Goal: Use online tool/utility: Utilize a website feature to perform a specific function

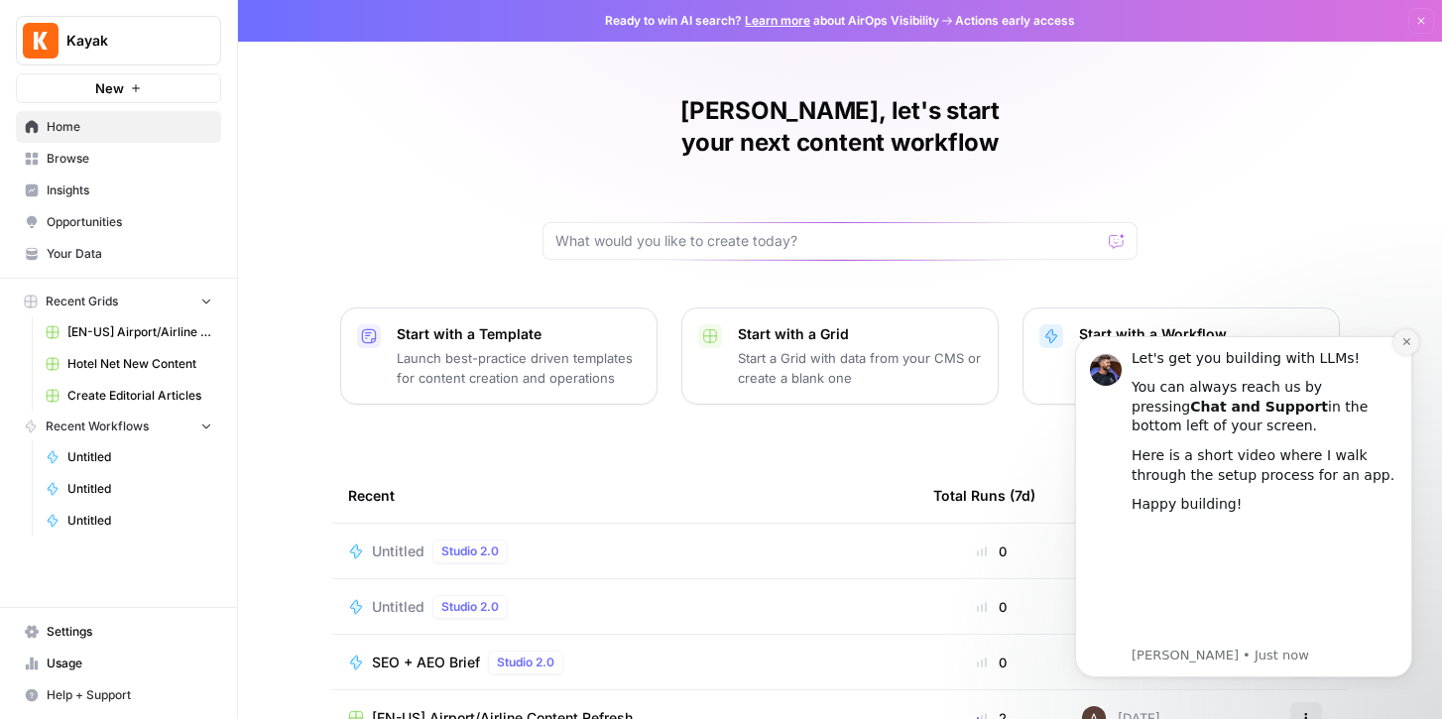
click at [1409, 339] on icon "Dismiss notification" at bounding box center [1406, 341] width 7 height 7
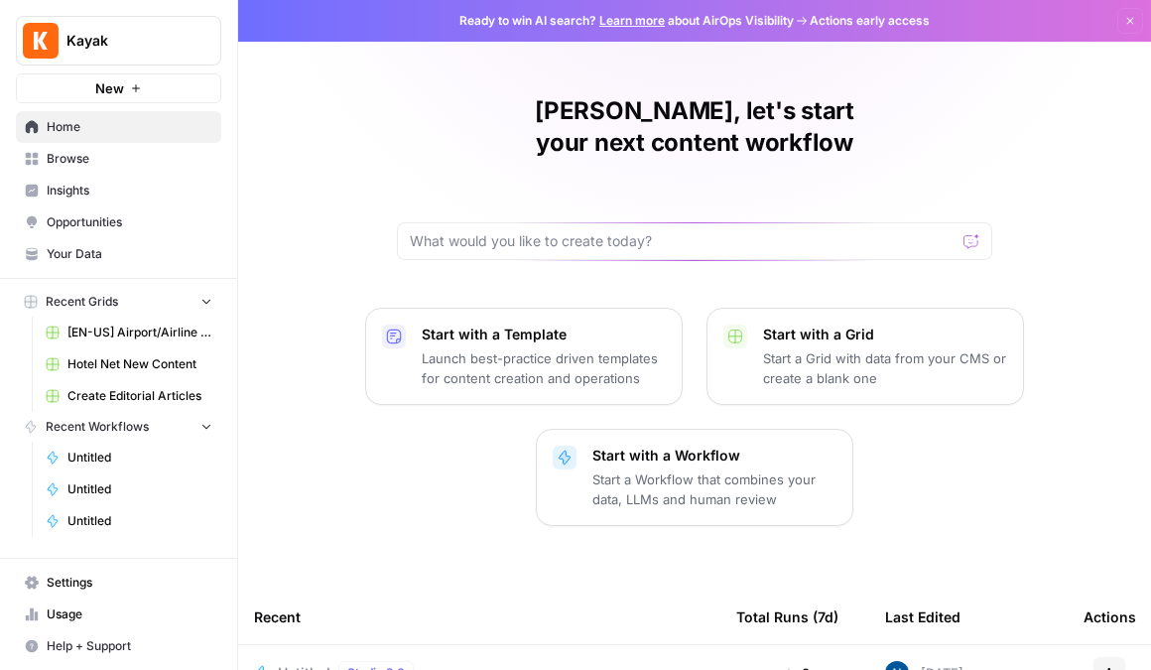
click at [117, 161] on span "Browse" at bounding box center [130, 159] width 166 height 18
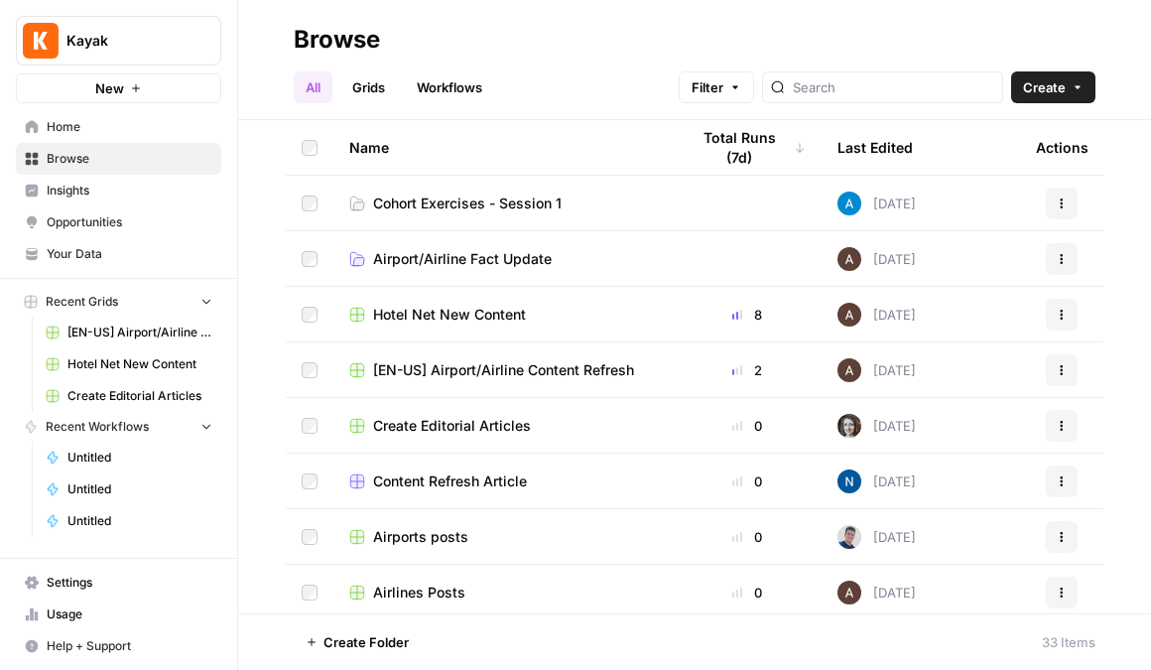
click at [474, 105] on header "Browse All Grids Workflows Filter Create" at bounding box center [694, 60] width 913 height 120
click at [505, 211] on span "Cohort Exercises - Session 1" at bounding box center [467, 203] width 188 height 20
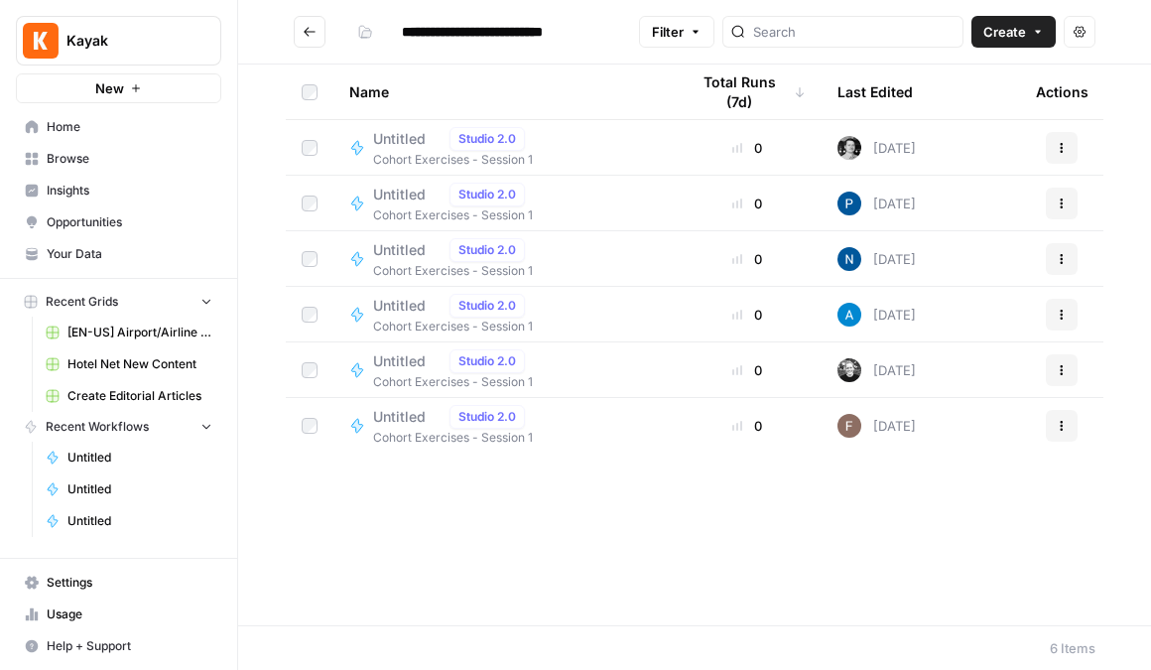
click at [654, 151] on div "Untitled Studio 2.0 Cohort Exercises - Session 1" at bounding box center [503, 148] width 308 height 42
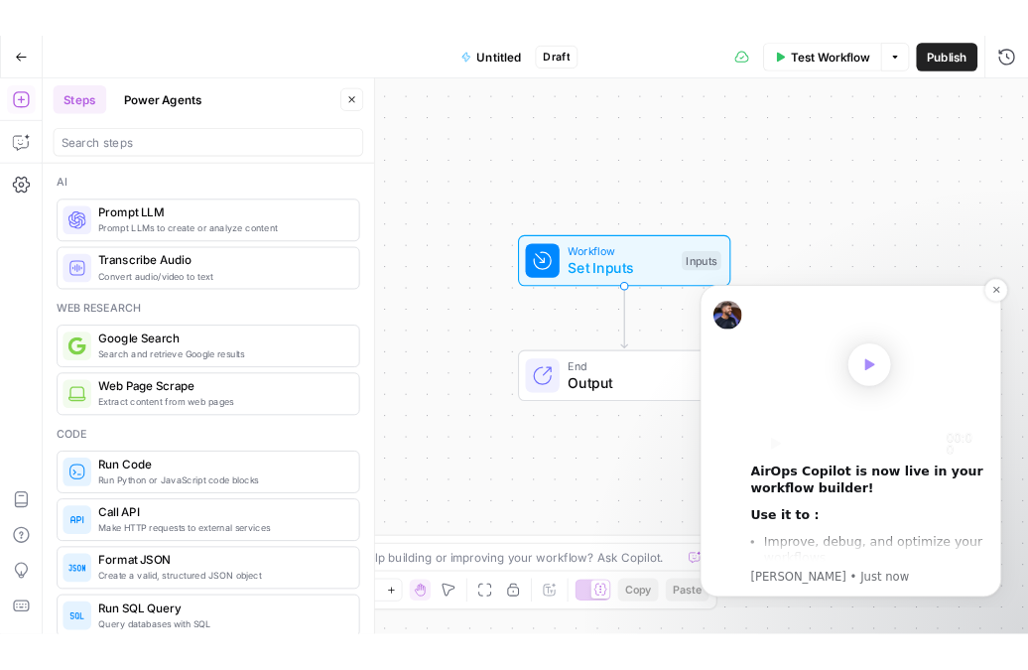
scroll to position [175, 0]
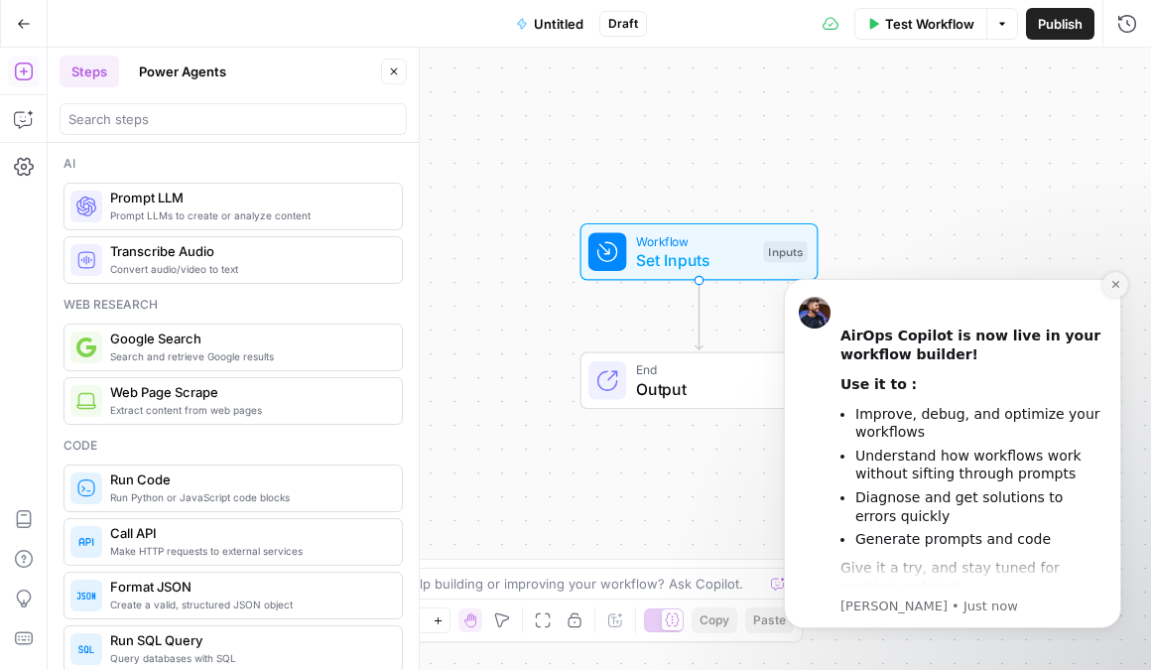
click at [1121, 290] on button "Dismiss notification" at bounding box center [1115, 285] width 26 height 26
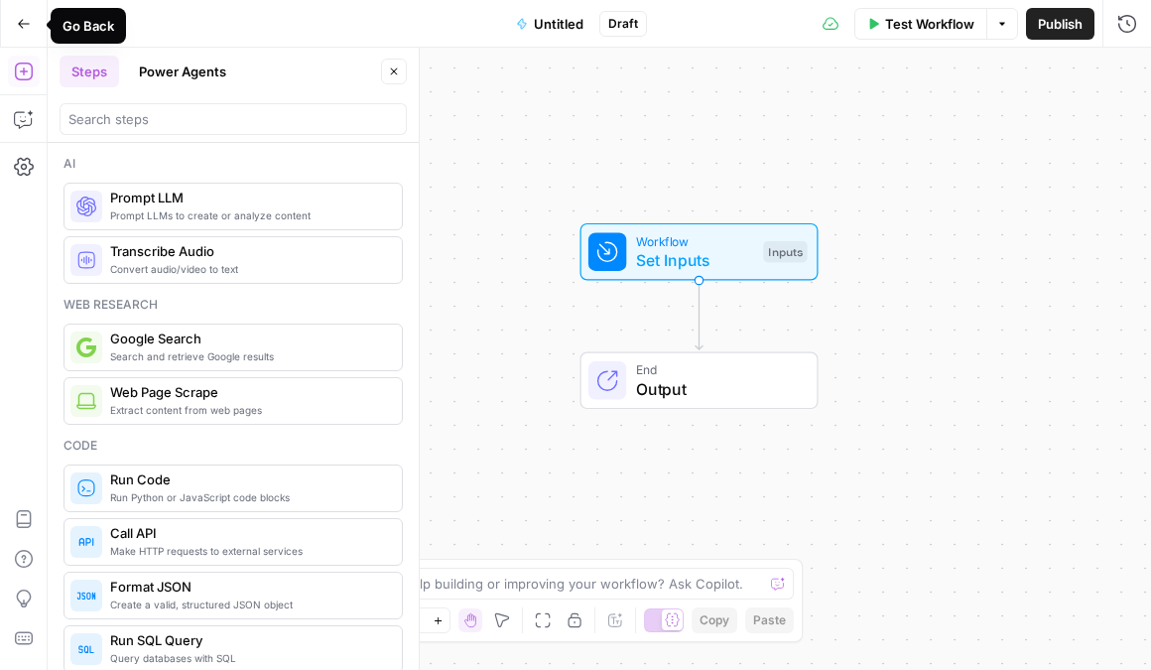
click at [29, 31] on button "Go Back" at bounding box center [24, 24] width 36 height 36
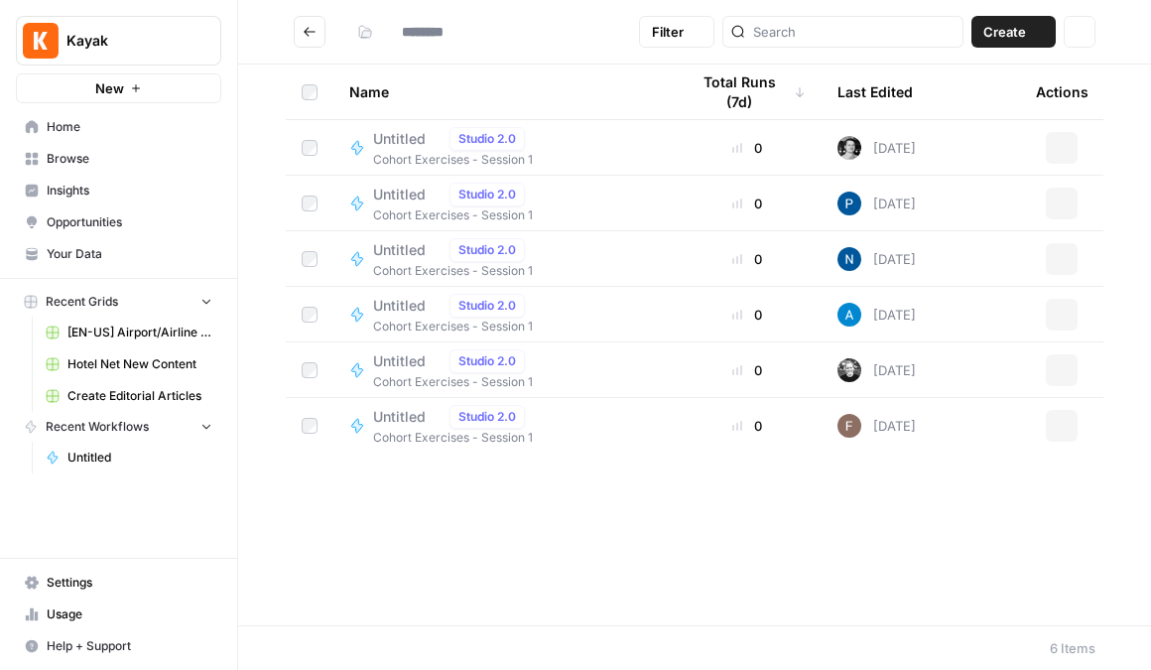
type input "**********"
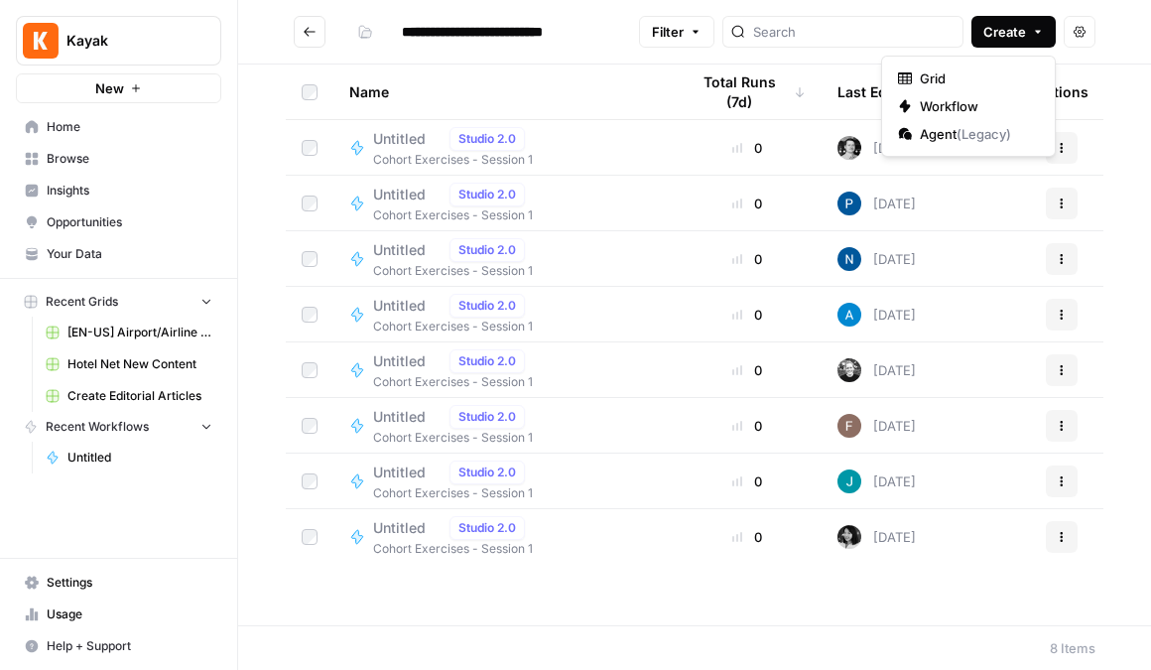
click at [1037, 30] on icon "button" at bounding box center [1038, 32] width 12 height 12
click at [947, 100] on span "Workflow" at bounding box center [975, 106] width 111 height 20
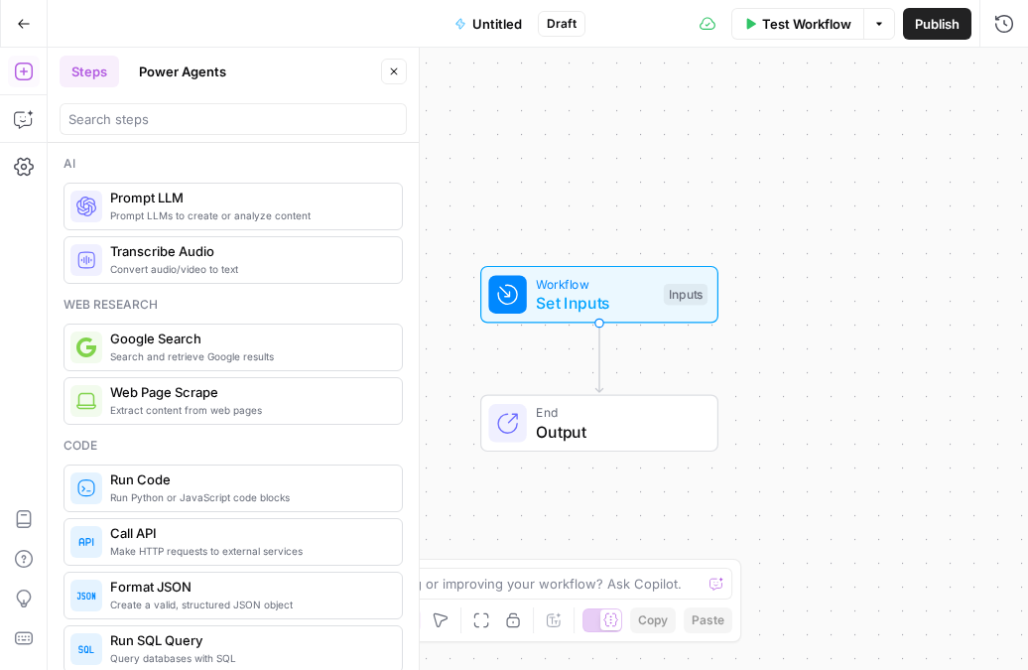
click at [501, 25] on span "Untitled" at bounding box center [497, 24] width 50 height 20
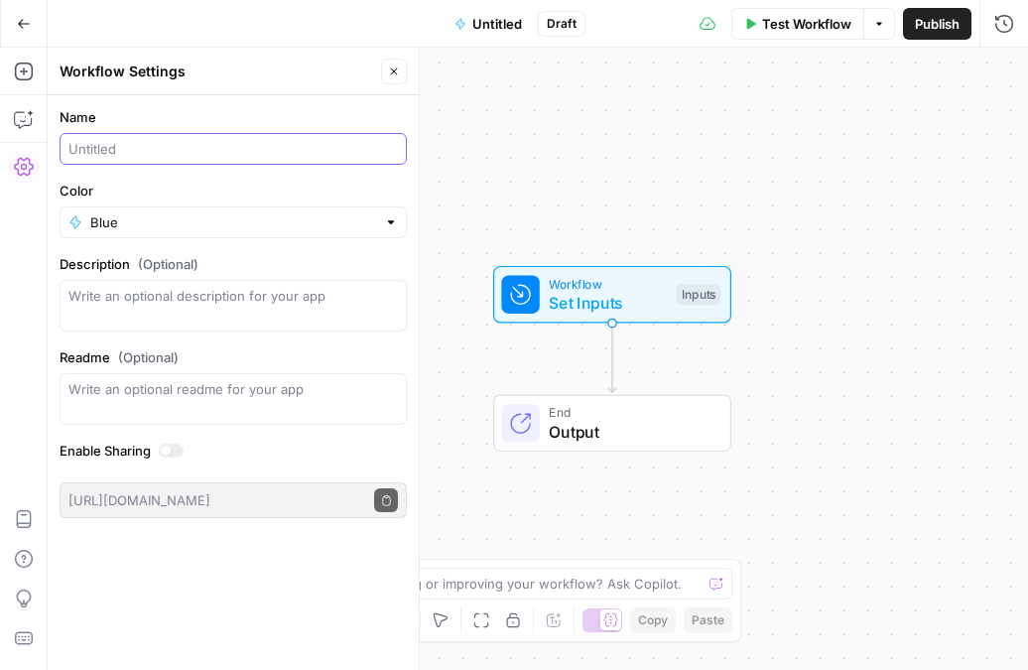
click at [236, 150] on input "Name" at bounding box center [232, 149] width 329 height 20
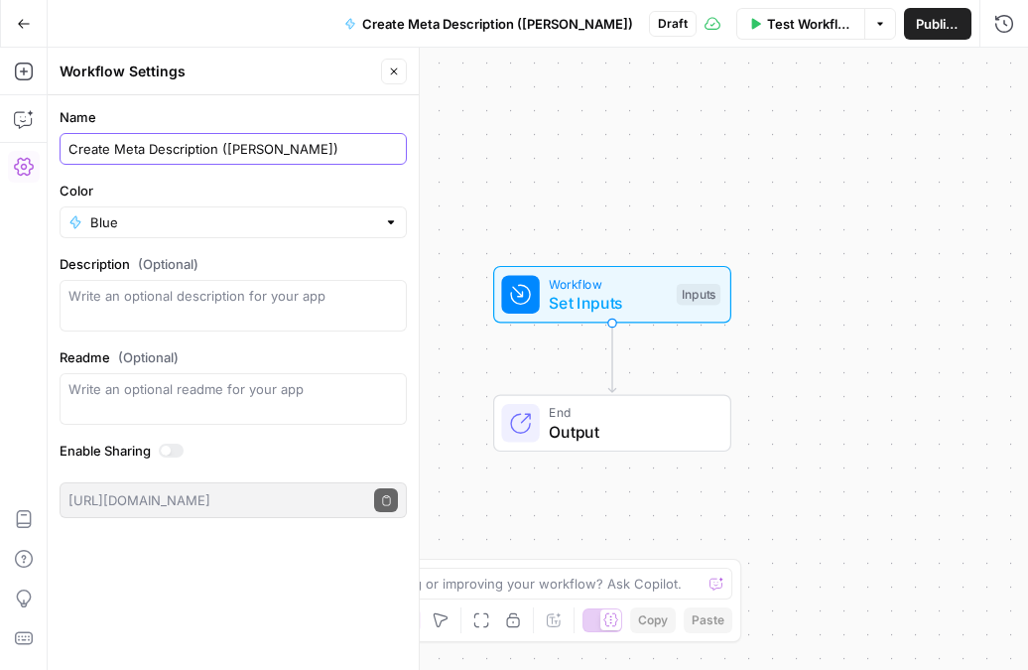
type input "Create Meta Description ([PERSON_NAME])"
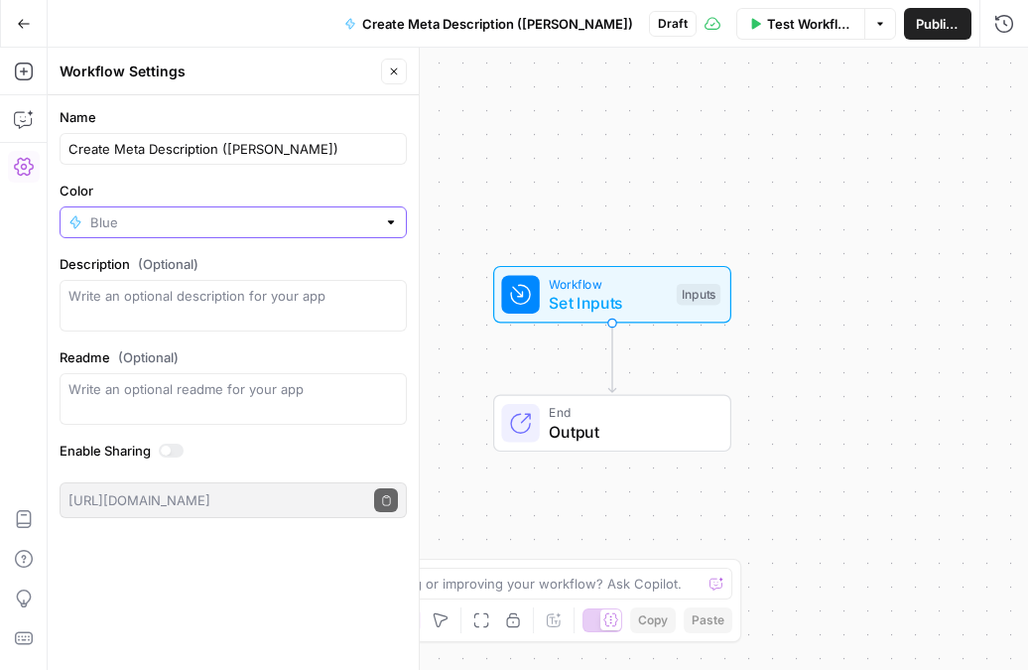
click at [207, 214] on input "Color" at bounding box center [233, 222] width 286 height 20
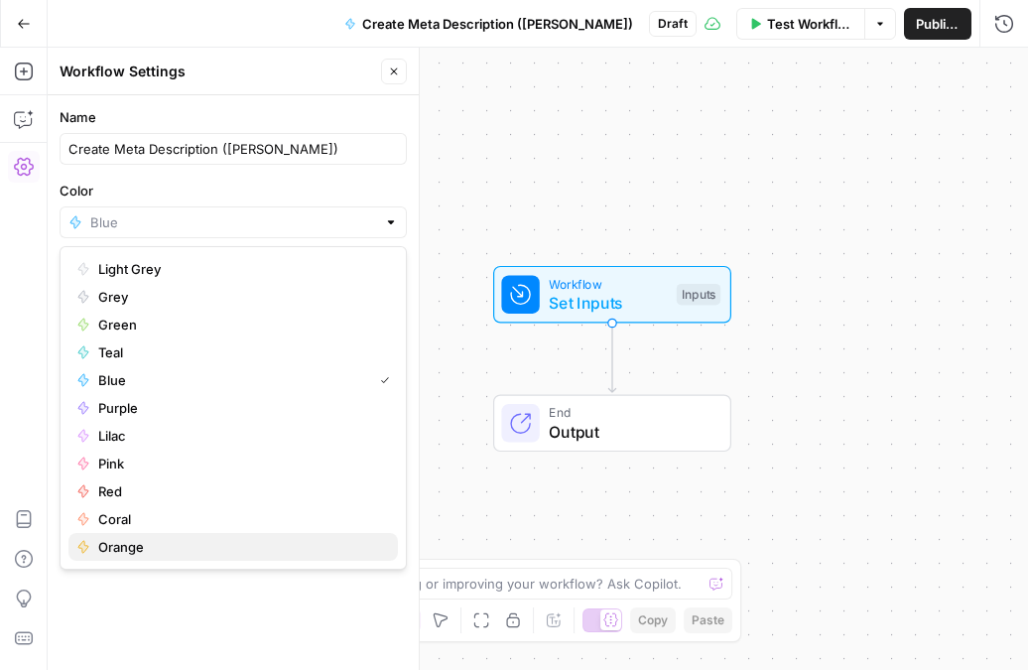
click at [178, 553] on span "Orange" at bounding box center [240, 547] width 284 height 20
type input "Orange"
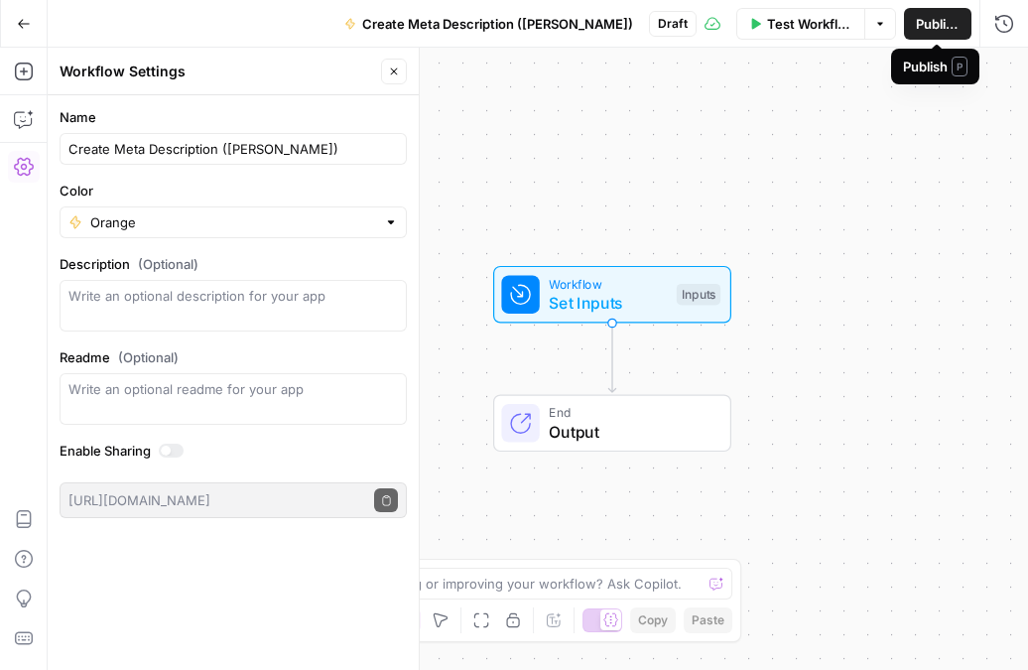
click at [930, 26] on span "Publish" at bounding box center [938, 24] width 44 height 20
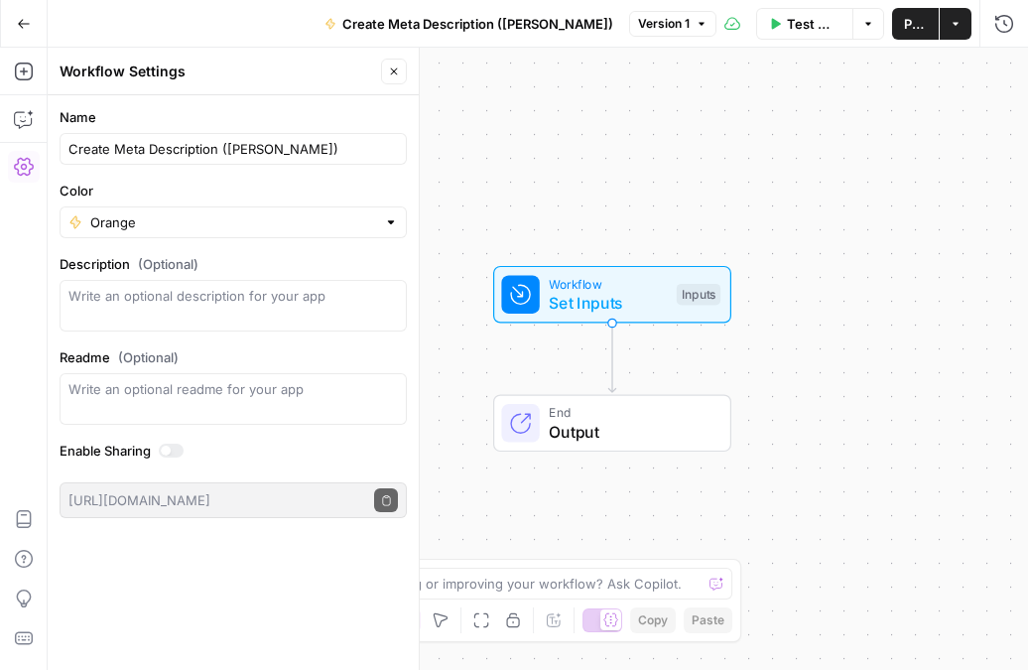
click at [834, 403] on div "Workflow Set Inputs Inputs End Output" at bounding box center [538, 359] width 980 height 622
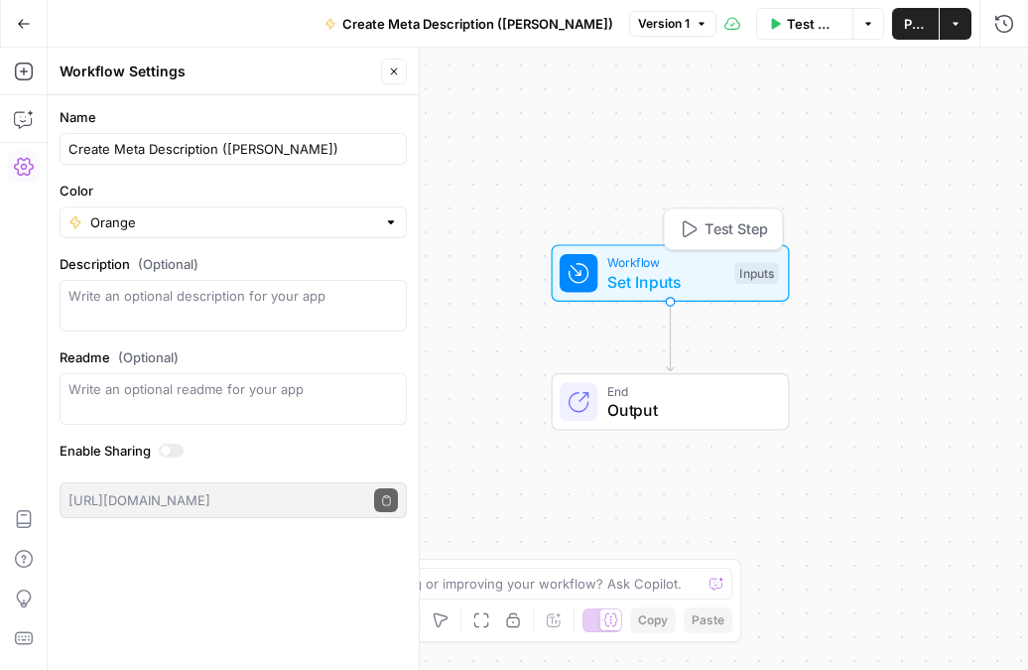
click at [686, 296] on div "Workflow Set Inputs Inputs Test Step" at bounding box center [671, 273] width 238 height 58
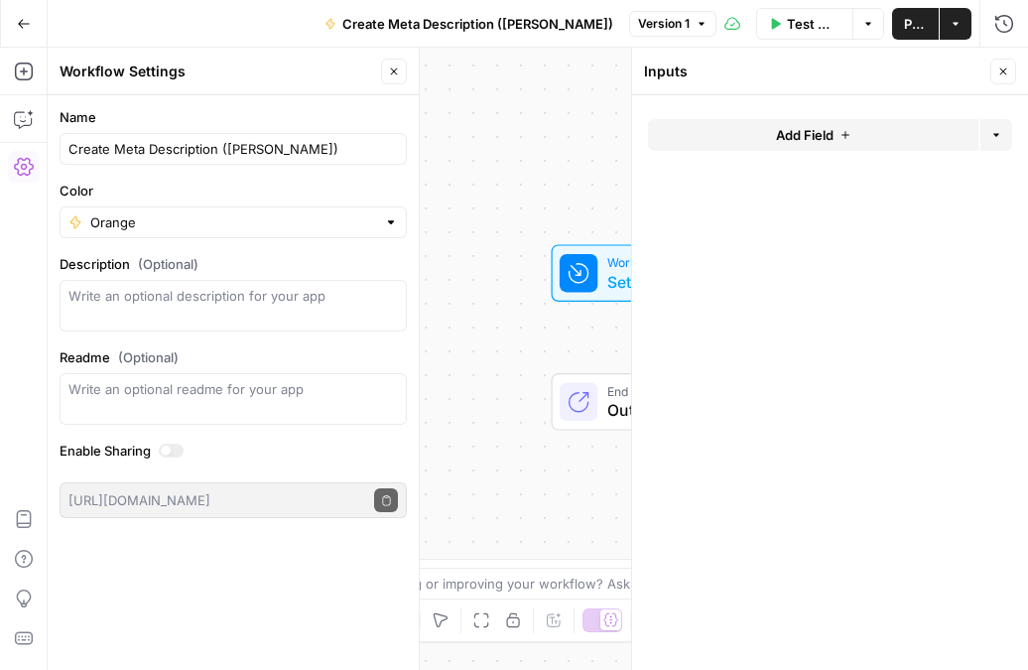
click at [813, 139] on span "Add Field" at bounding box center [805, 135] width 58 height 20
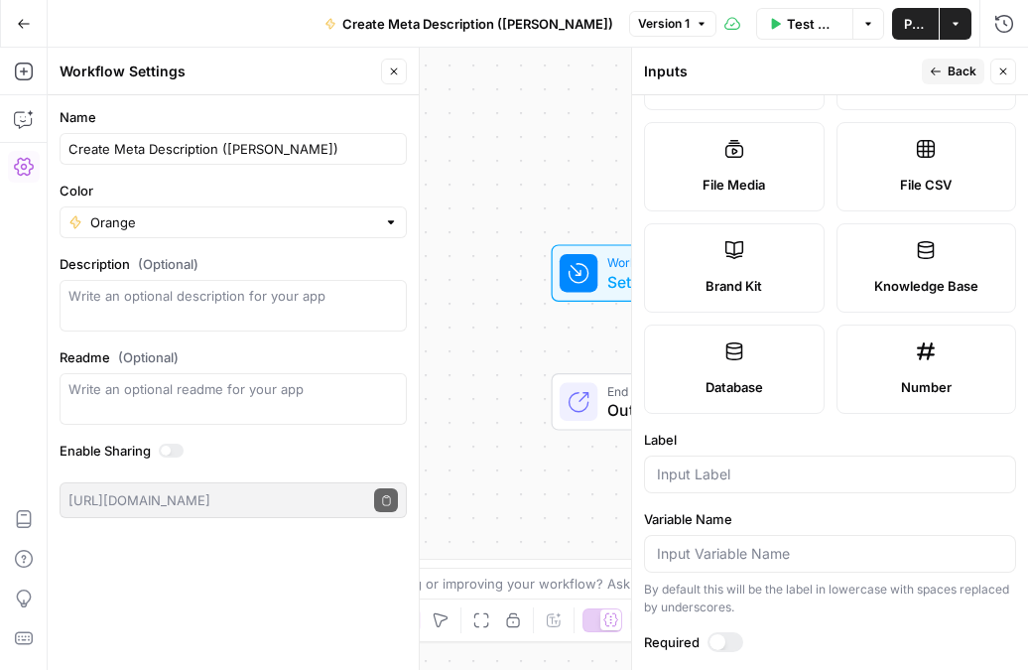
scroll to position [328, 0]
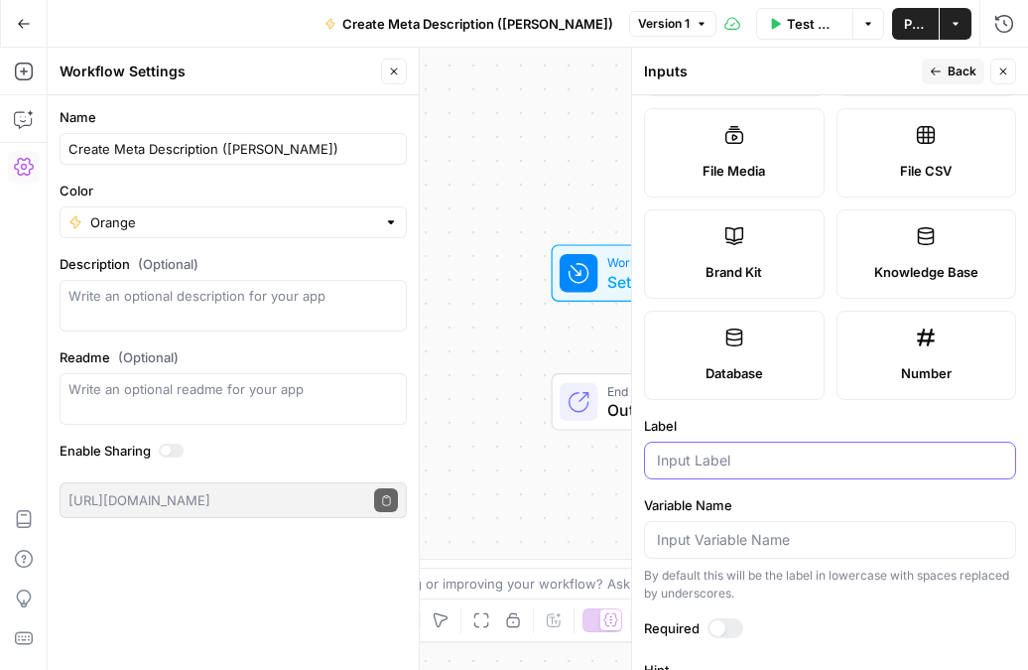
click at [766, 456] on input "Label" at bounding box center [830, 460] width 346 height 20
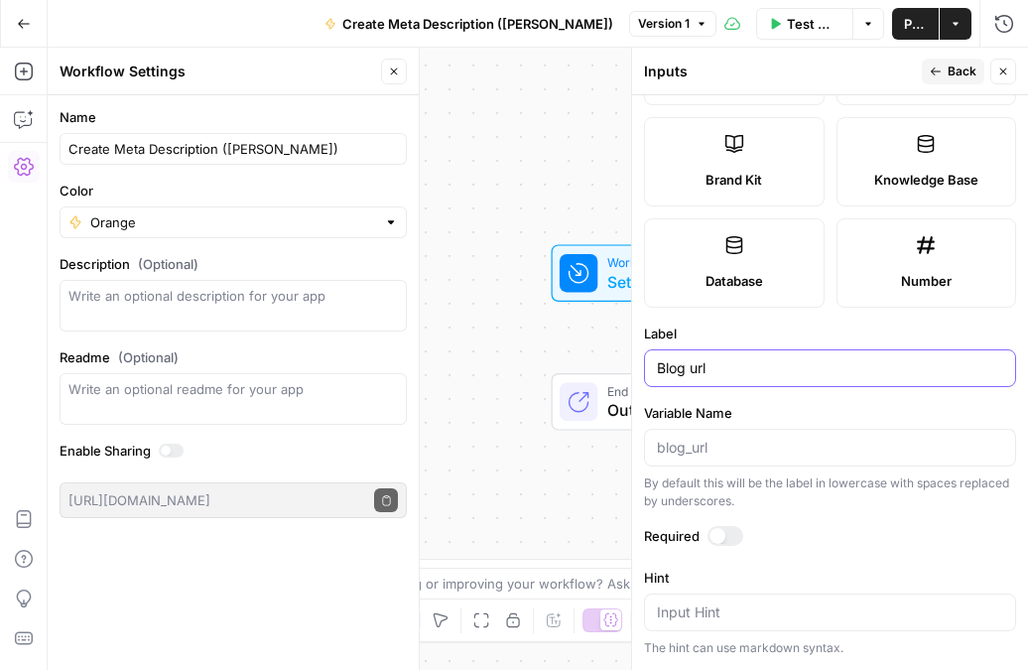
scroll to position [423, 0]
type input "Blog url"
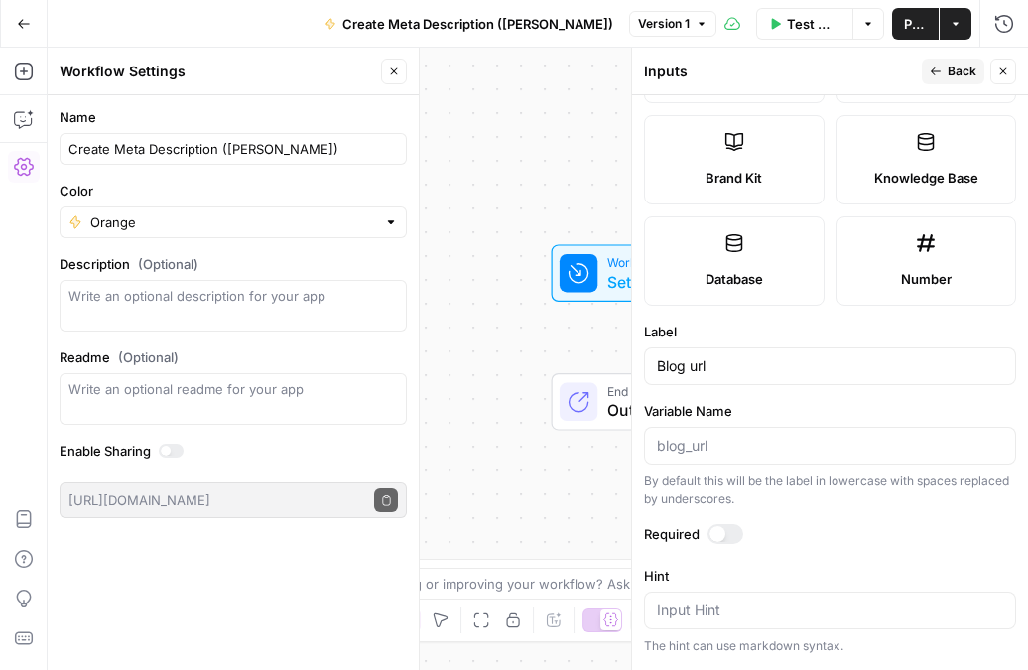
click at [717, 545] on div "Required" at bounding box center [830, 537] width 372 height 26
click at [721, 538] on div at bounding box center [717, 534] width 16 height 16
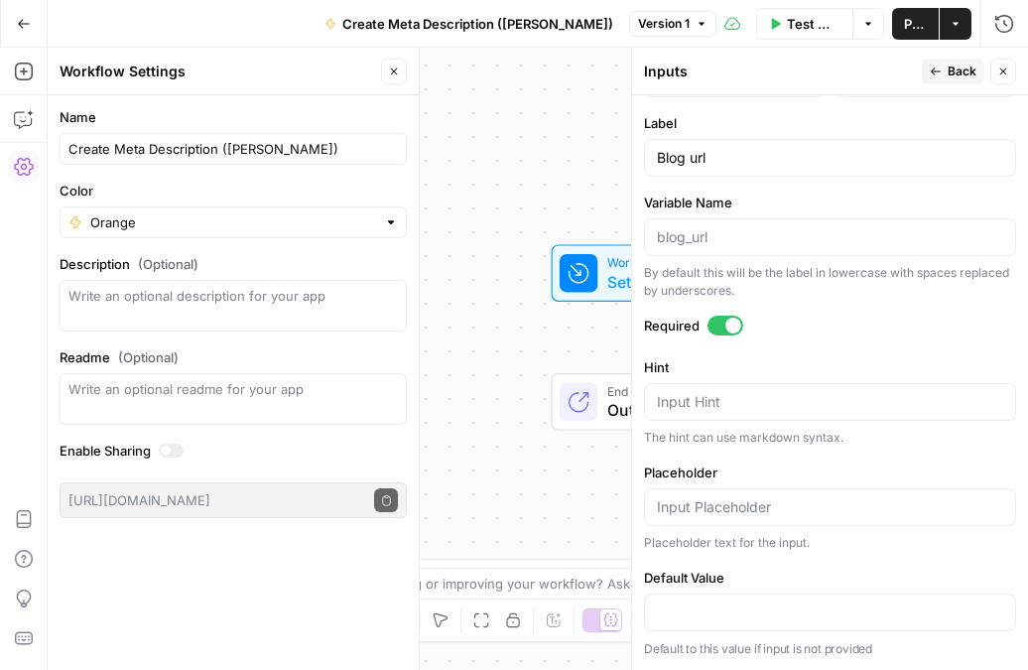
scroll to position [0, 0]
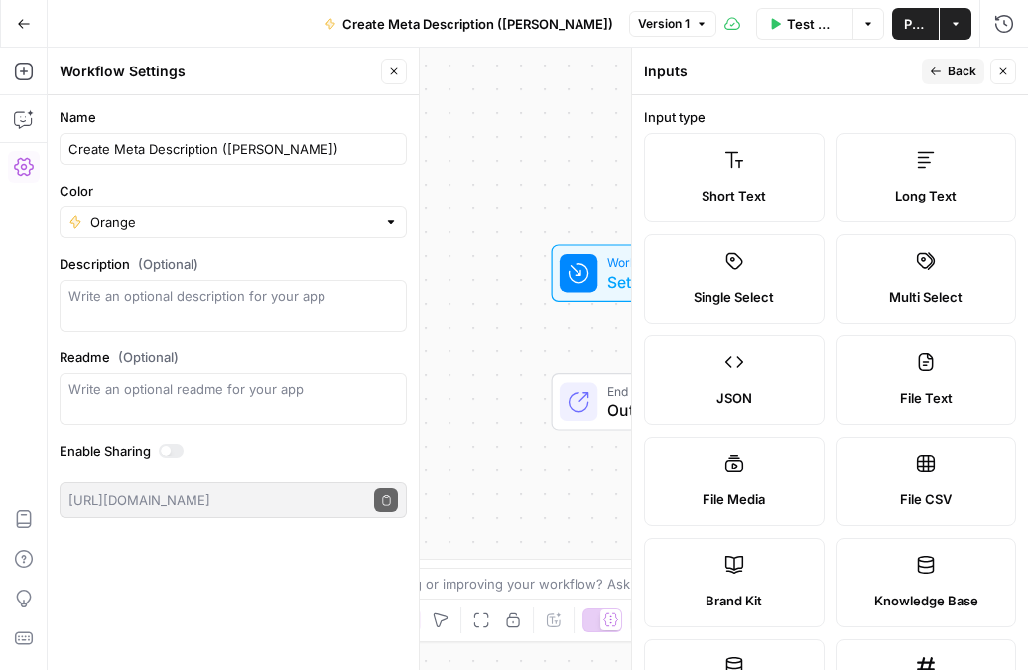
click at [948, 54] on header "Inputs Back Close" at bounding box center [830, 72] width 396 height 48
click at [948, 71] on span "Back" at bounding box center [961, 71] width 29 height 18
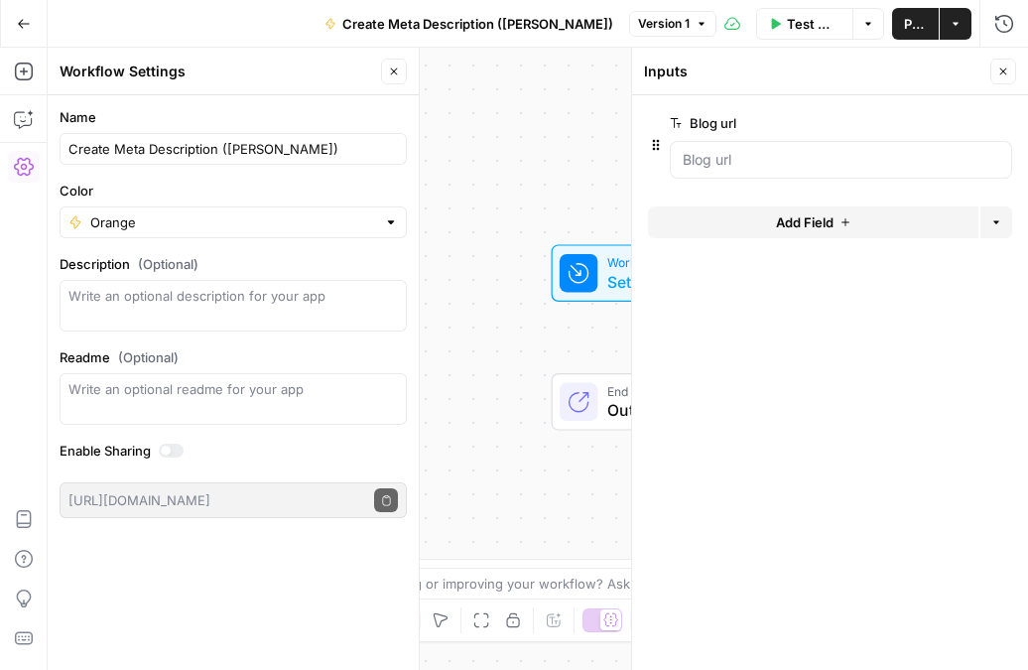
click at [804, 229] on span "Add Field" at bounding box center [805, 222] width 58 height 20
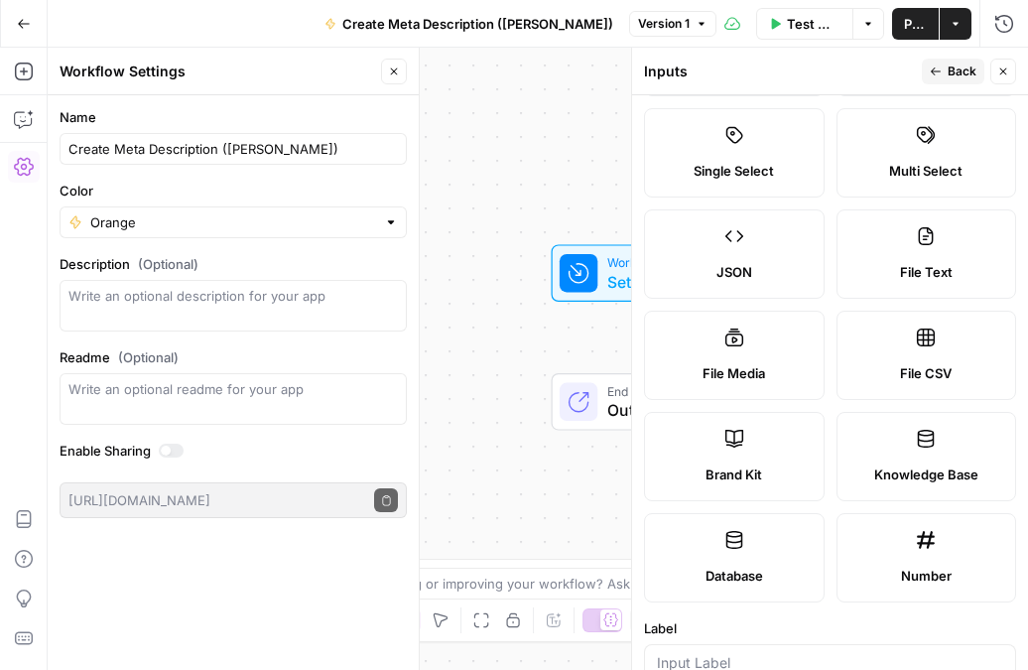
scroll to position [231, 0]
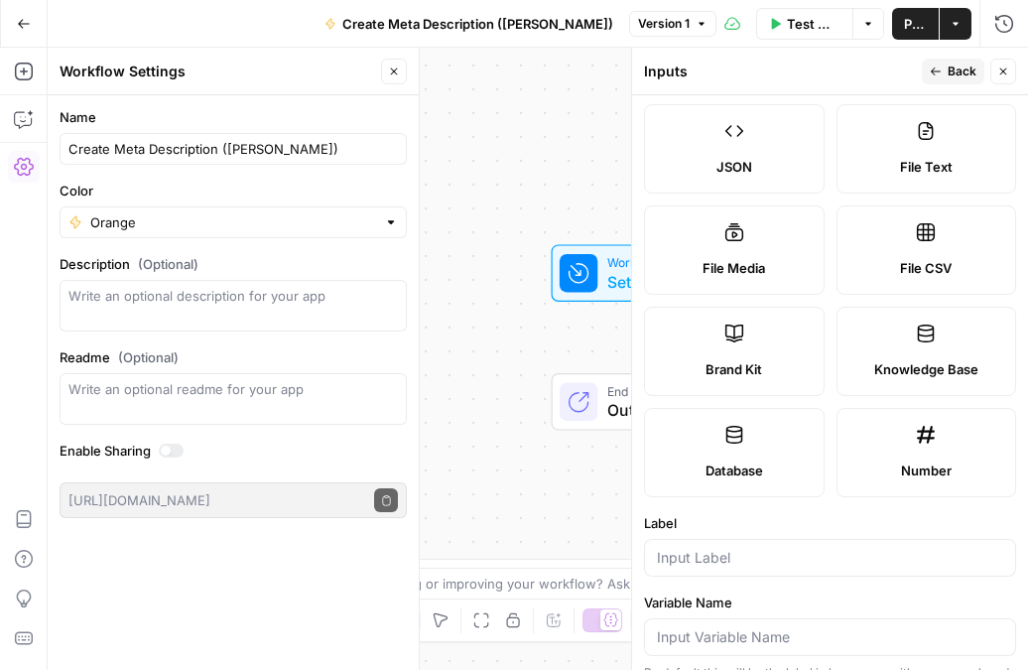
click at [745, 366] on span "Brand Kit" at bounding box center [733, 369] width 57 height 20
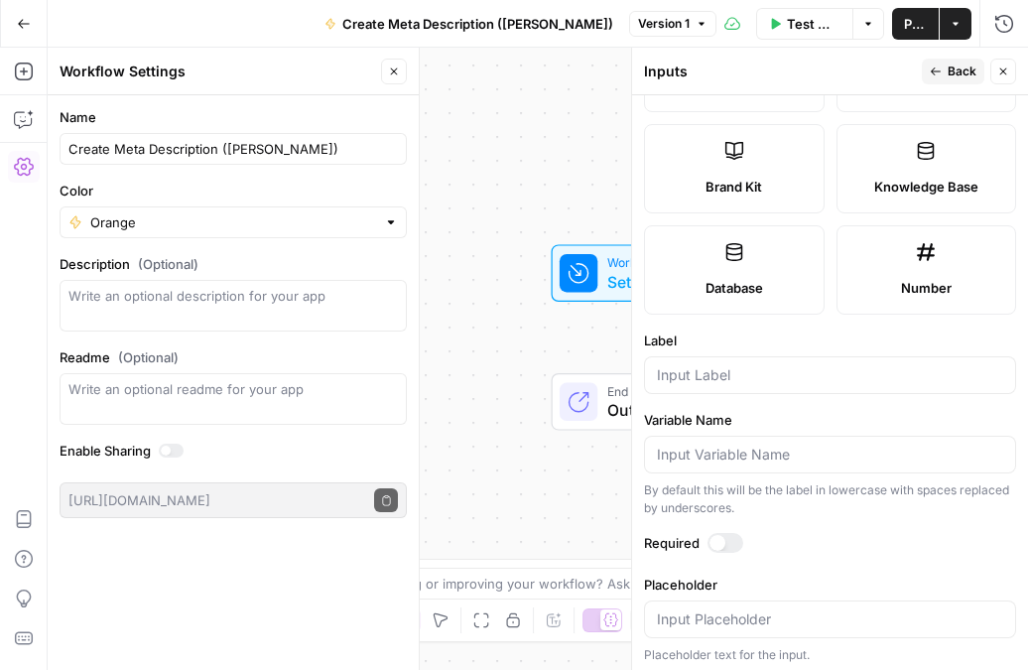
scroll to position [420, 0]
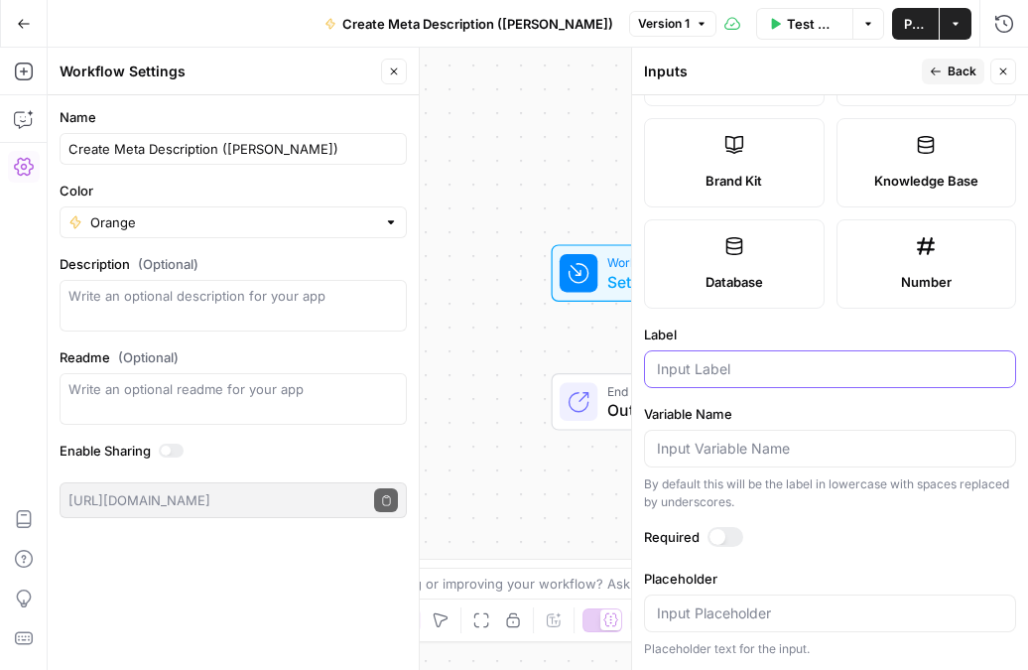
click at [728, 375] on input "Label" at bounding box center [830, 369] width 346 height 20
type input "brand kit"
click at [932, 70] on icon "button" at bounding box center [936, 71] width 10 height 8
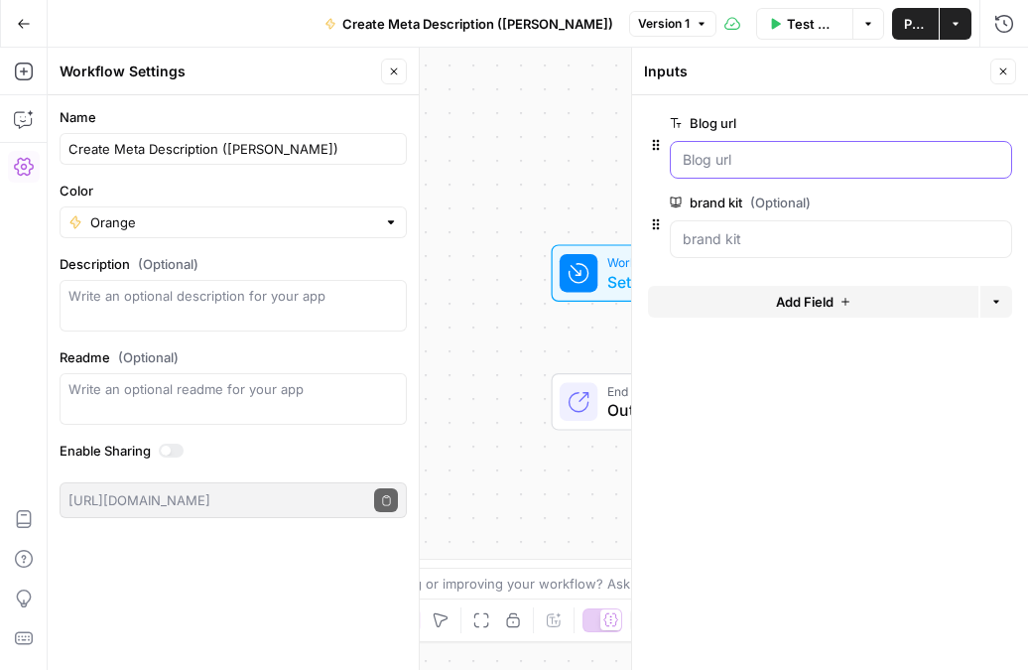
click at [811, 159] on url "Blog url" at bounding box center [841, 160] width 316 height 20
click at [827, 406] on form "Blog url edit field Delete group brand kit (Optional) edit field Delete group A…" at bounding box center [830, 382] width 396 height 574
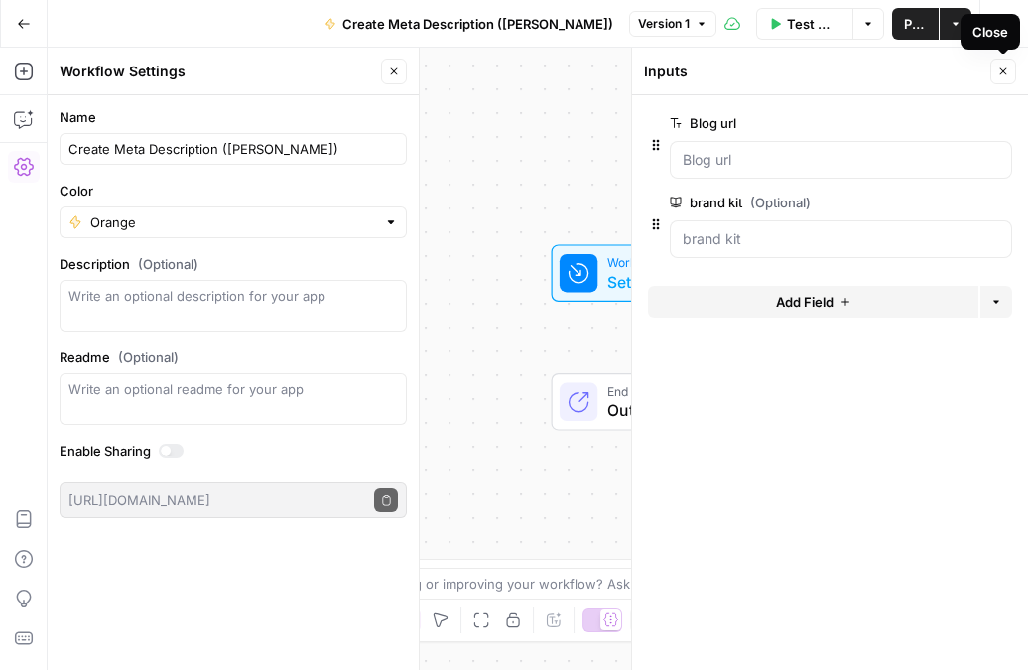
click at [1006, 70] on icon "button" at bounding box center [1003, 71] width 12 height 12
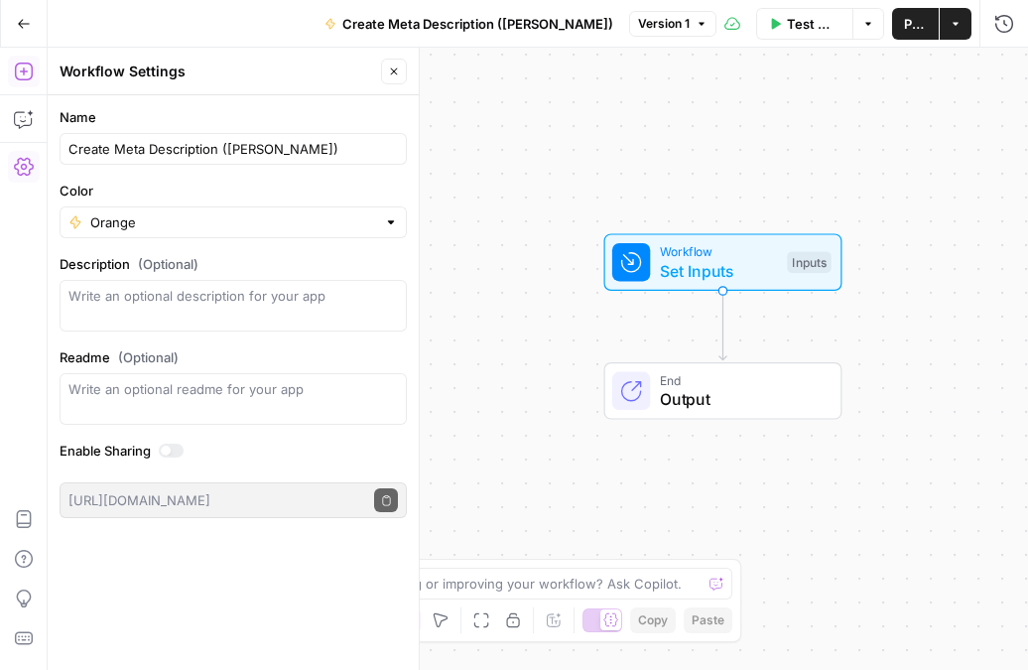
click at [27, 58] on button "Add Steps" at bounding box center [24, 72] width 32 height 32
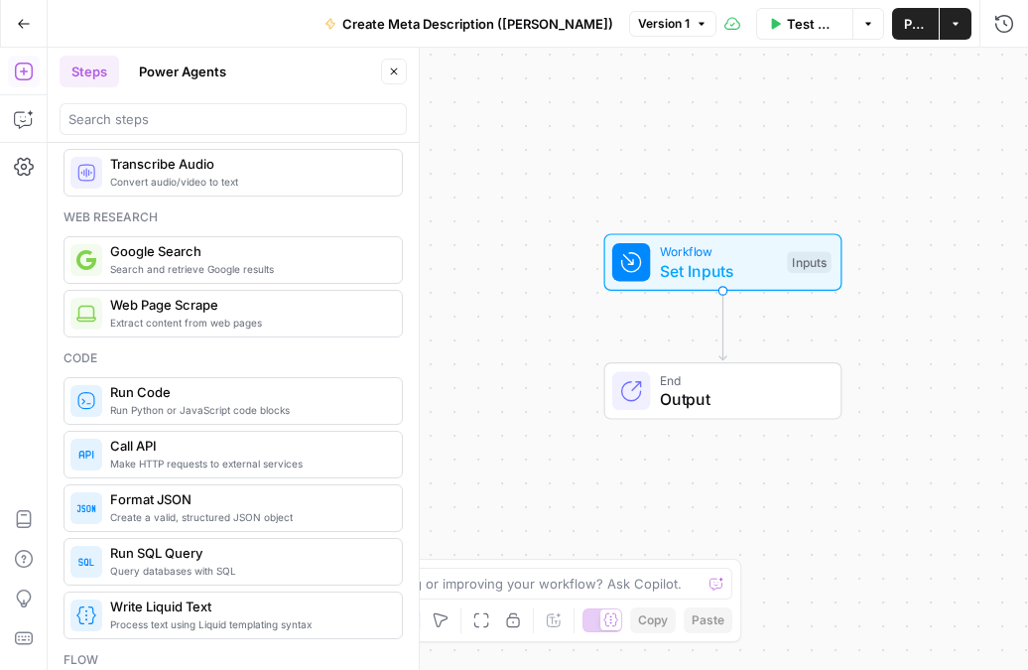
scroll to position [102, 0]
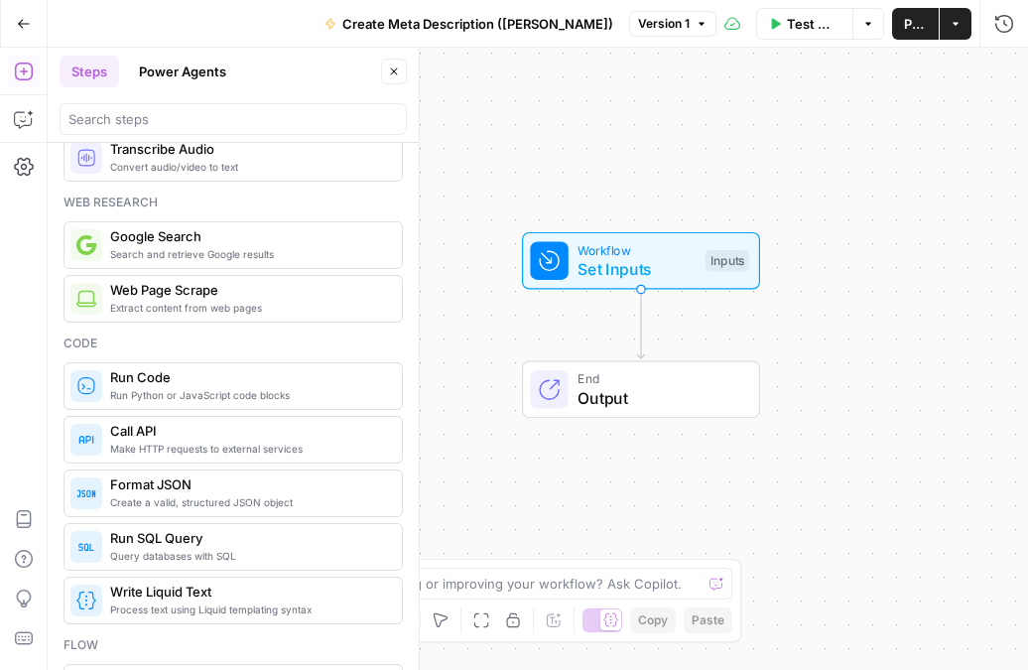
click at [263, 304] on span "Extract content from web pages" at bounding box center [248, 308] width 276 height 16
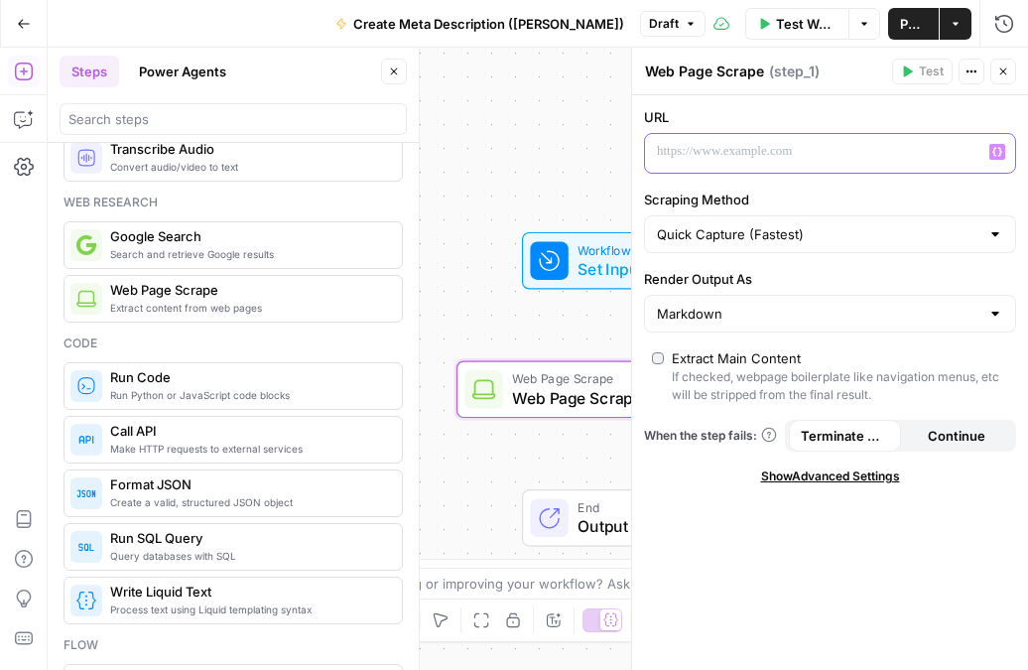
click at [826, 157] on p at bounding box center [814, 152] width 314 height 20
click at [999, 153] on icon "button" at bounding box center [997, 152] width 10 height 9
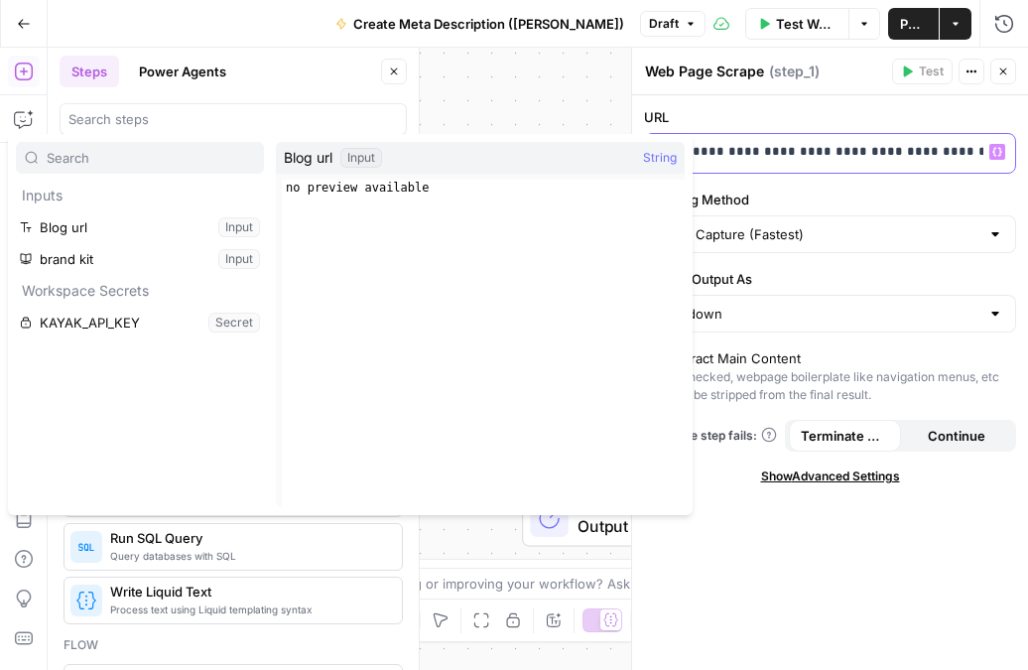
click at [764, 140] on div "**********" at bounding box center [814, 153] width 338 height 39
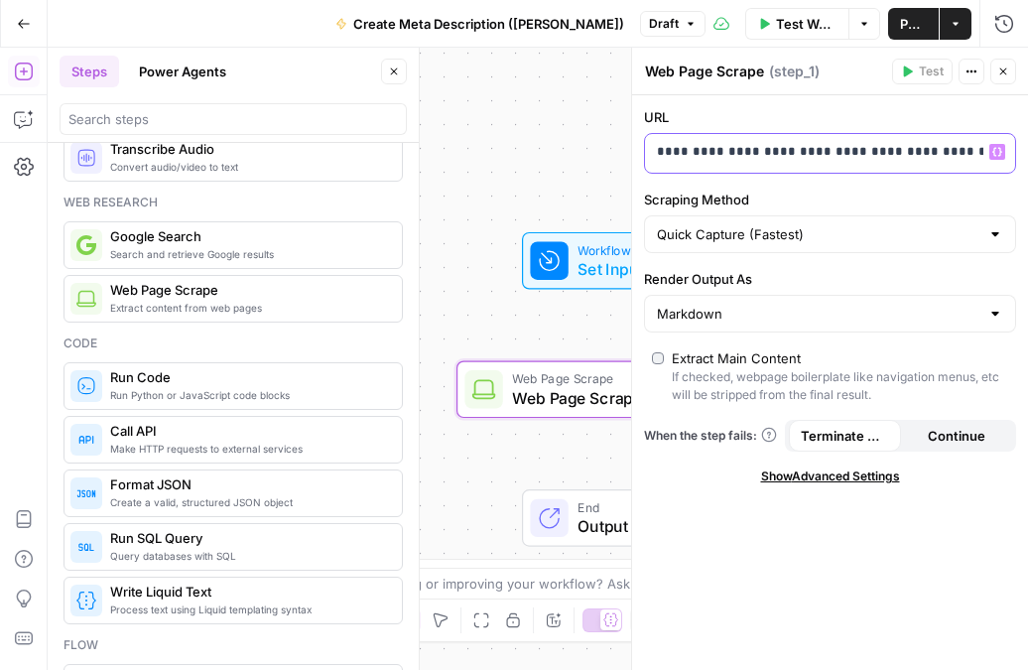
click at [764, 140] on div "**********" at bounding box center [814, 153] width 338 height 39
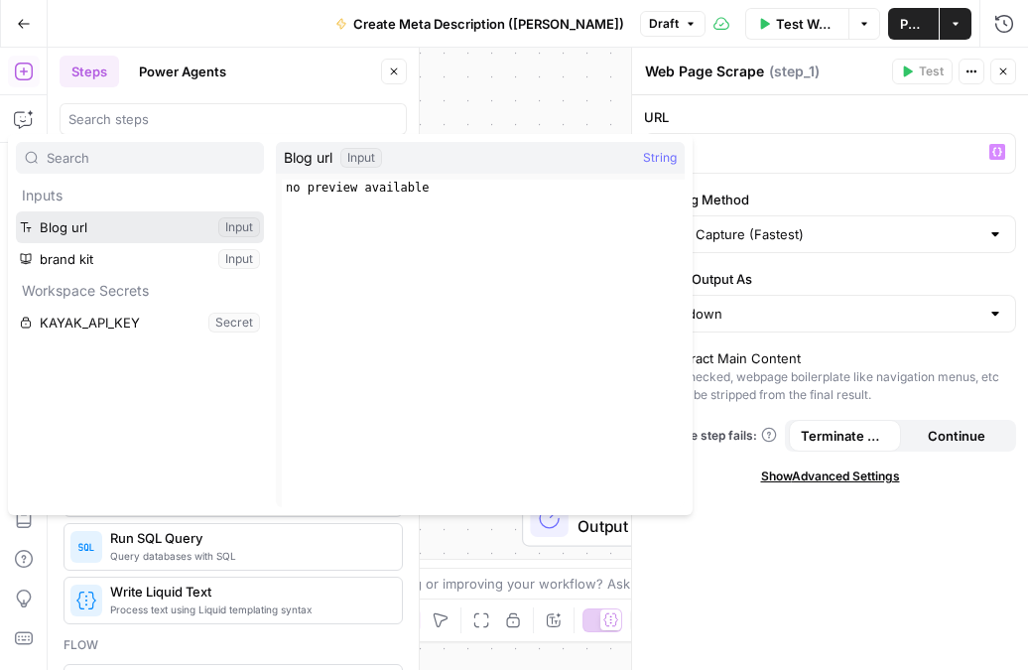
click at [117, 223] on button "Select variable Blog url" at bounding box center [140, 227] width 248 height 32
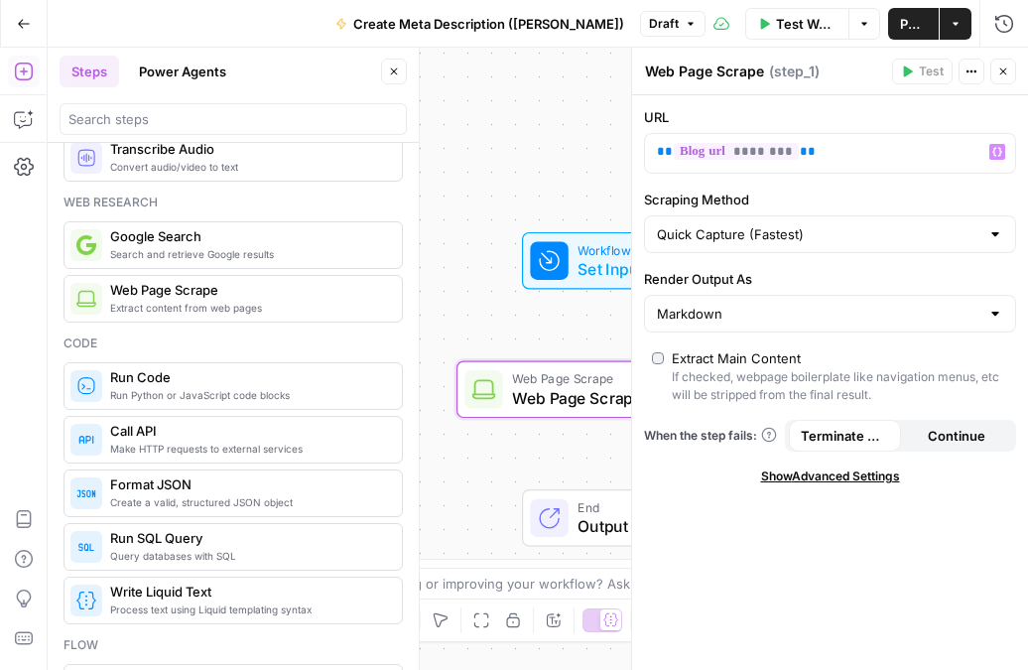
click at [1001, 71] on icon "button" at bounding box center [1003, 71] width 12 height 12
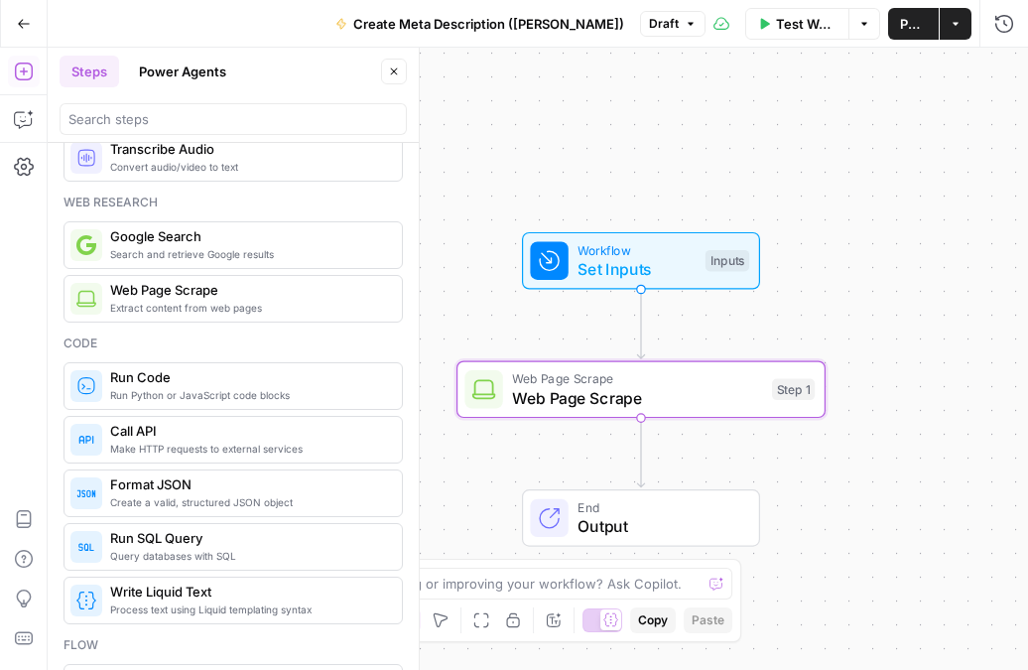
click at [780, 32] on span "Test Workflow" at bounding box center [806, 24] width 61 height 20
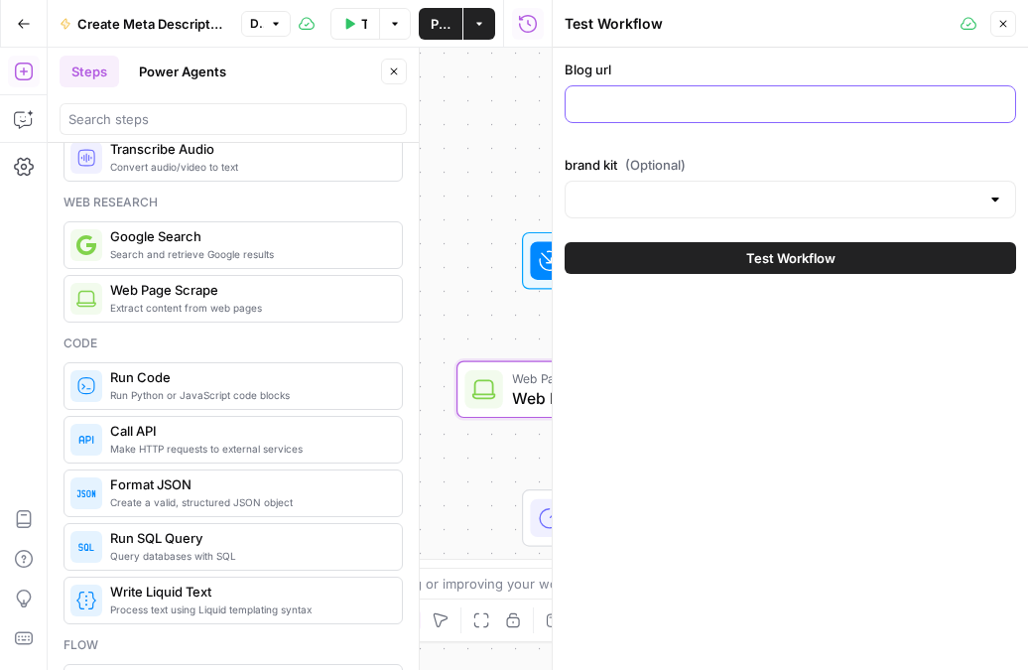
click at [716, 104] on input "Blog url" at bounding box center [790, 104] width 426 height 20
paste input "[URL][DOMAIN_NAME]"
type input "[URL][DOMAIN_NAME]"
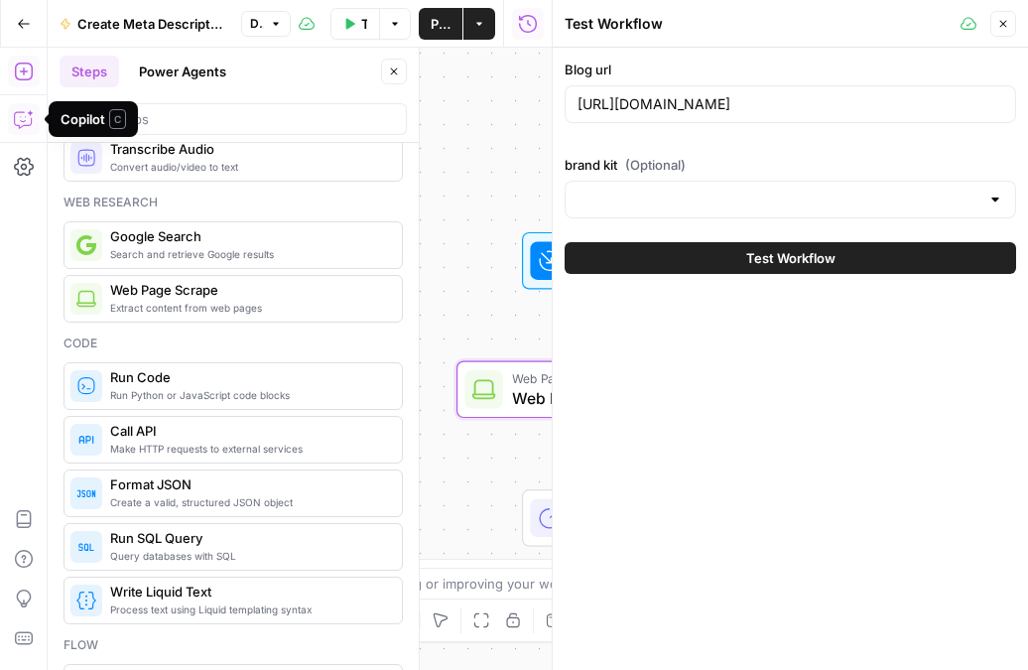
click at [620, 214] on div at bounding box center [789, 200] width 451 height 38
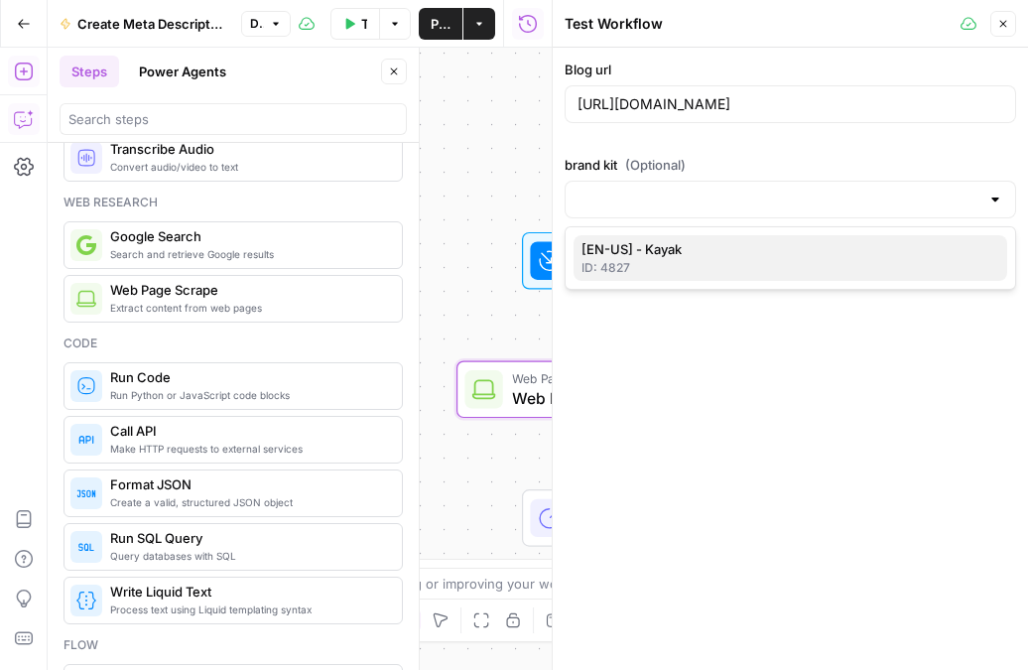
click at [719, 252] on span "[EN-US] - Kayak" at bounding box center [786, 249] width 410 height 20
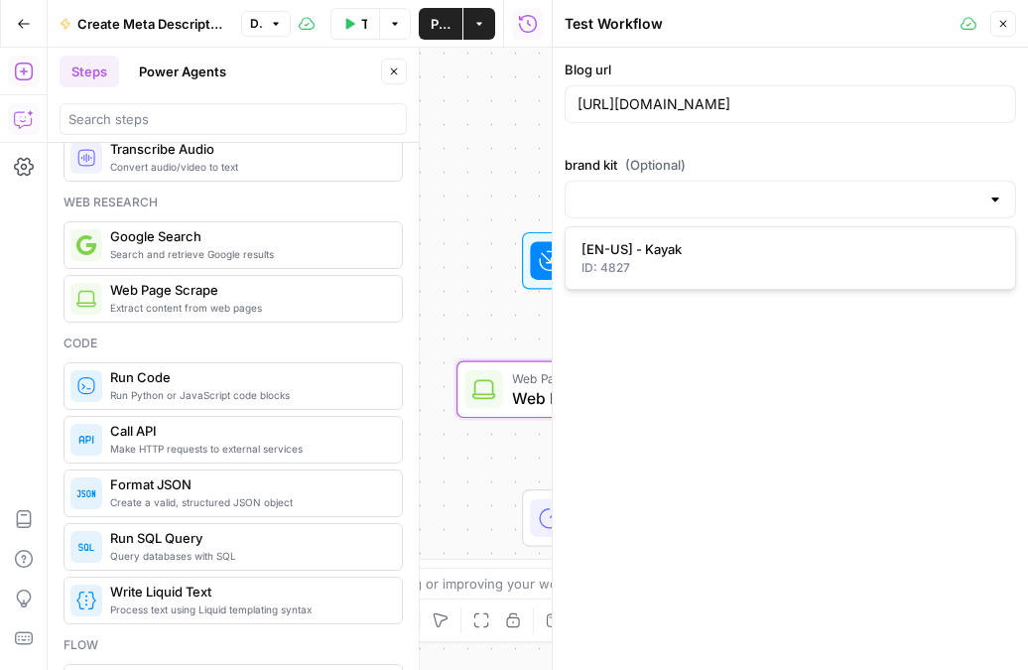
type input "[EN-US] - Kayak"
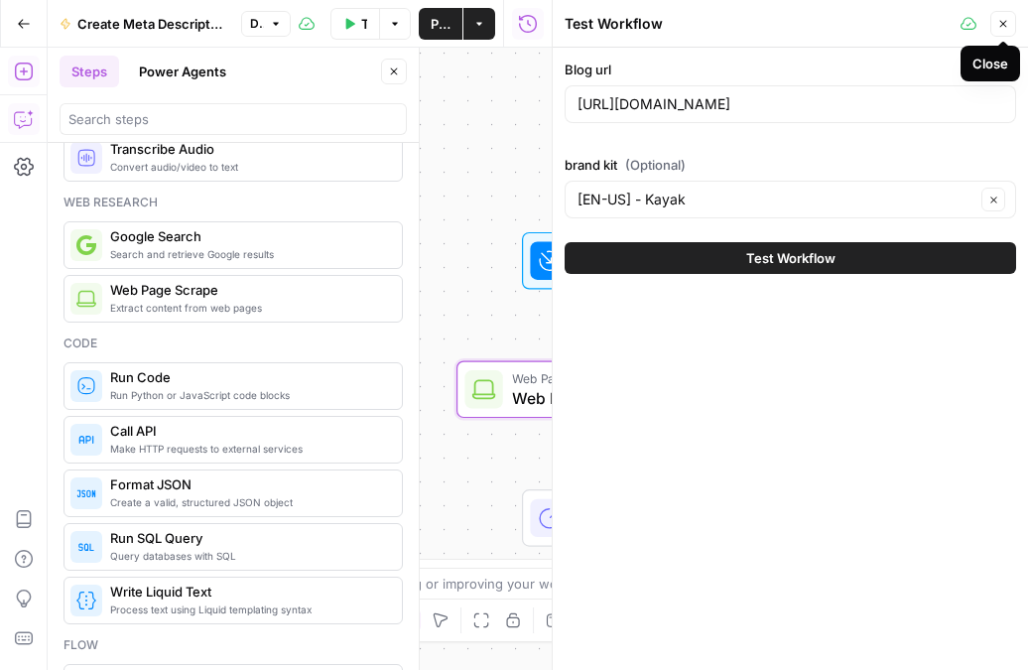
click at [999, 26] on icon "button" at bounding box center [1003, 24] width 12 height 12
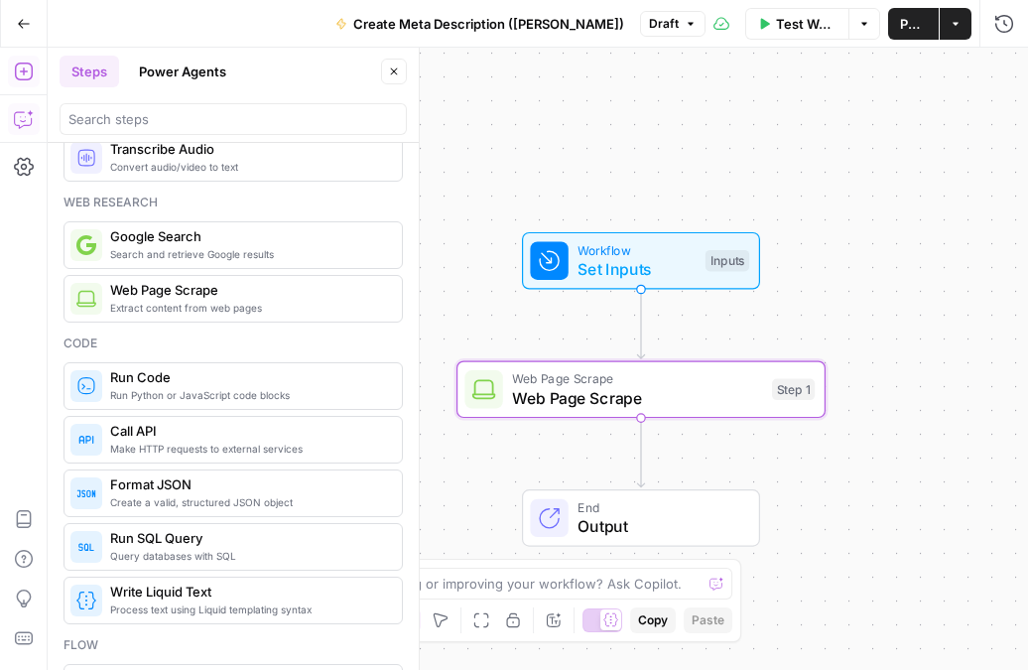
click at [649, 267] on span "Set Inputs" at bounding box center [636, 269] width 118 height 24
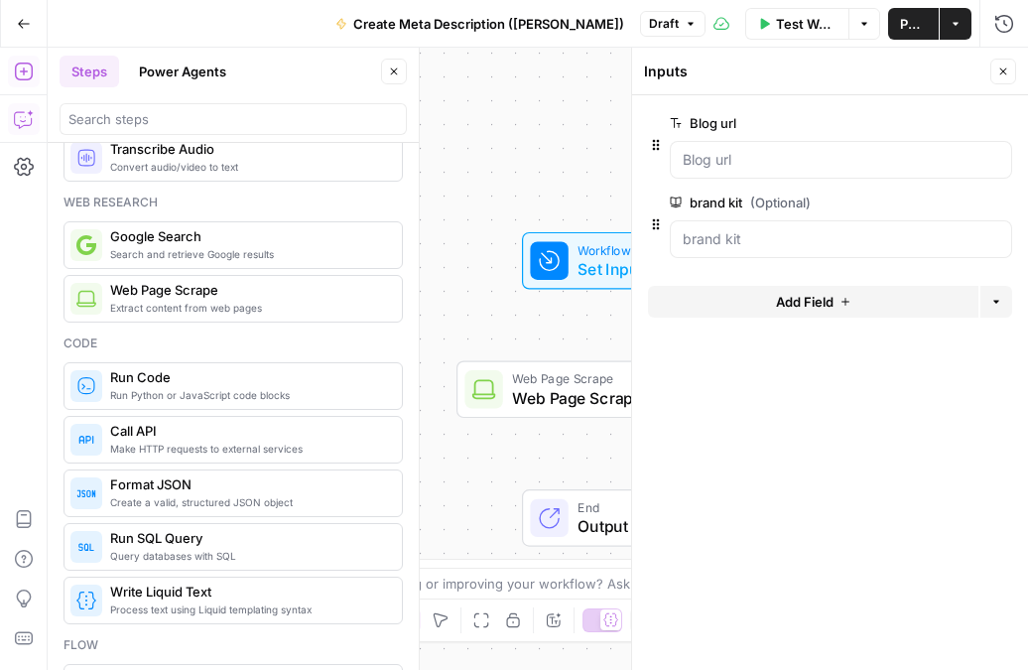
click at [568, 384] on span "Web Page Scrape" at bounding box center [637, 378] width 250 height 19
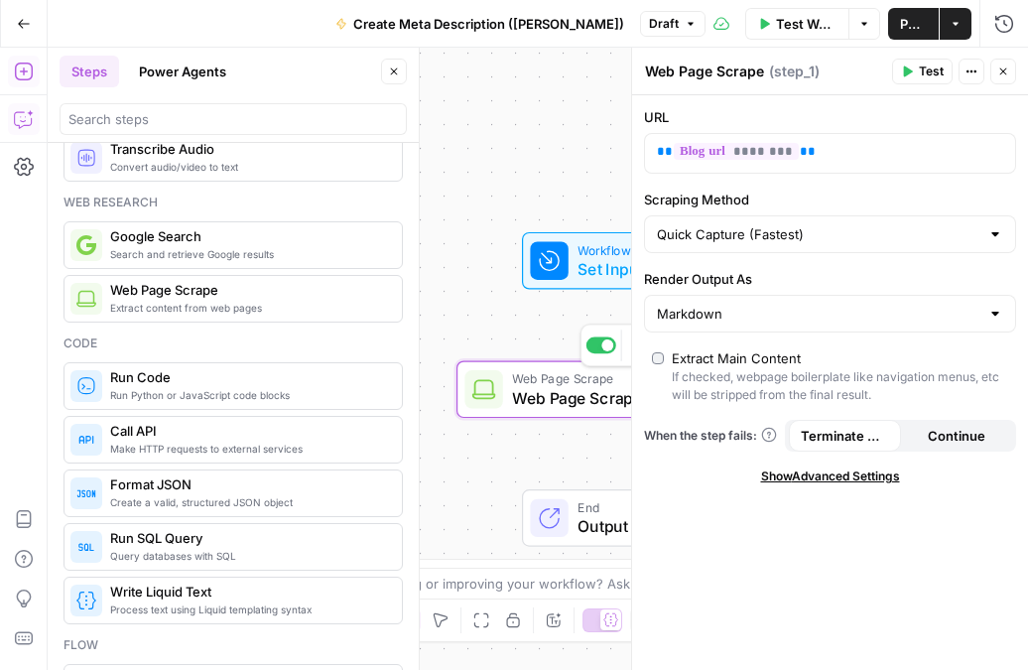
click at [579, 389] on span "Web Page Scrape" at bounding box center [637, 398] width 250 height 24
click at [922, 77] on span "Test" at bounding box center [931, 71] width 25 height 18
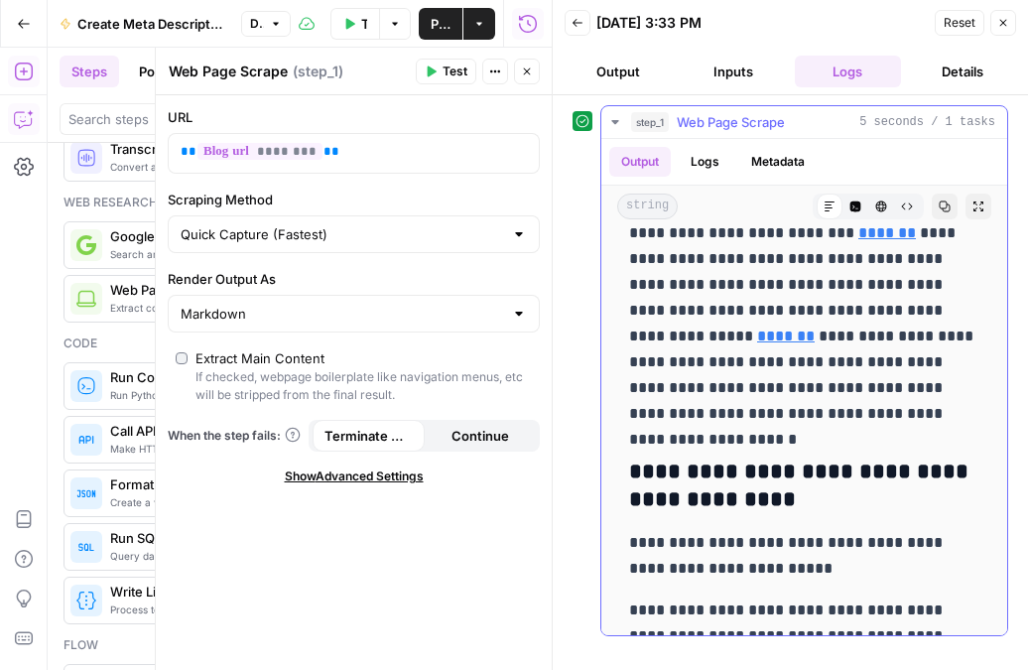
scroll to position [19761, 0]
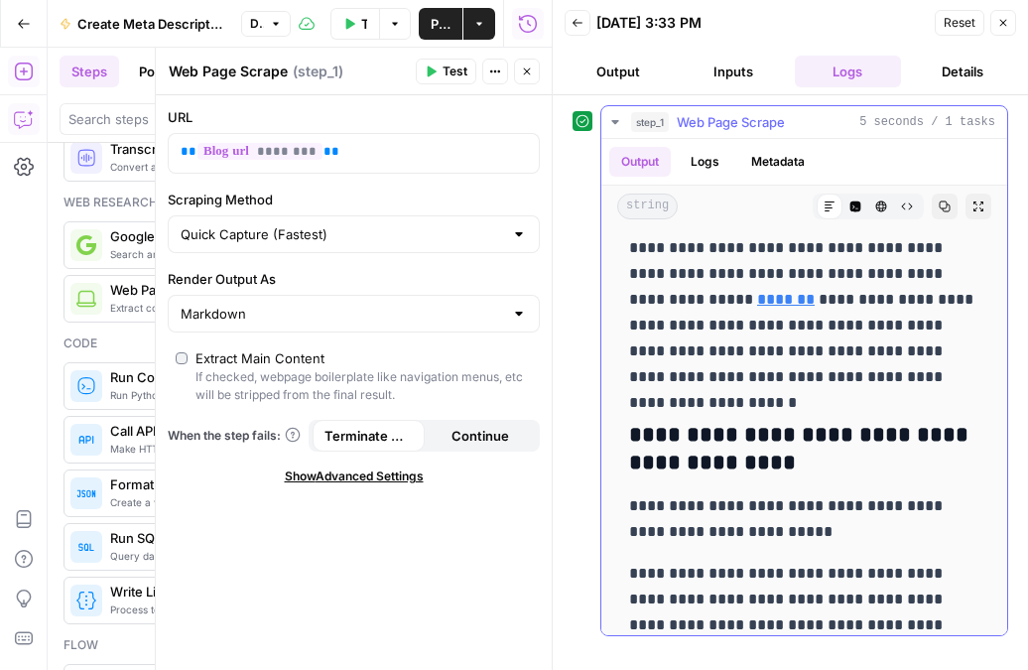
click at [706, 161] on button "Logs" at bounding box center [705, 162] width 53 height 30
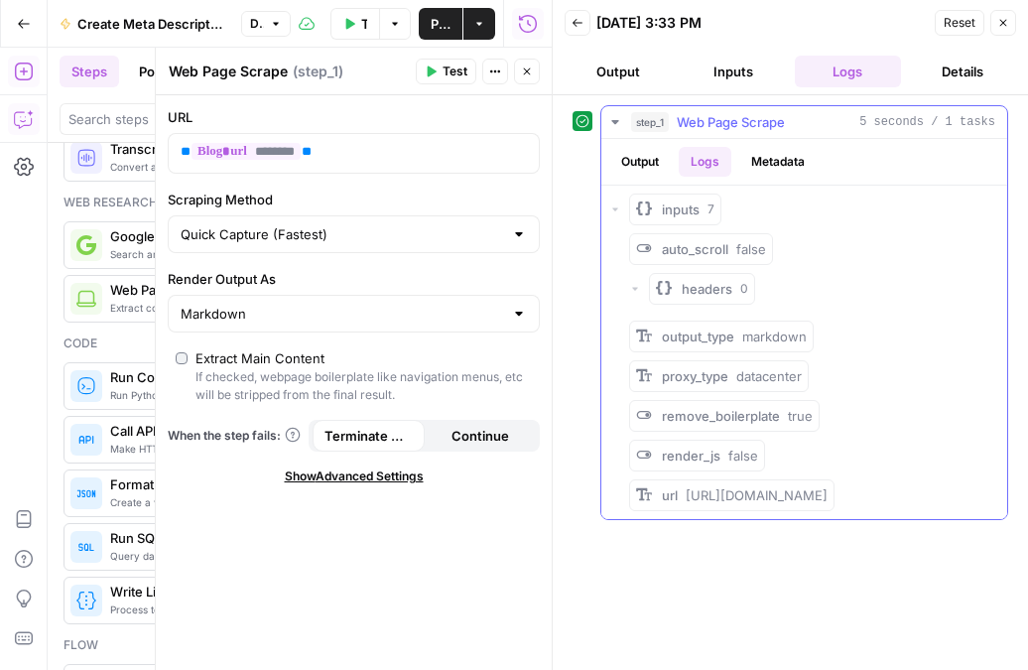
scroll to position [0, 0]
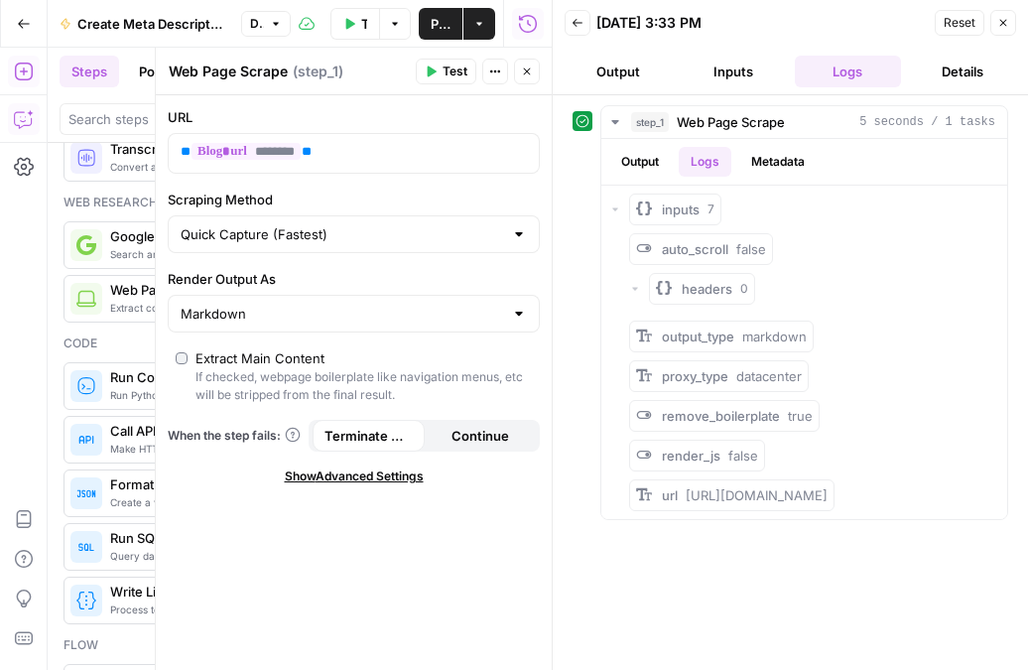
click at [999, 31] on button "Close" at bounding box center [1003, 23] width 26 height 26
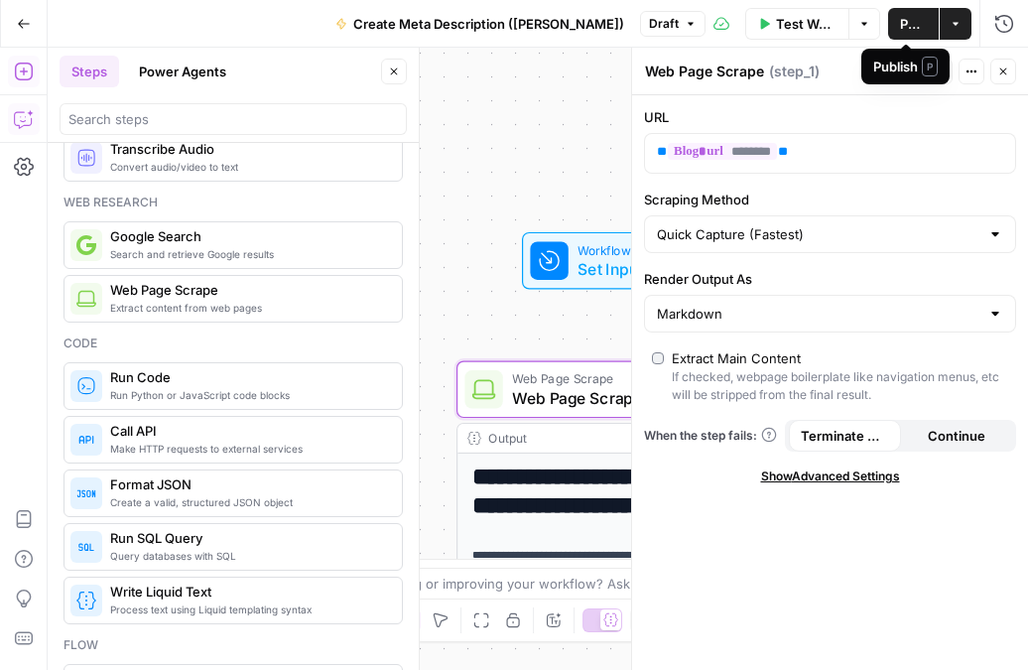
click at [902, 32] on span "Publish" at bounding box center [913, 24] width 27 height 20
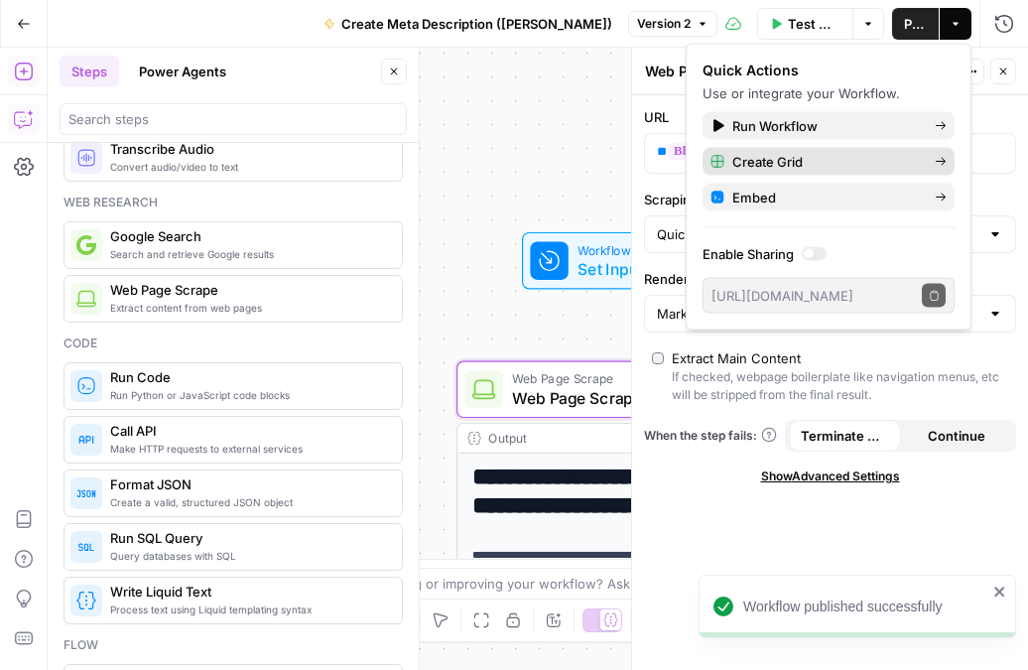
click at [769, 168] on span "Create Grid" at bounding box center [825, 162] width 186 height 20
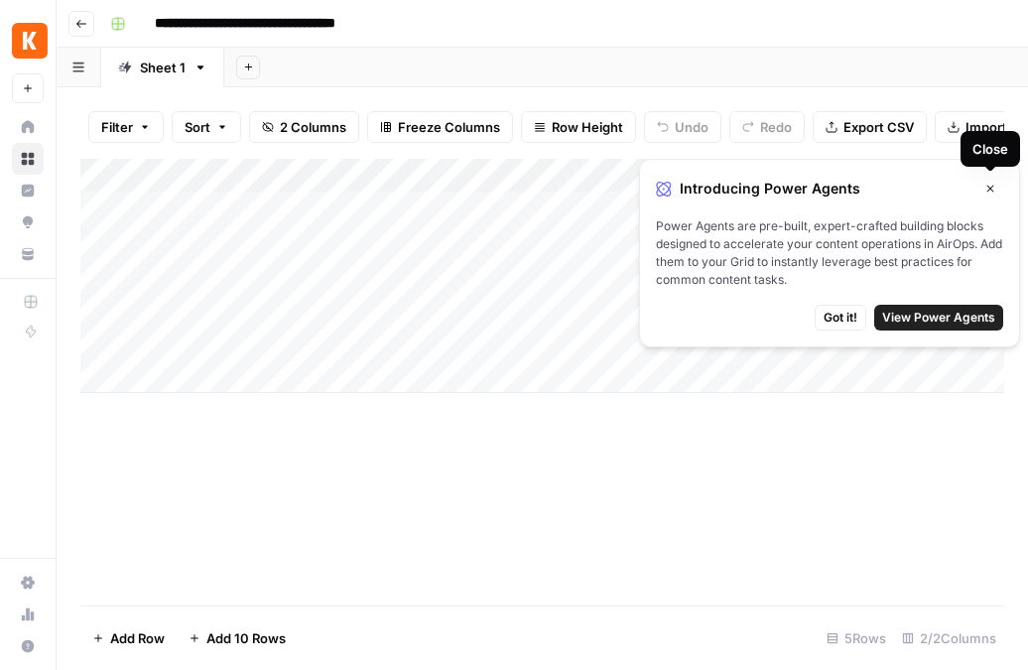
click at [984, 191] on icon "button" at bounding box center [990, 189] width 12 height 12
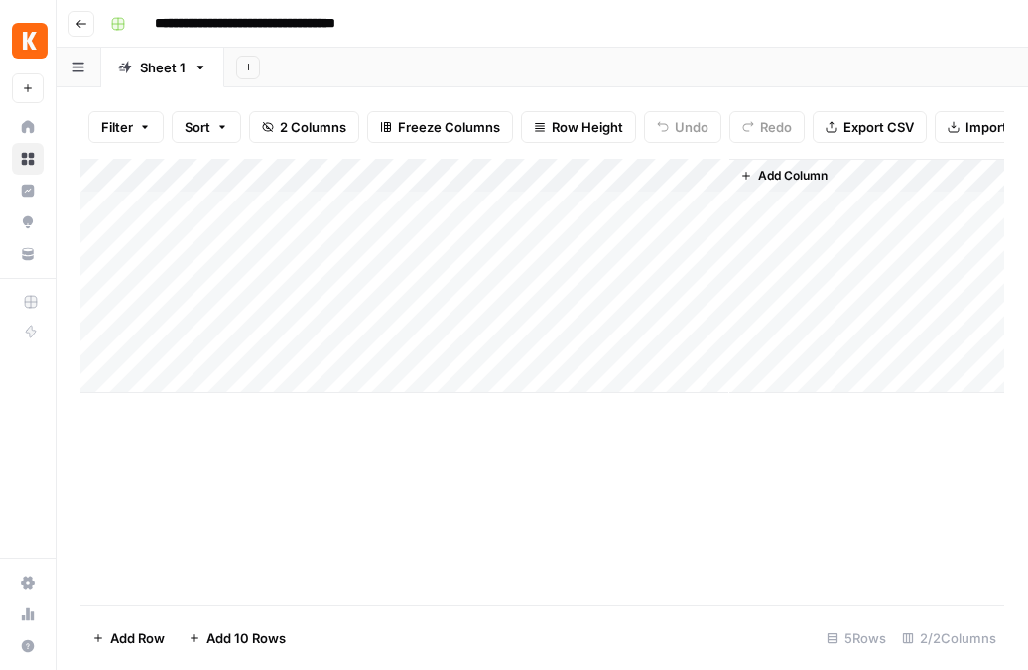
click at [559, 176] on div "Add Column" at bounding box center [542, 276] width 924 height 234
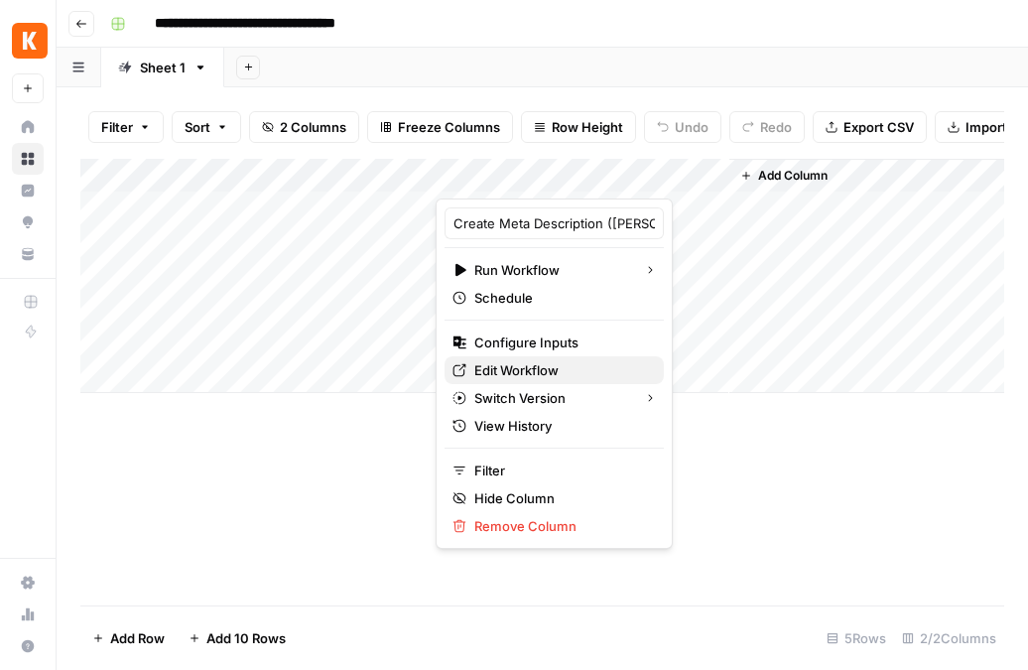
click at [524, 380] on link "Edit Workflow" at bounding box center [553, 370] width 219 height 28
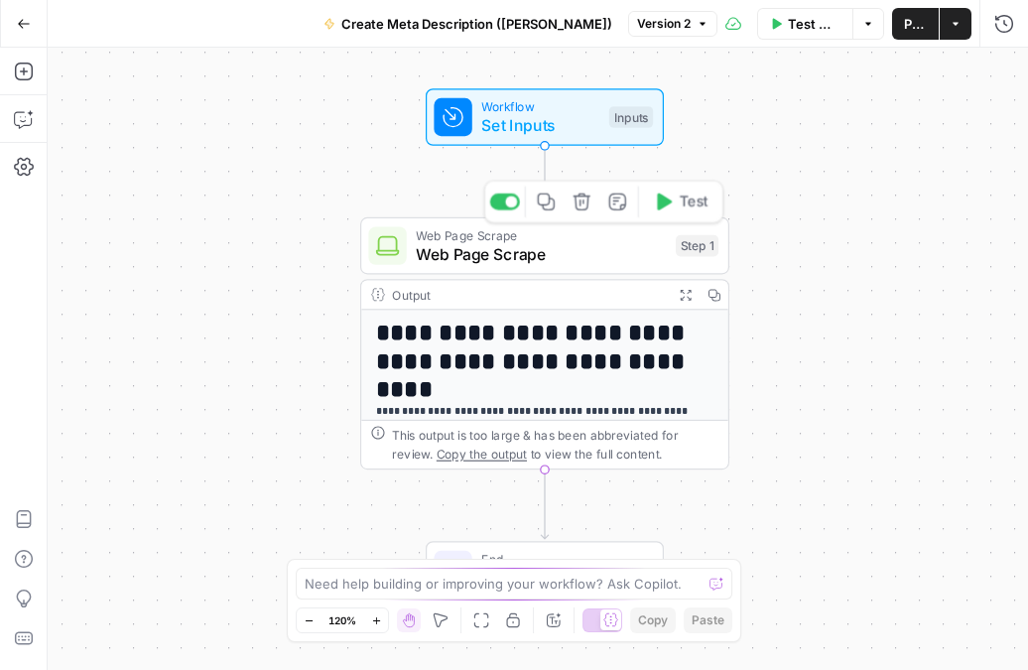
click at [516, 247] on span "Web Page Scrape" at bounding box center [541, 254] width 250 height 24
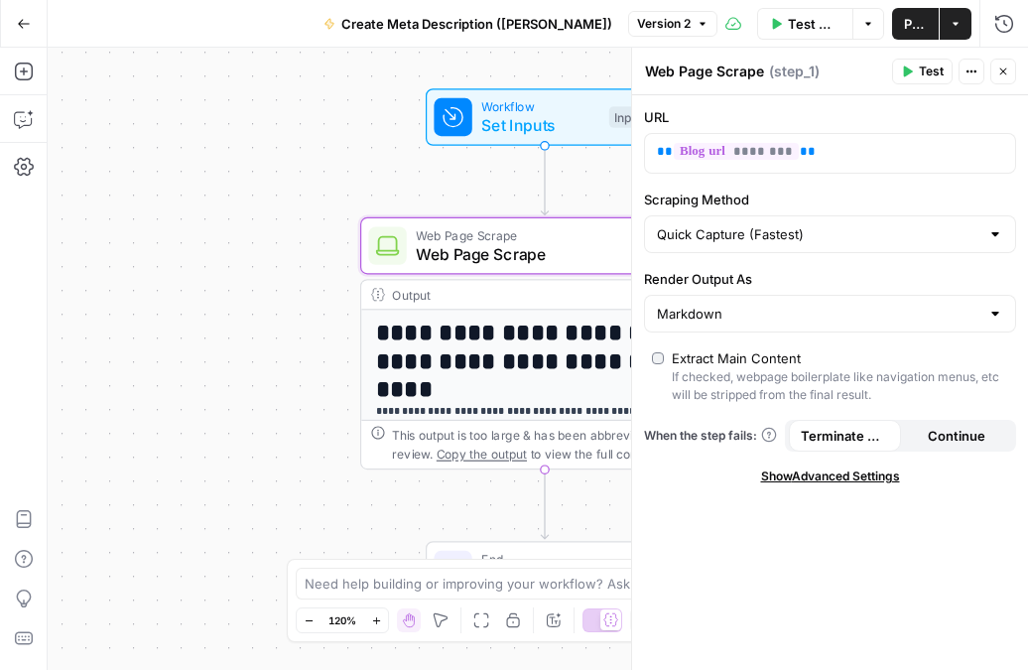
click at [873, 363] on div "Extract Main Content" at bounding box center [840, 358] width 336 height 20
click at [297, 246] on div "**********" at bounding box center [538, 359] width 980 height 622
click at [21, 70] on icon "button" at bounding box center [24, 72] width 20 height 20
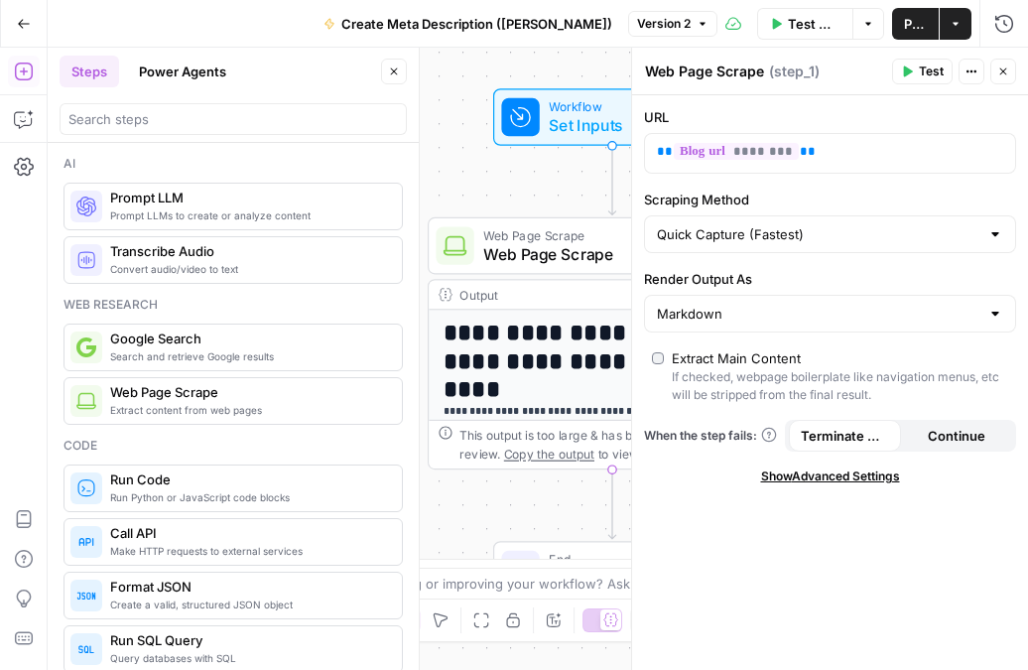
click at [153, 209] on span "Prompt LLMs to create or analyze content" at bounding box center [248, 215] width 276 height 16
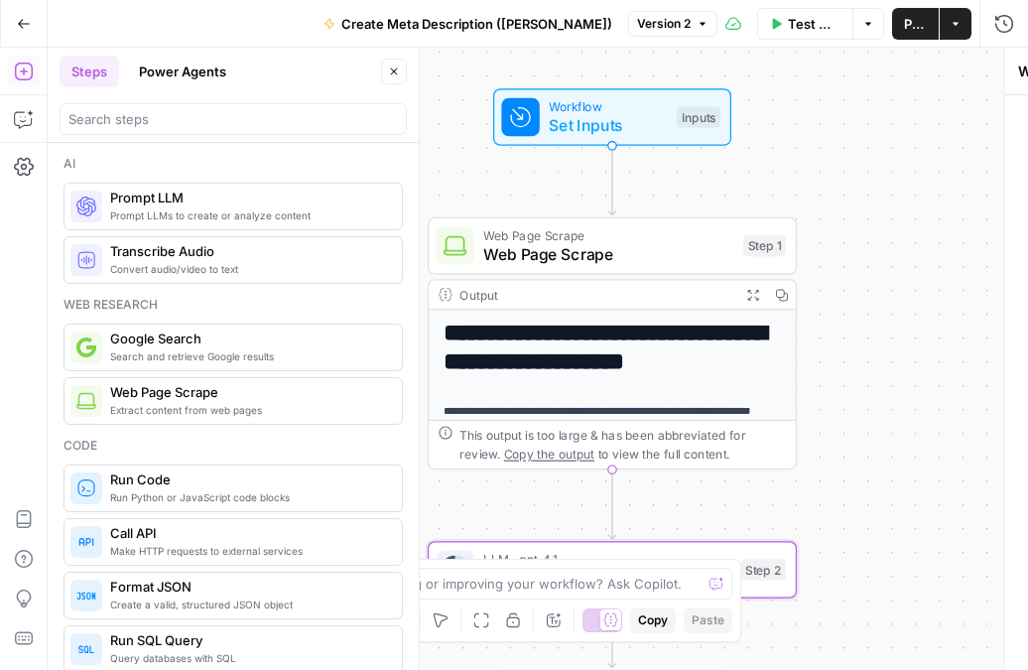
type textarea "Prompt LLM"
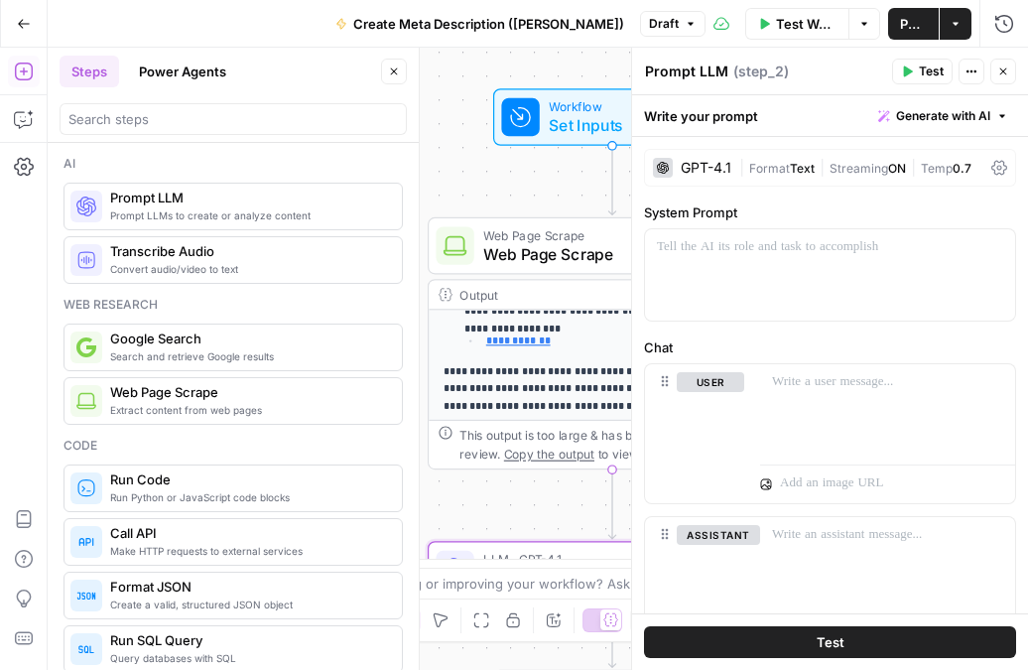
scroll to position [154, 0]
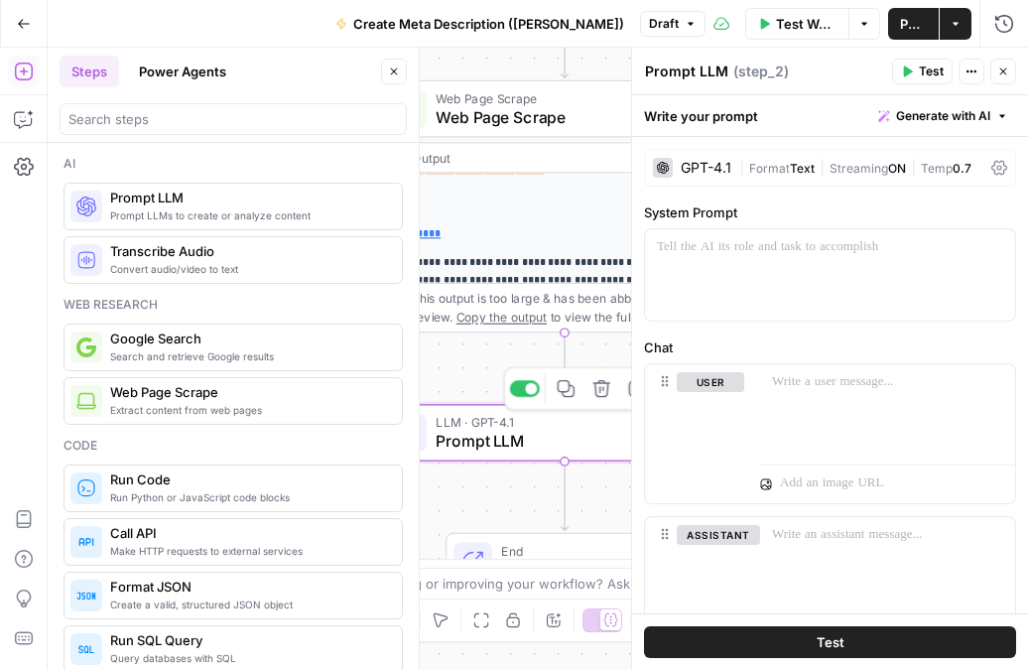
click at [493, 441] on span "Prompt LLM" at bounding box center [559, 441] width 248 height 24
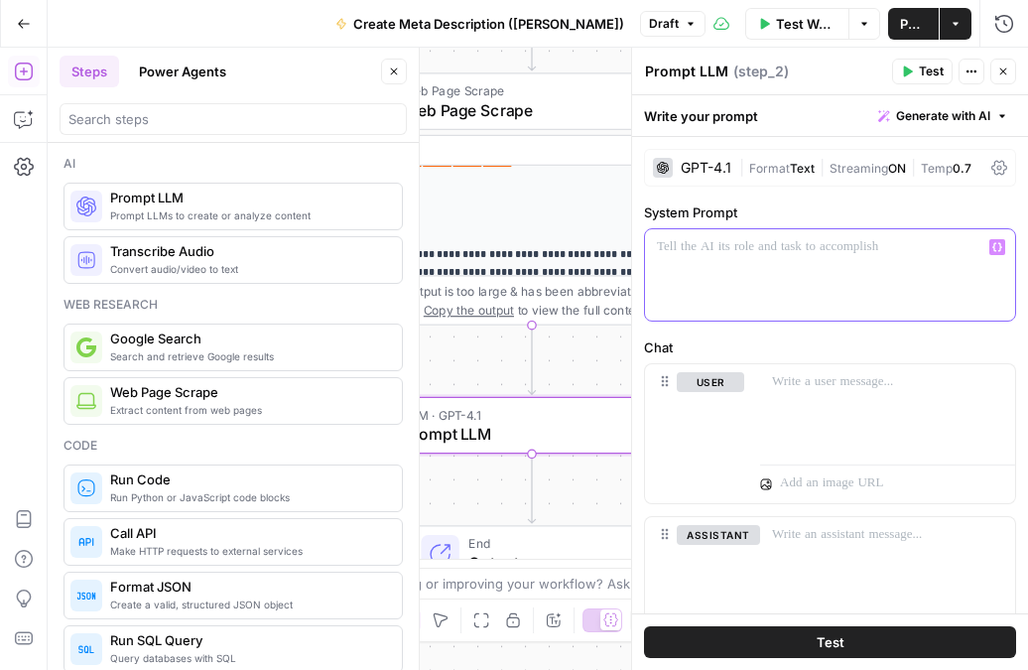
click at [696, 269] on div at bounding box center [830, 274] width 370 height 91
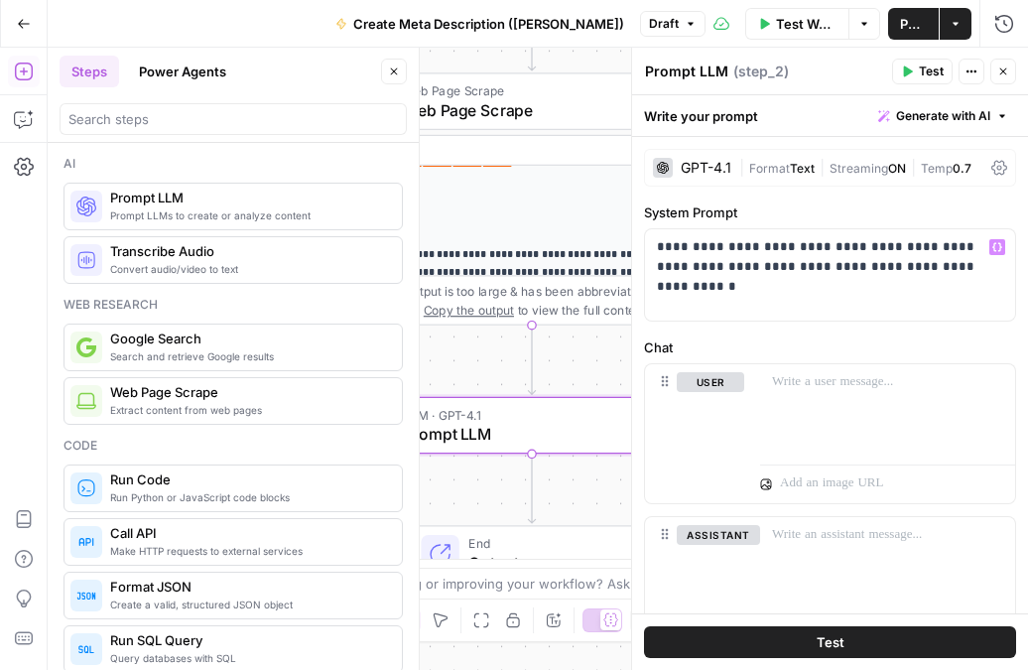
click at [857, 202] on label "System Prompt" at bounding box center [830, 212] width 372 height 20
click at [994, 74] on button "Close" at bounding box center [1003, 72] width 26 height 26
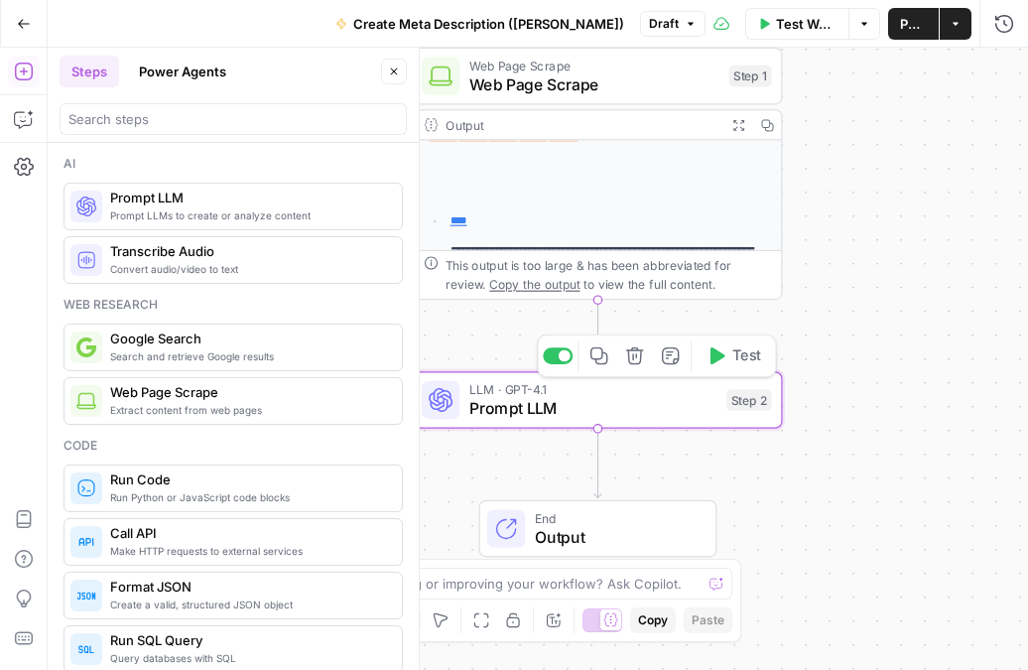
click at [607, 414] on span "Prompt LLM" at bounding box center [593, 408] width 248 height 24
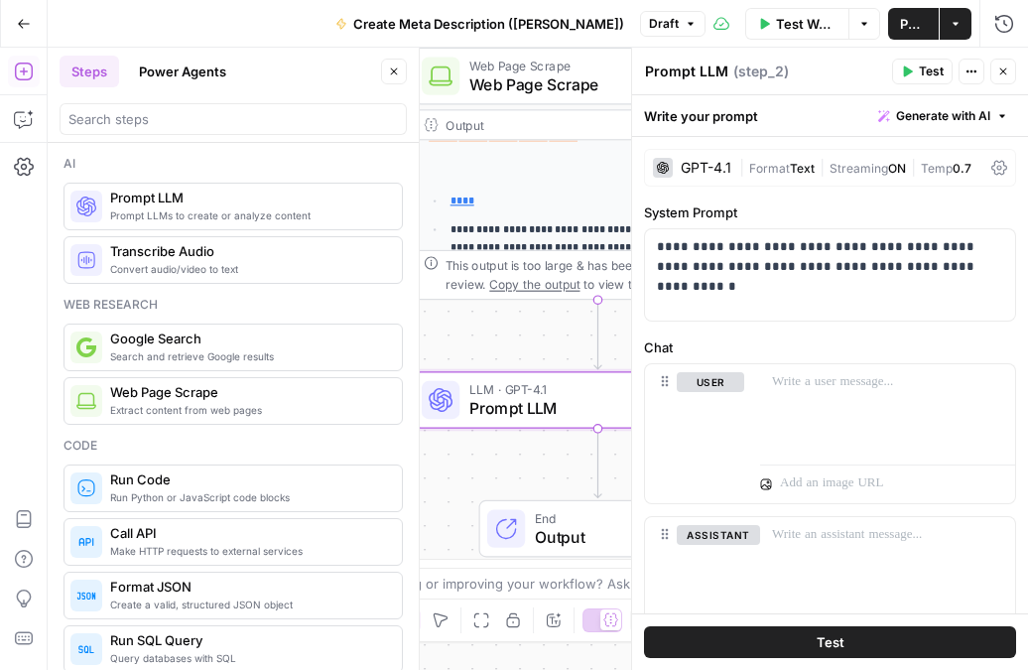
click at [539, 395] on span "LLM · GPT-4.1" at bounding box center [593, 389] width 248 height 19
click at [960, 121] on span "Generate with AI" at bounding box center [943, 116] width 94 height 18
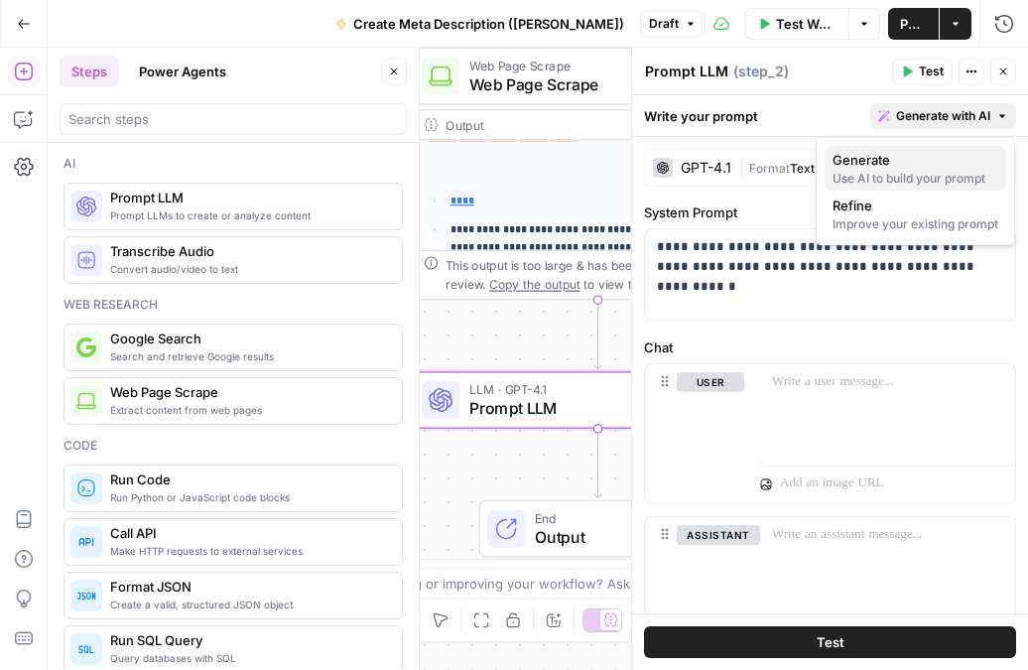
click at [878, 172] on div "Use AI to build your prompt" at bounding box center [915, 179] width 166 height 18
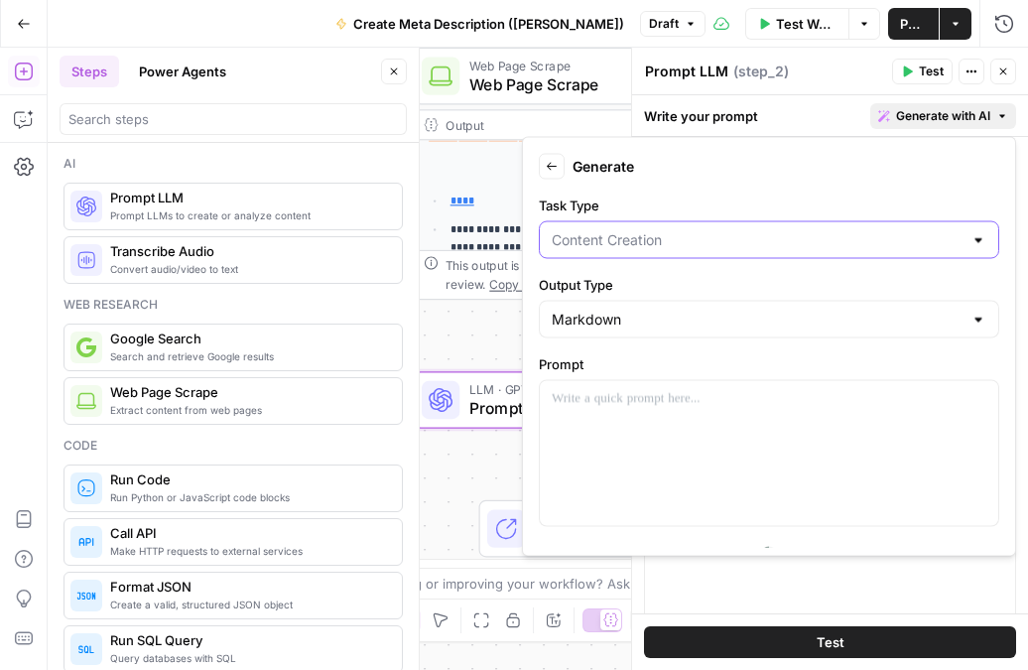
click at [691, 243] on input "Task Type" at bounding box center [757, 240] width 411 height 20
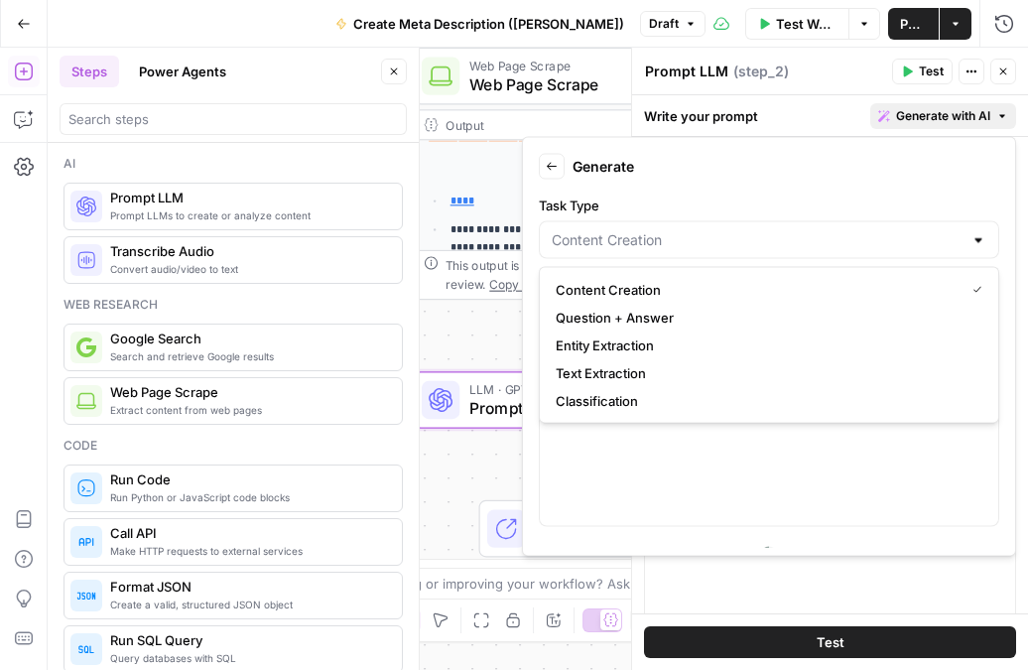
type input "Content Creation"
click at [725, 196] on label "Task Type" at bounding box center [769, 205] width 460 height 20
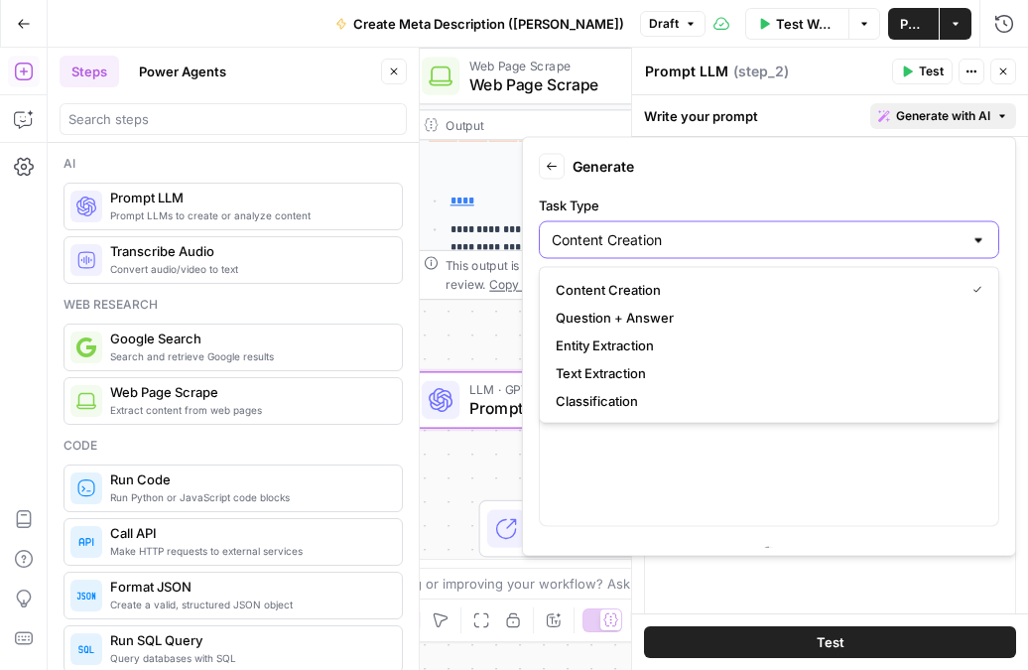
click at [725, 230] on input "Content Creation" at bounding box center [757, 240] width 411 height 20
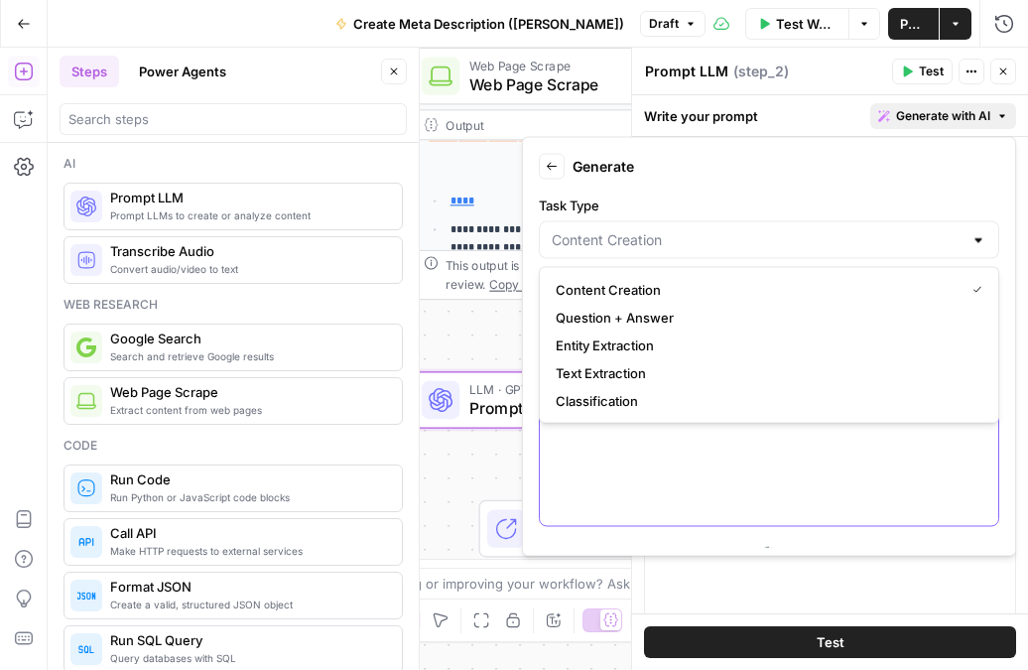
type input "Content Creation"
click at [829, 512] on div at bounding box center [769, 453] width 458 height 145
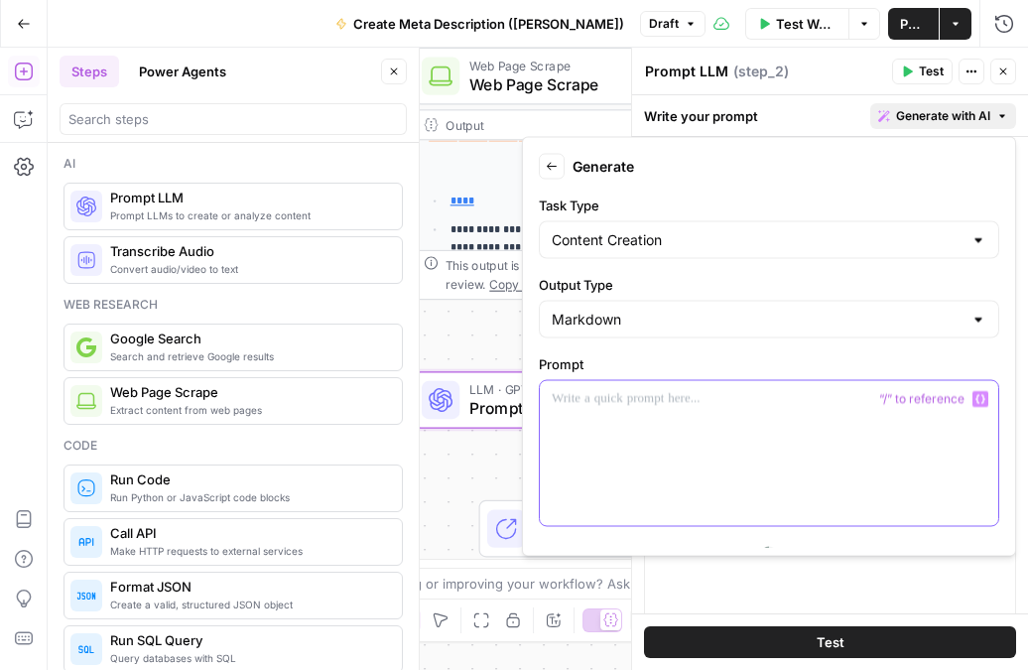
click at [611, 419] on div at bounding box center [769, 453] width 458 height 145
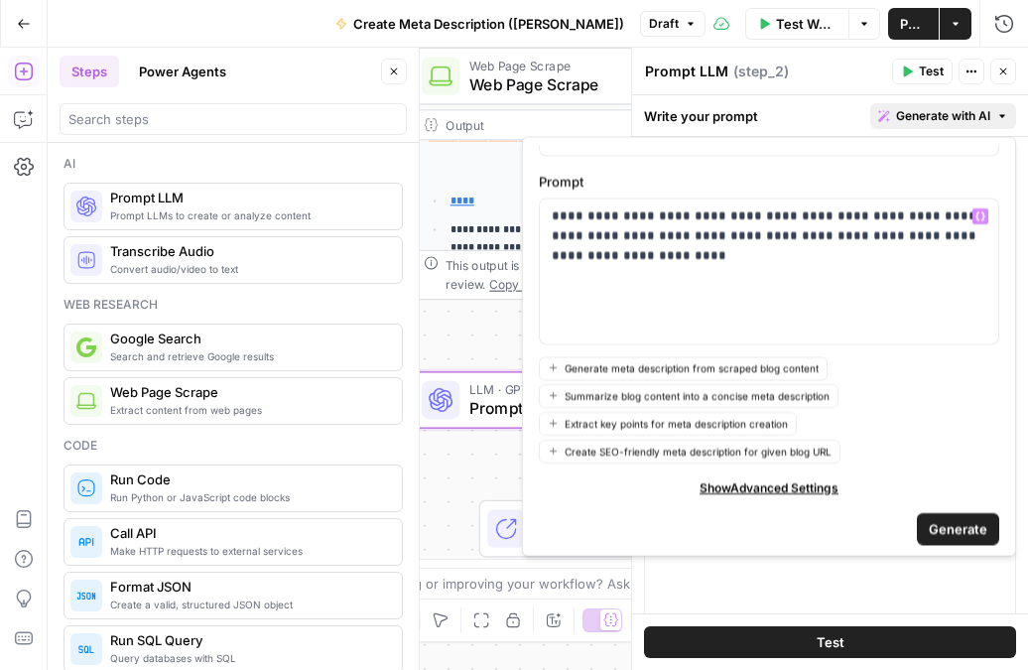
scroll to position [187, 0]
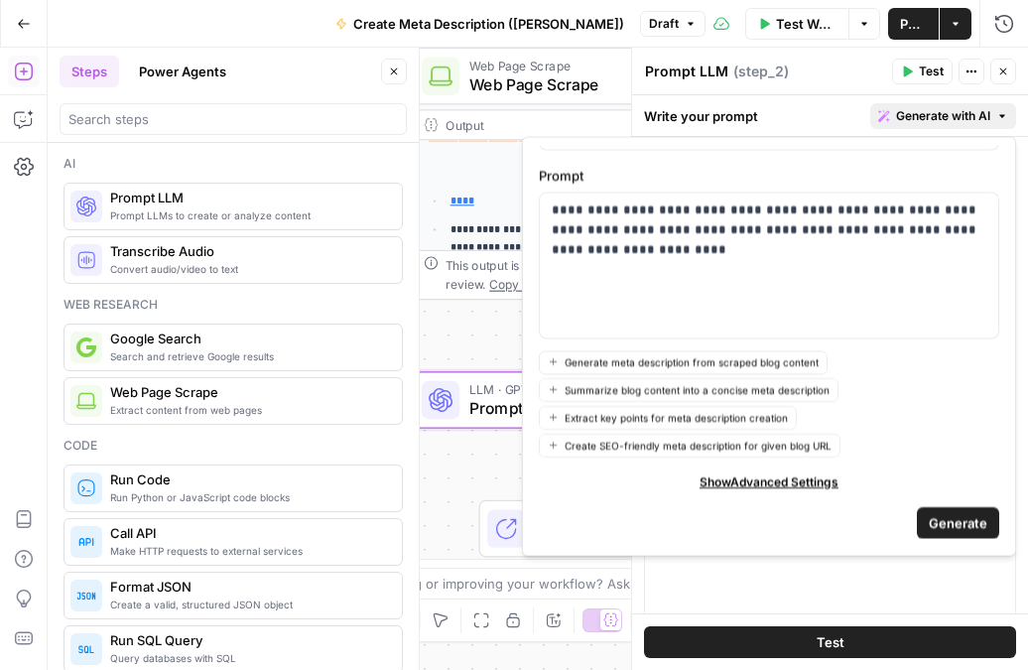
click at [942, 122] on span "Generate with AI" at bounding box center [943, 116] width 94 height 18
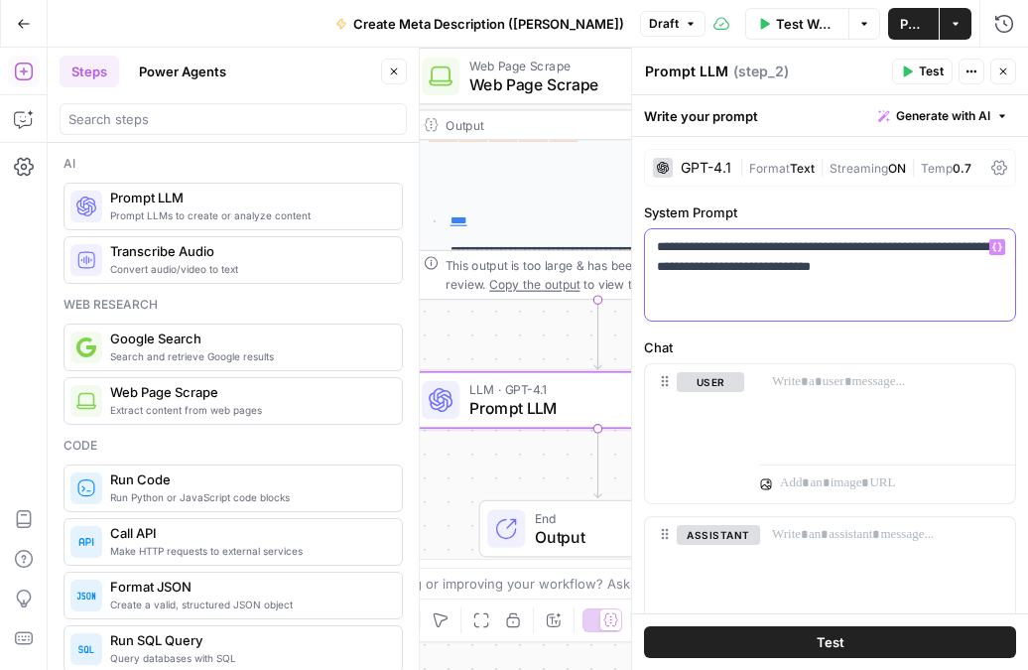
click at [807, 249] on p "**********" at bounding box center [830, 257] width 346 height 40
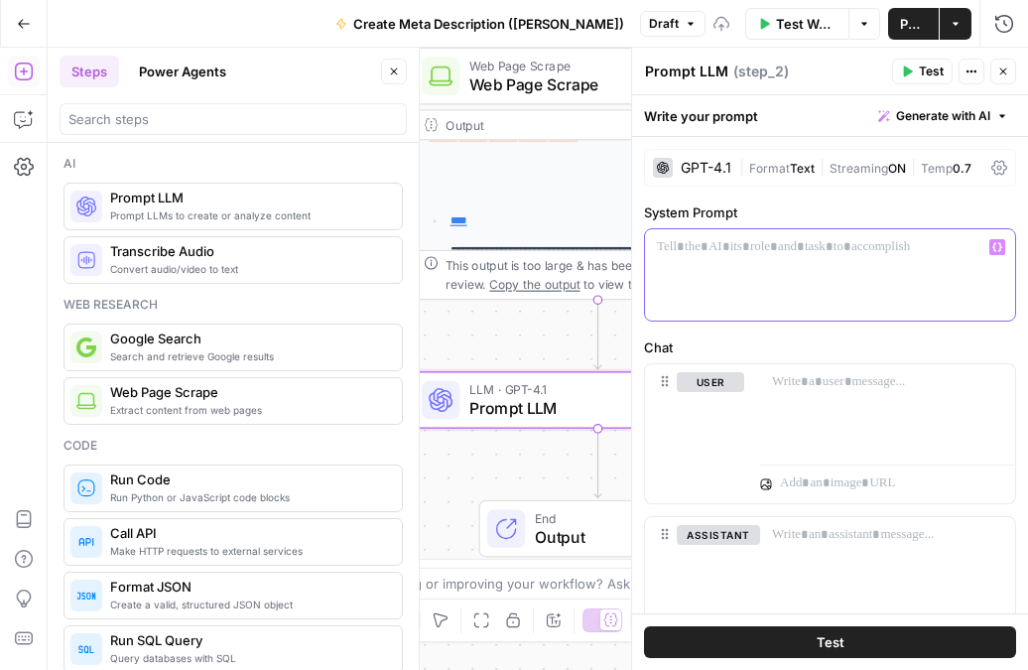
click at [925, 115] on span "Generate with AI" at bounding box center [943, 116] width 94 height 18
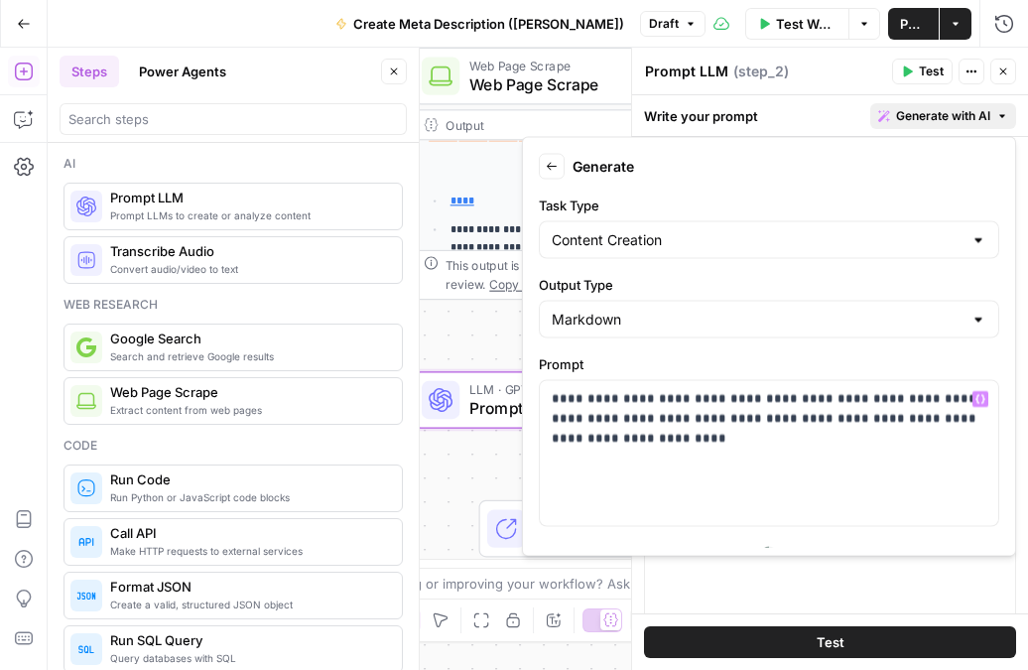
scroll to position [112, 0]
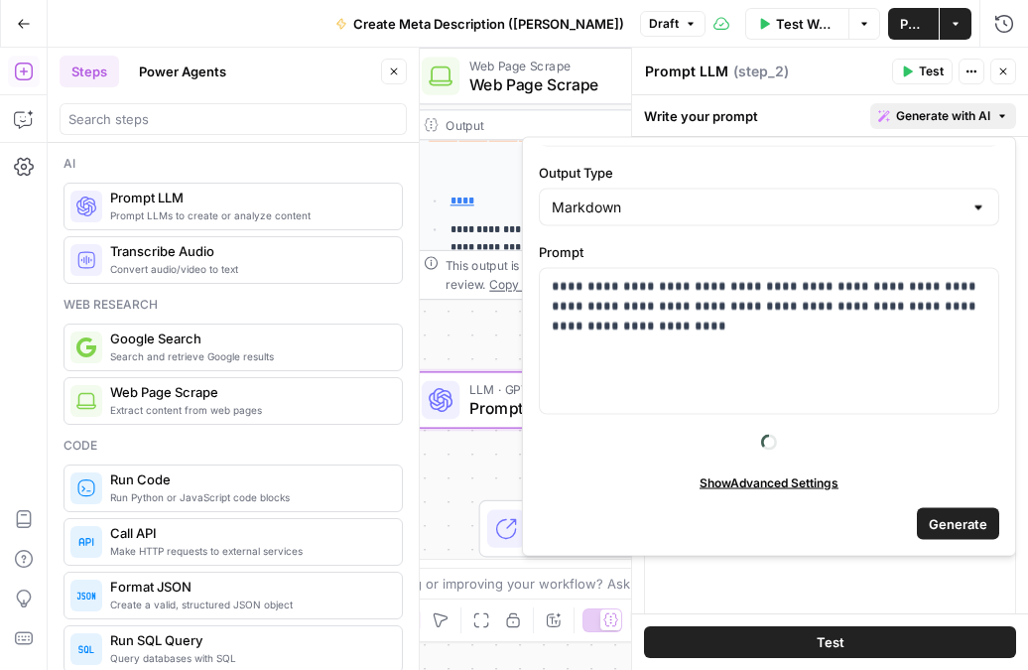
click at [955, 517] on span "Generate" at bounding box center [958, 523] width 59 height 20
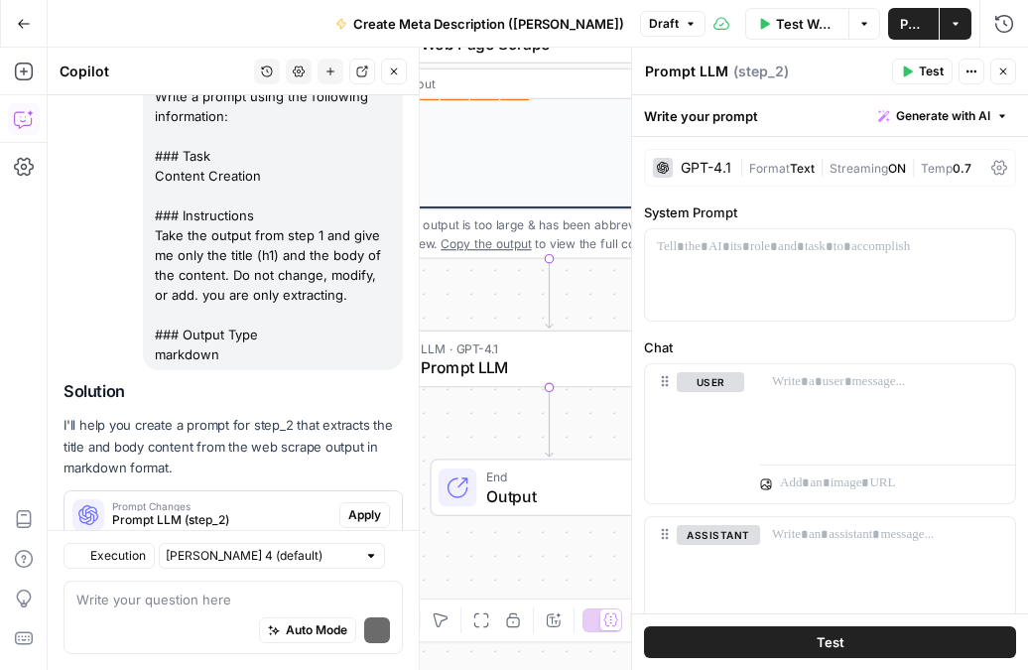
scroll to position [231, 0]
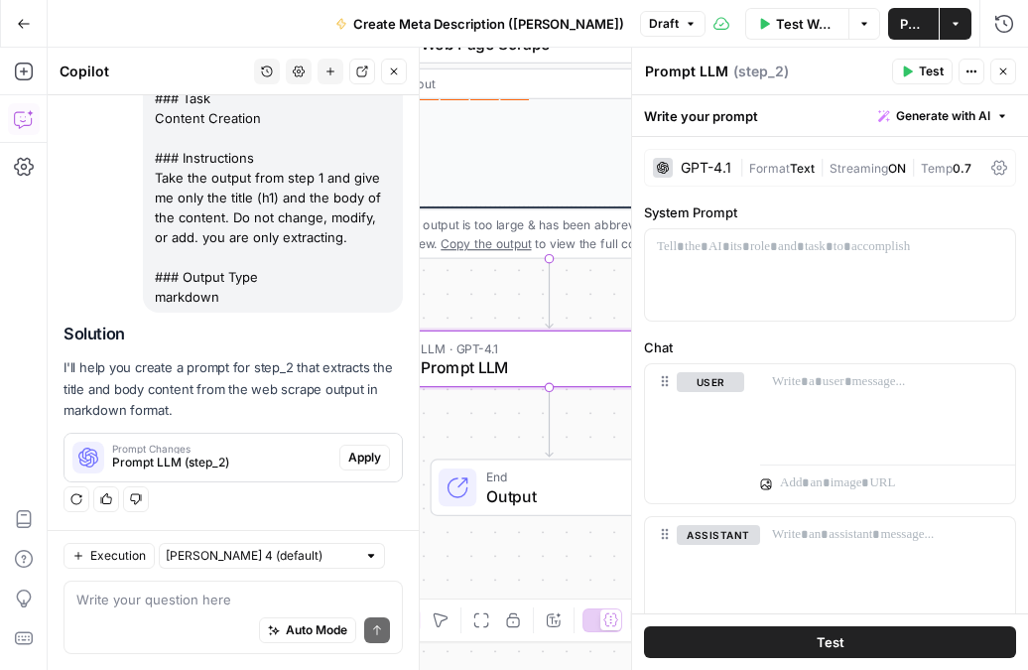
click at [251, 461] on span "Prompt LLM (step_2)" at bounding box center [221, 462] width 219 height 18
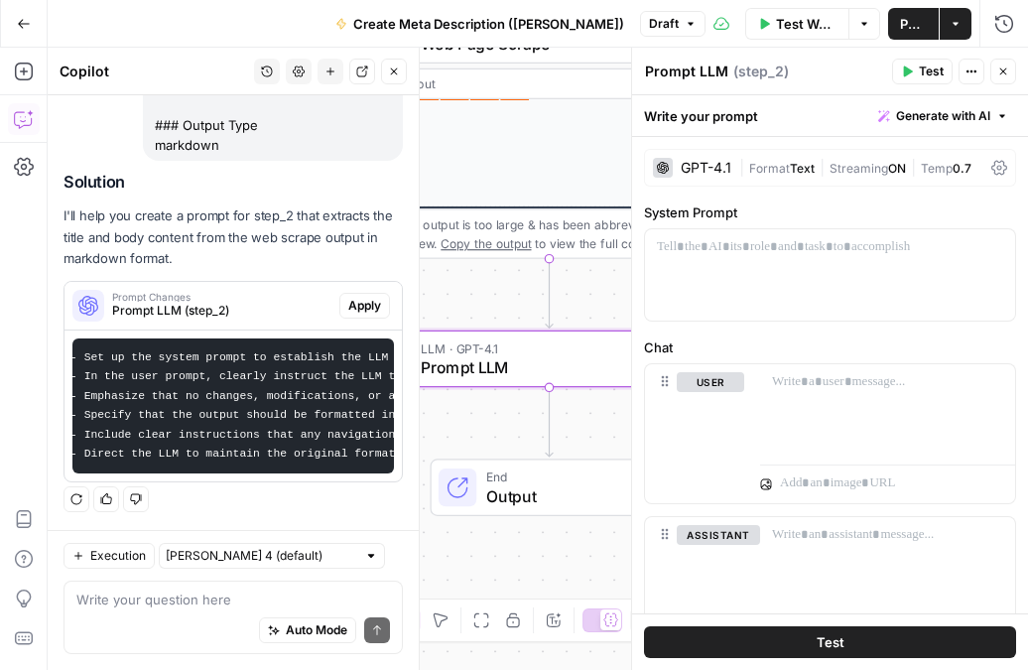
scroll to position [0, 0]
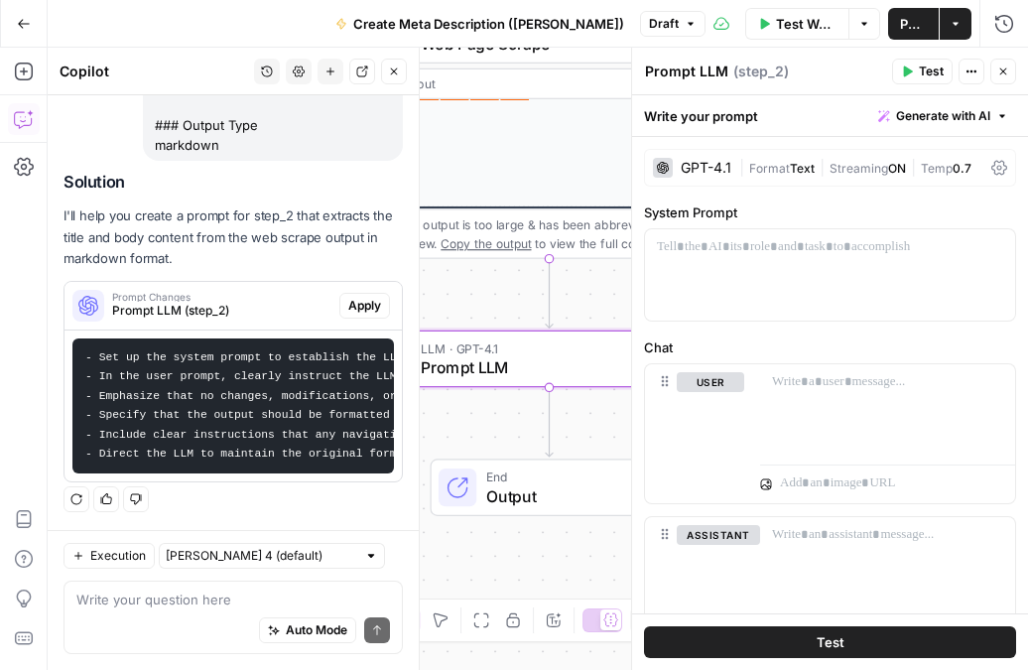
click at [371, 306] on span "Apply" at bounding box center [364, 306] width 33 height 18
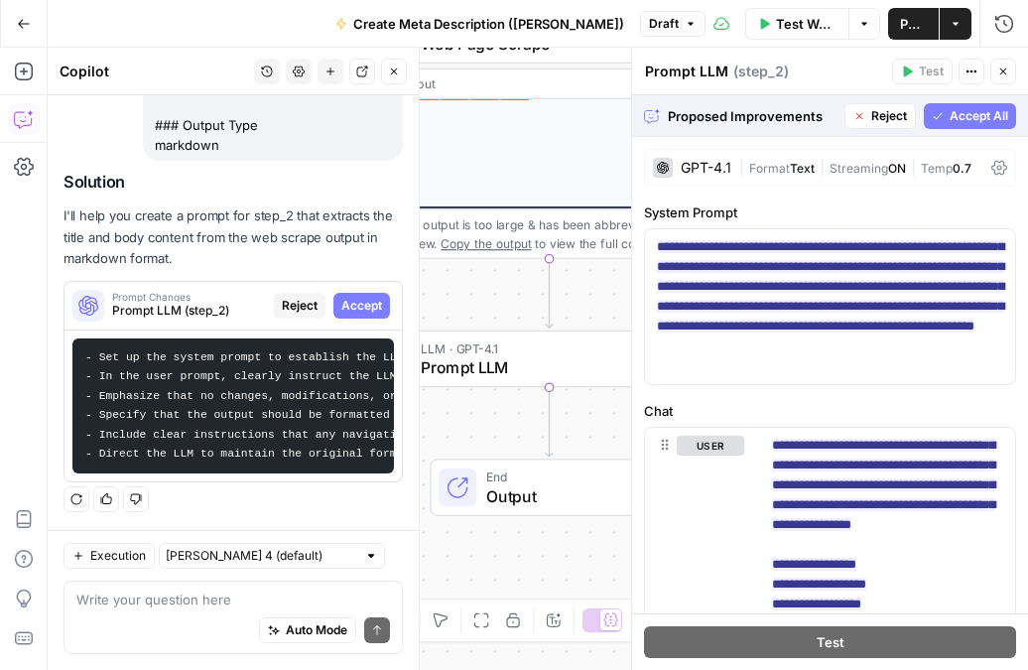
click at [715, 175] on div "GPT-4.1" at bounding box center [692, 168] width 78 height 20
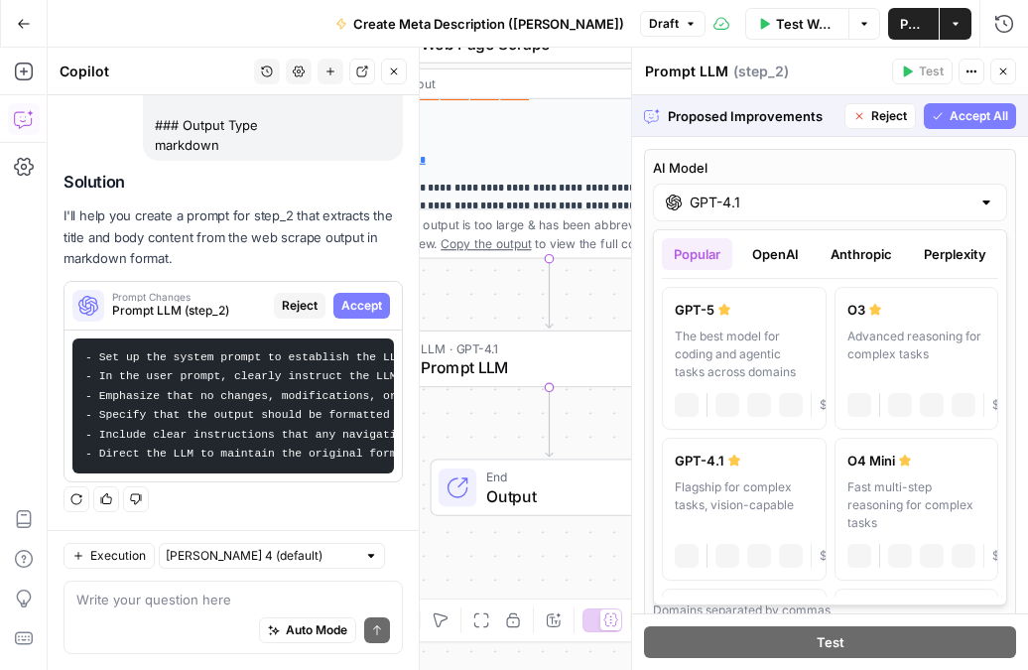
click at [809, 213] on div "GPT-4.1" at bounding box center [830, 203] width 354 height 38
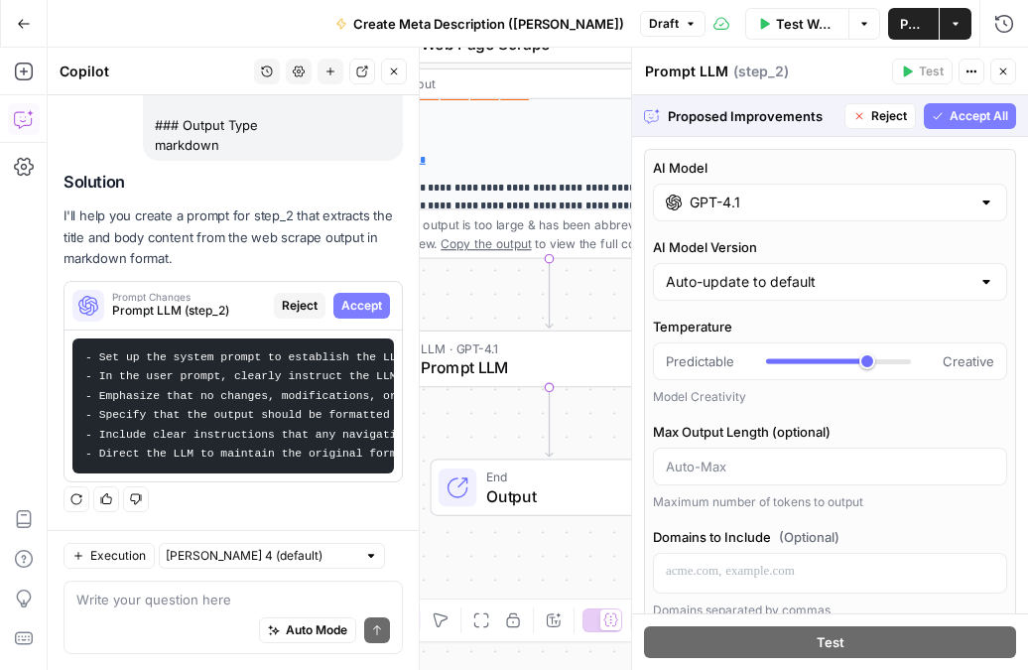
click at [790, 152] on div "AI Model GPT-4.1 AI Model Version Auto-update to default Temperature Predictabl…" at bounding box center [830, 592] width 372 height 886
click at [738, 106] on span "Proposed Improvements" at bounding box center [752, 116] width 169 height 20
click at [314, 371] on code "- Set up the system prompt to establish the LLM as a content extraction special…" at bounding box center [717, 405] width 1265 height 109
click at [736, 202] on input "GPT-4.1" at bounding box center [829, 202] width 281 height 20
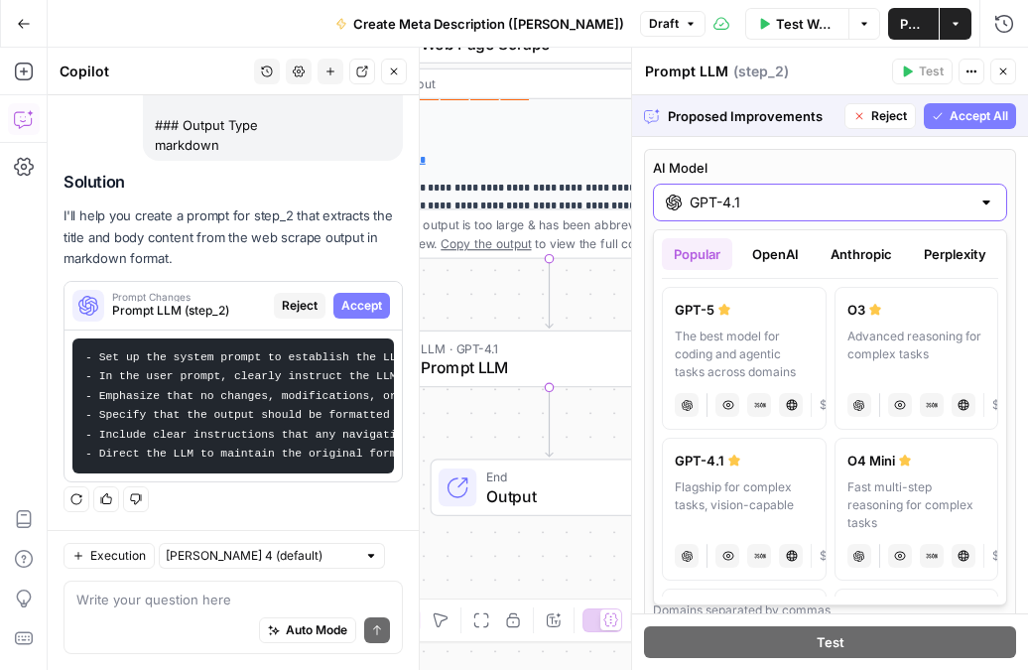
click at [736, 202] on input "GPT-4.1" at bounding box center [829, 202] width 281 height 20
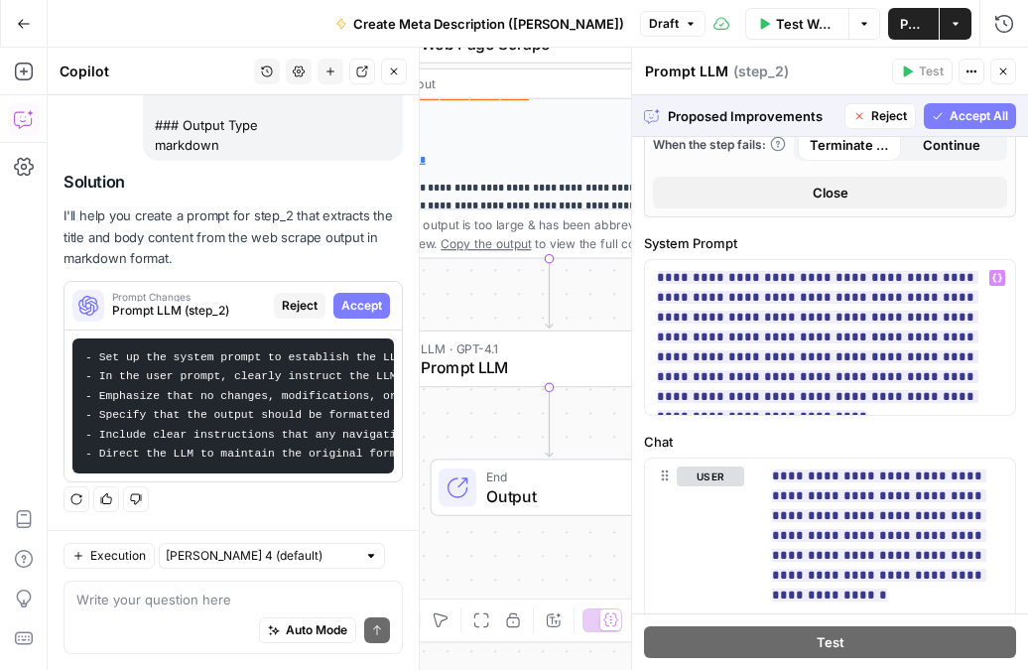
scroll to position [754, 0]
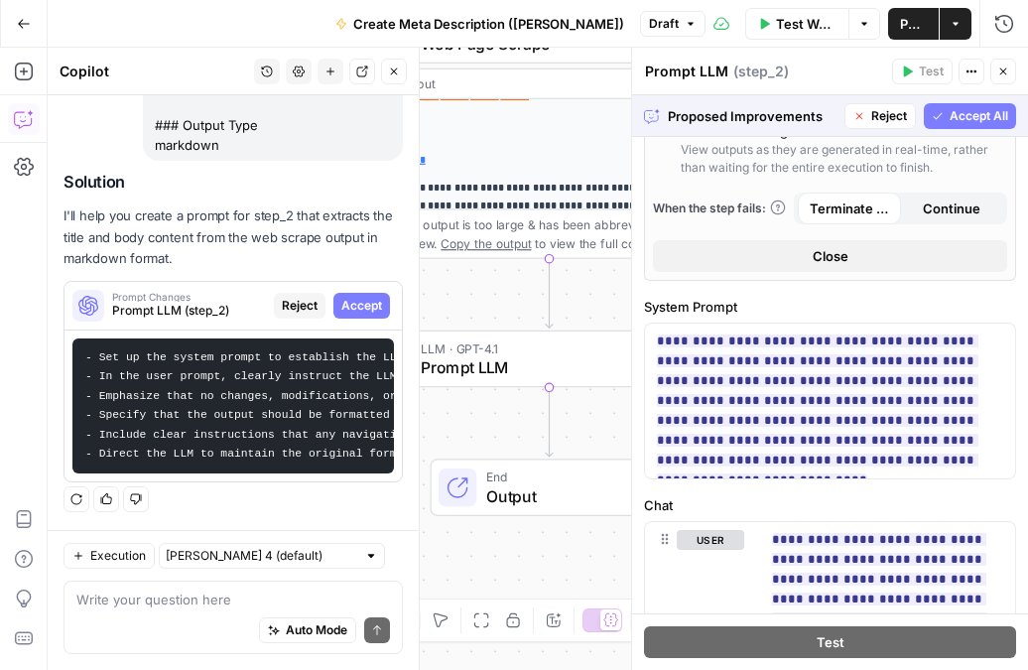
click at [969, 120] on span "Accept All" at bounding box center [978, 116] width 59 height 18
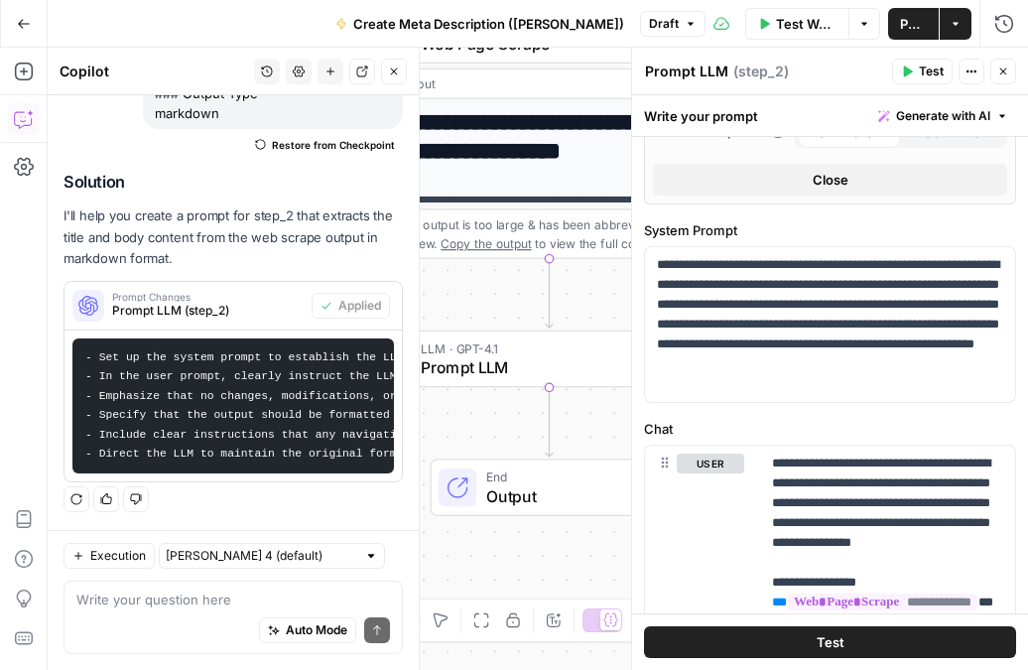
scroll to position [0, 0]
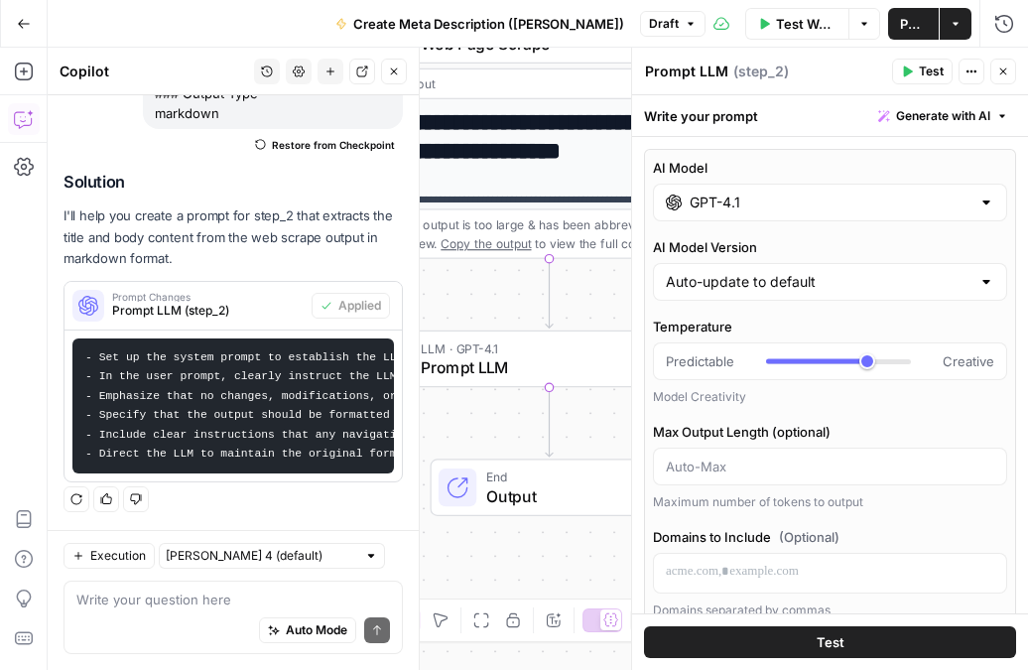
click at [749, 194] on input "GPT-4.1" at bounding box center [829, 202] width 281 height 20
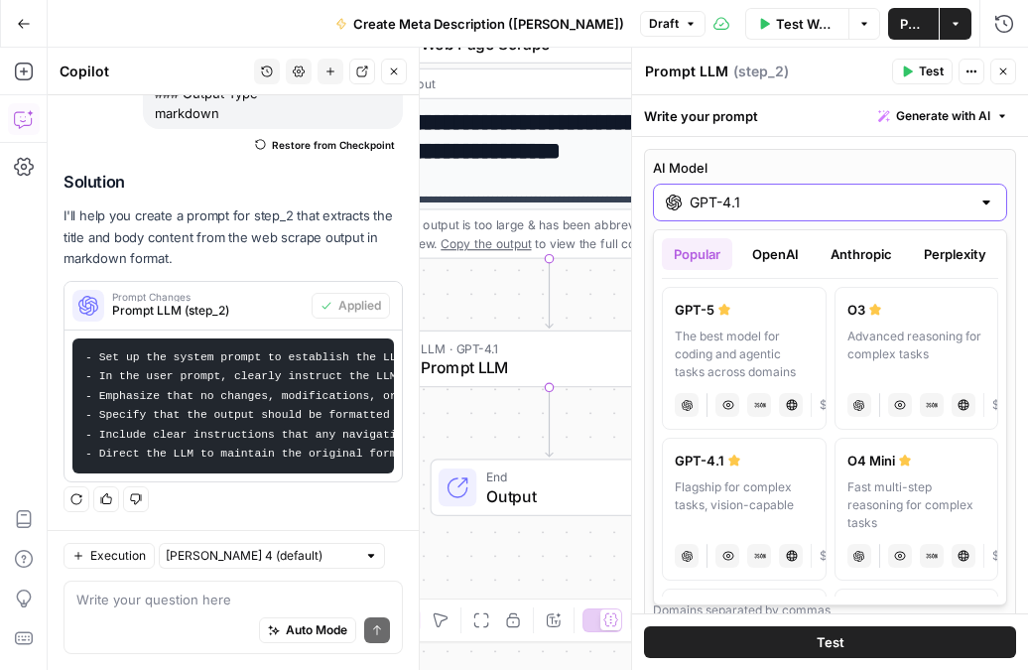
click at [905, 198] on input "GPT-4.1" at bounding box center [829, 202] width 281 height 20
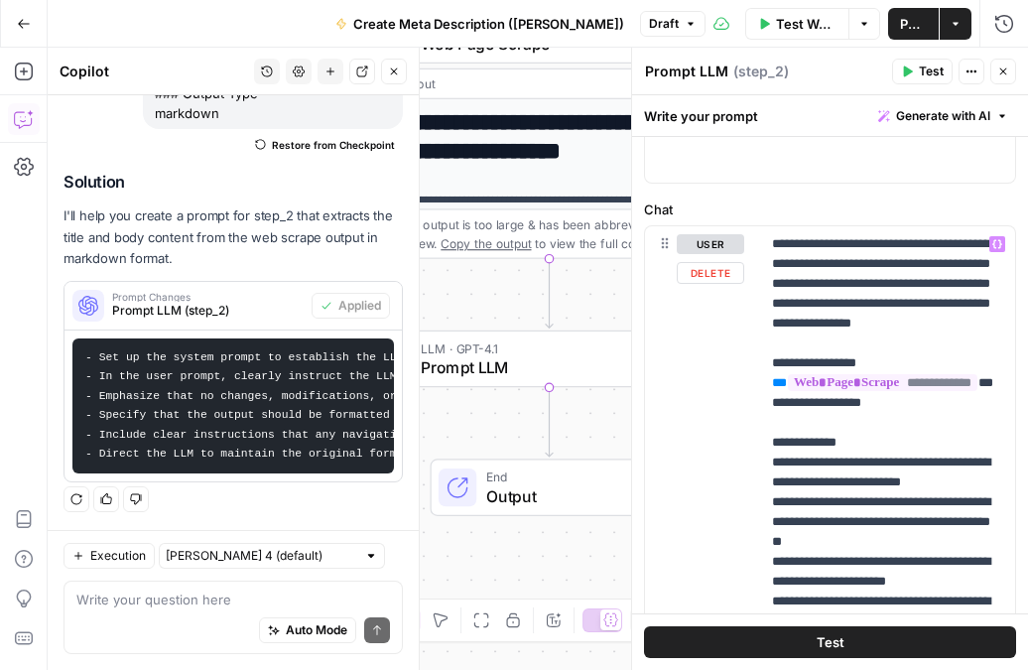
scroll to position [1007, 0]
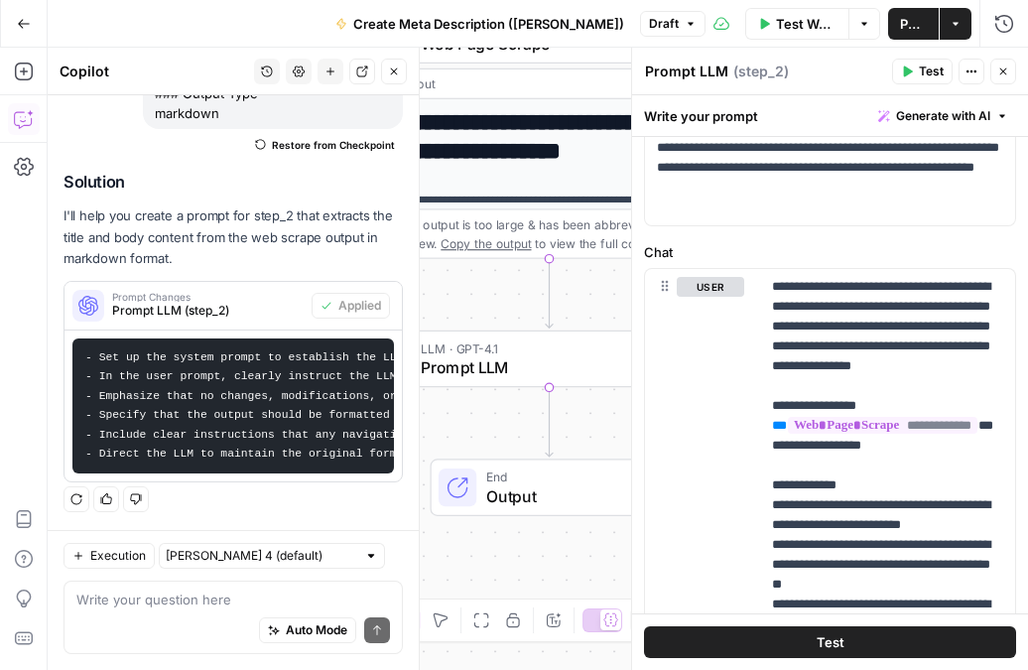
click at [919, 80] on button "Test" at bounding box center [922, 72] width 61 height 26
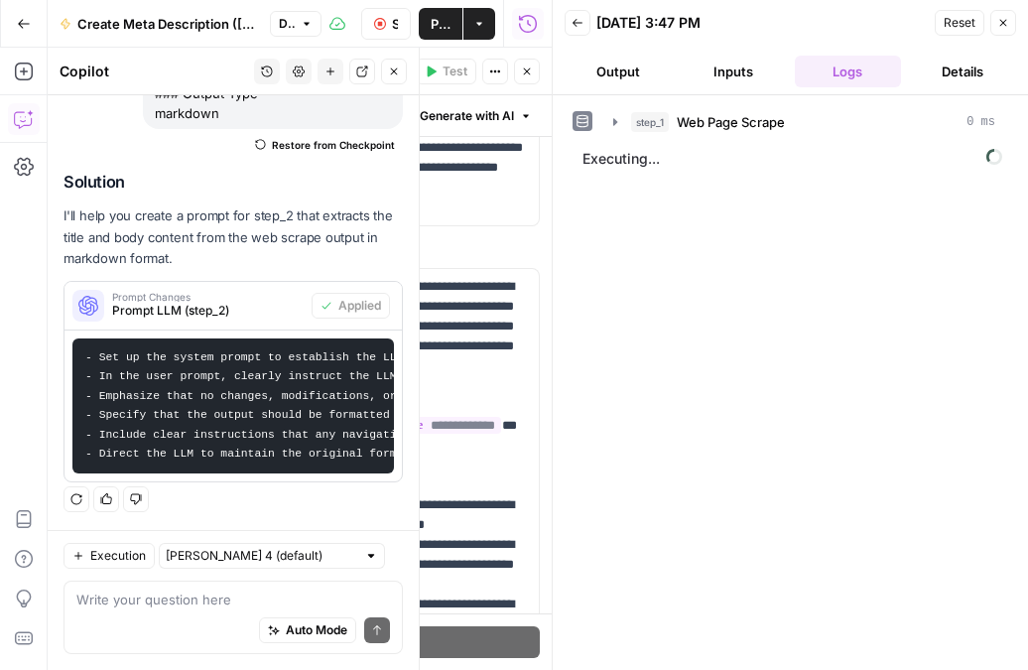
click at [629, 76] on button "Output" at bounding box center [617, 72] width 107 height 32
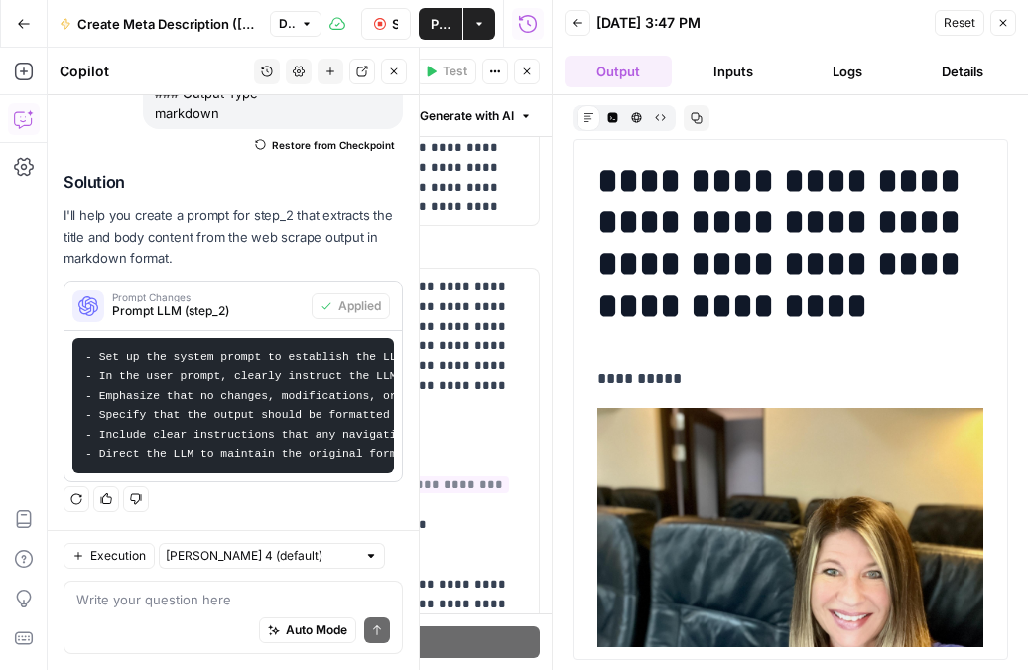
click at [731, 76] on button "Inputs" at bounding box center [733, 72] width 107 height 32
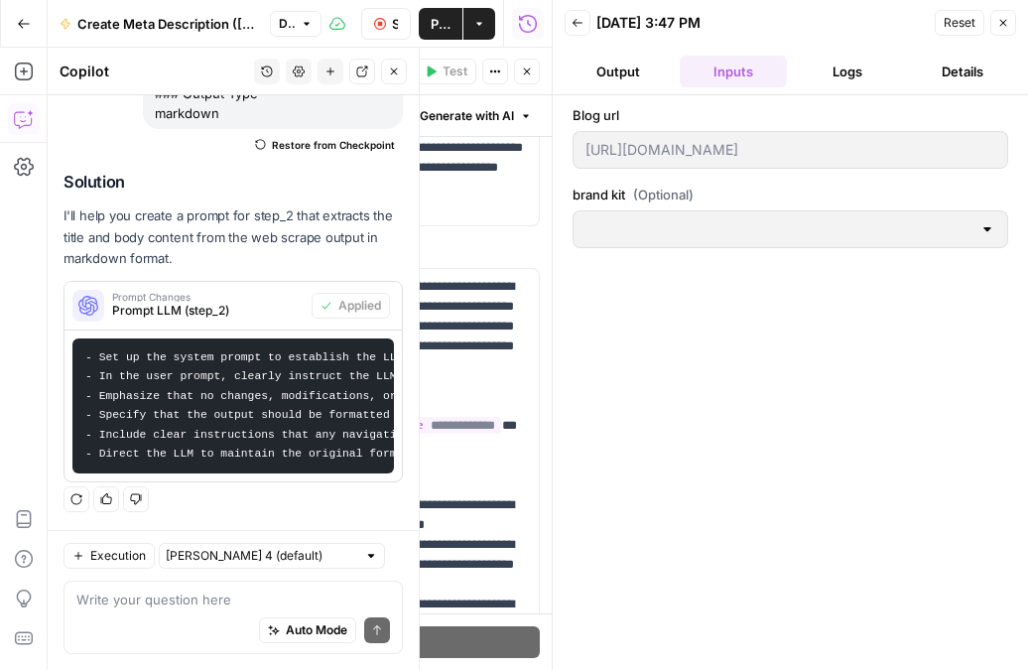
type input "[EN-US] - Kayak"
click at [831, 75] on button "Logs" at bounding box center [848, 72] width 107 height 32
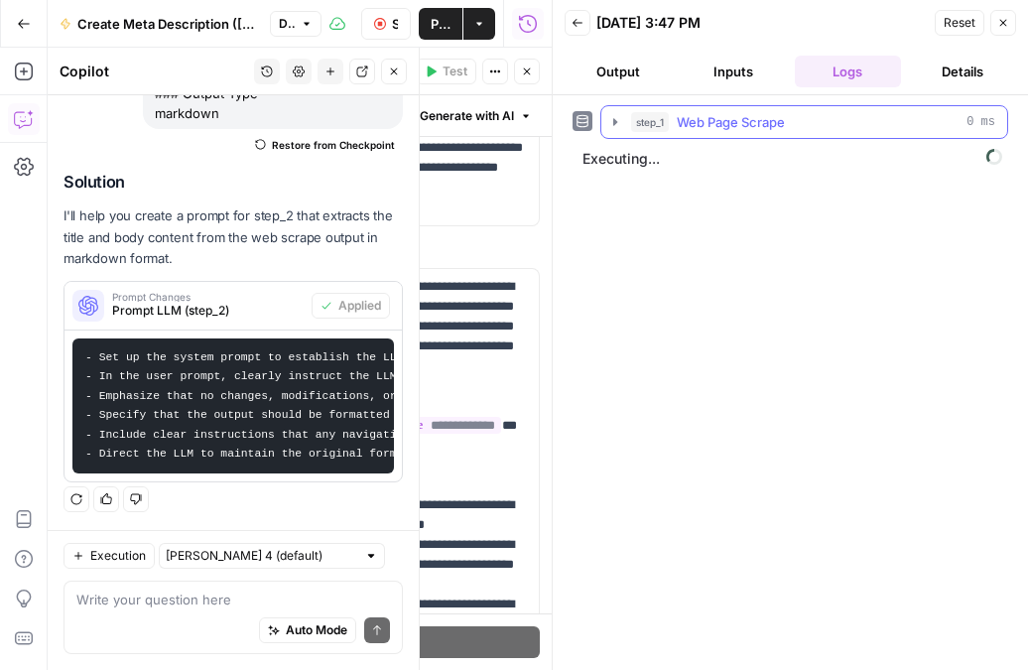
click at [617, 121] on icon "button" at bounding box center [615, 122] width 16 height 16
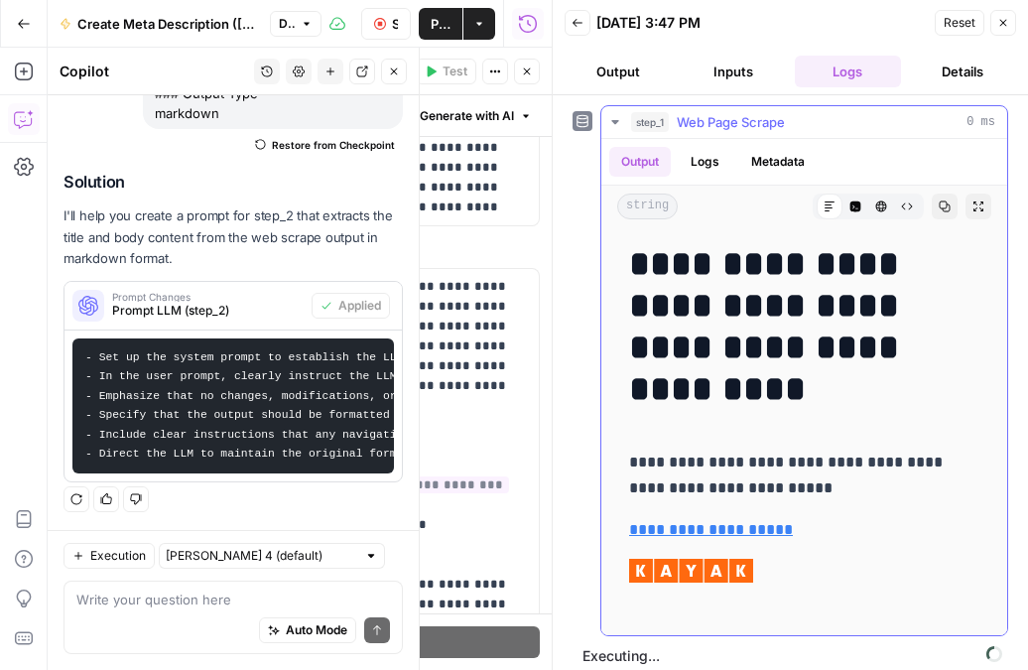
click at [616, 119] on icon "button" at bounding box center [615, 122] width 16 height 16
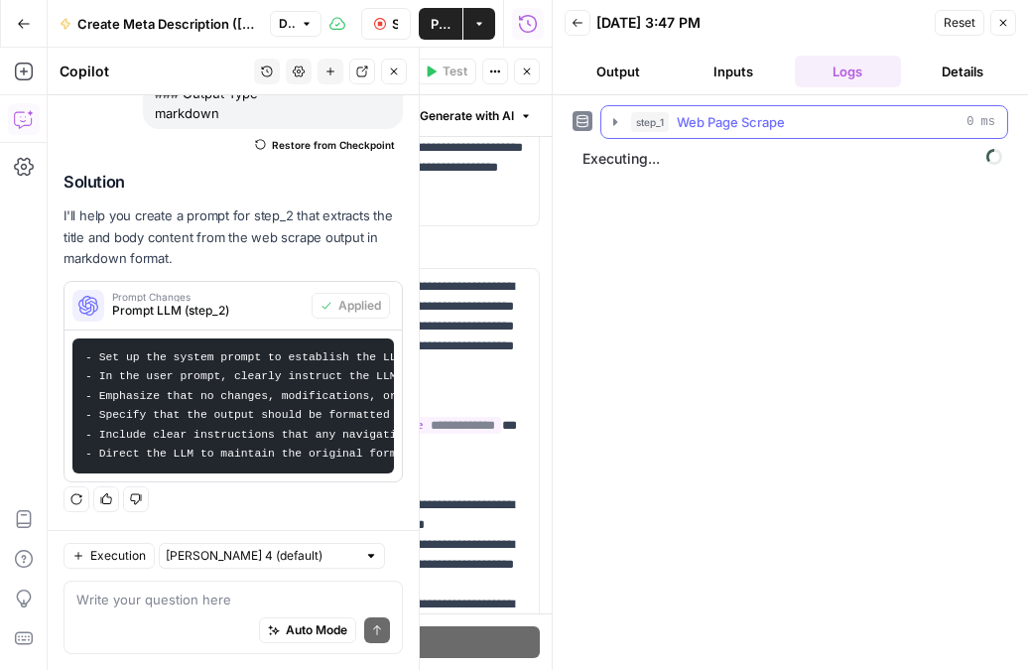
click at [616, 119] on icon "button" at bounding box center [615, 122] width 16 height 16
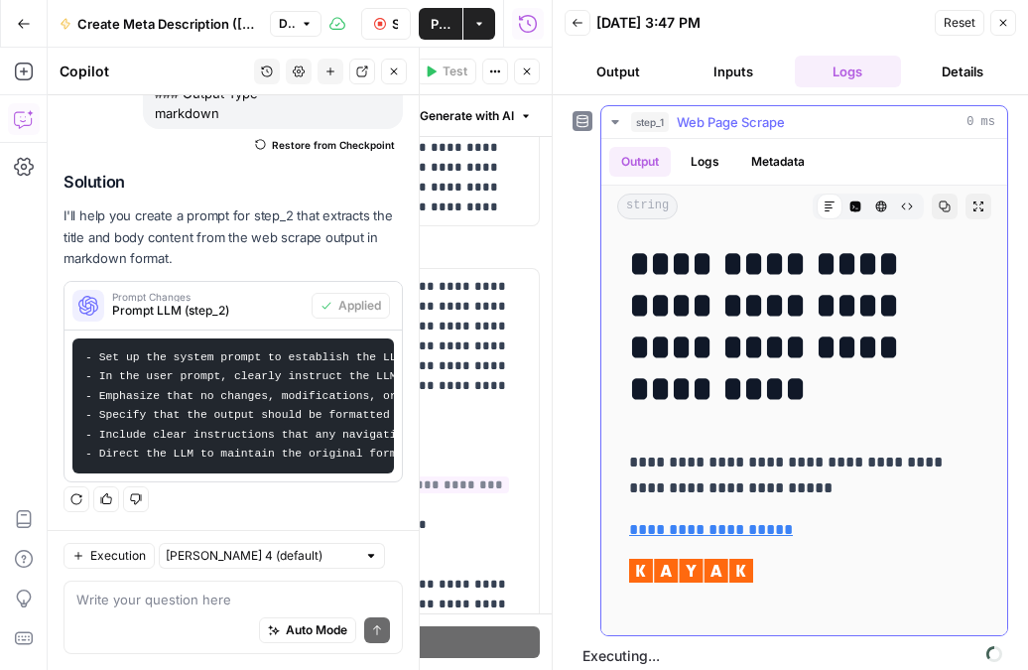
click at [616, 119] on icon "button" at bounding box center [615, 122] width 16 height 16
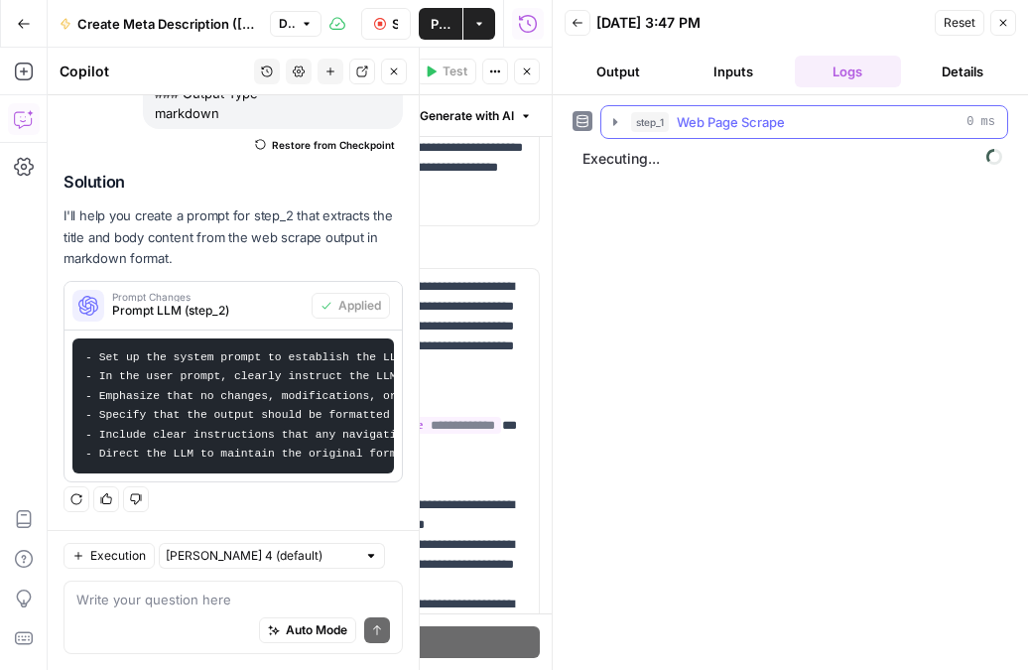
click at [616, 119] on icon "button" at bounding box center [615, 122] width 16 height 16
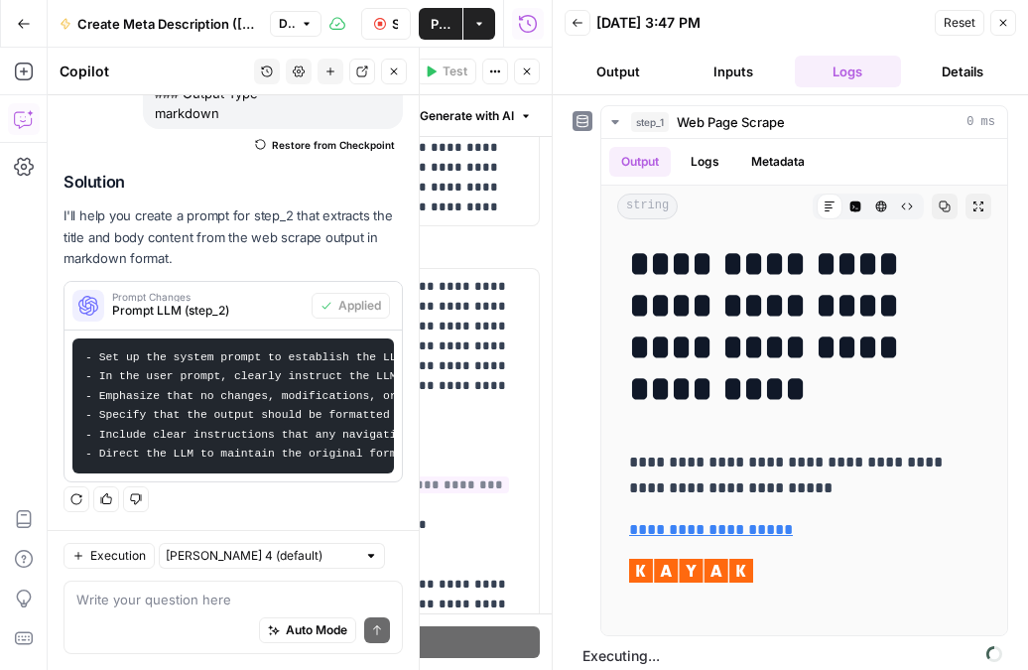
click at [623, 67] on button "Output" at bounding box center [617, 72] width 107 height 32
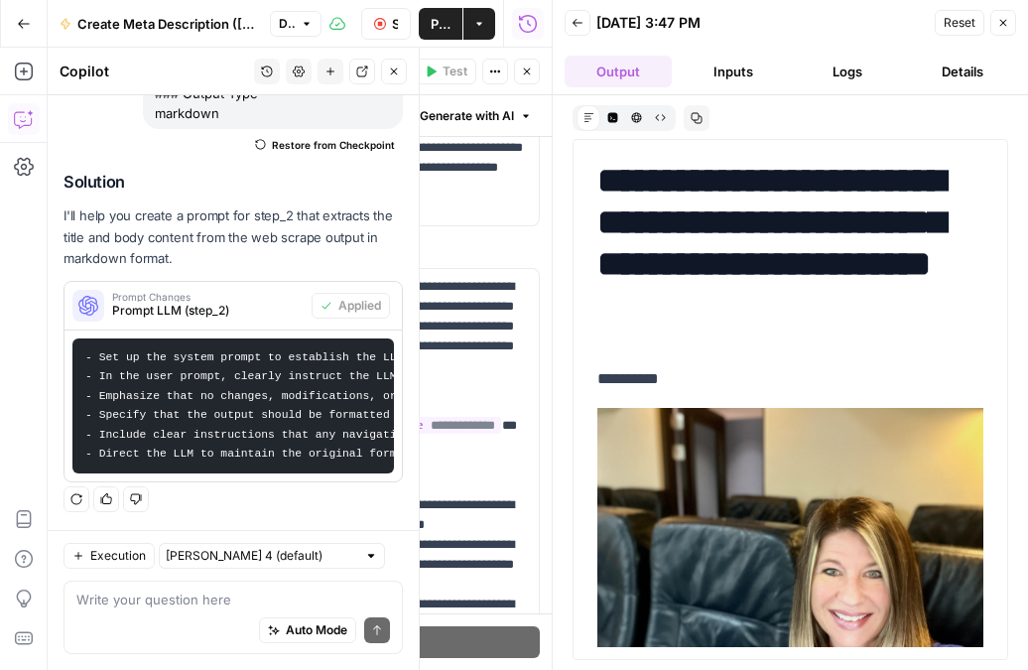
click at [846, 80] on button "Logs" at bounding box center [848, 72] width 107 height 32
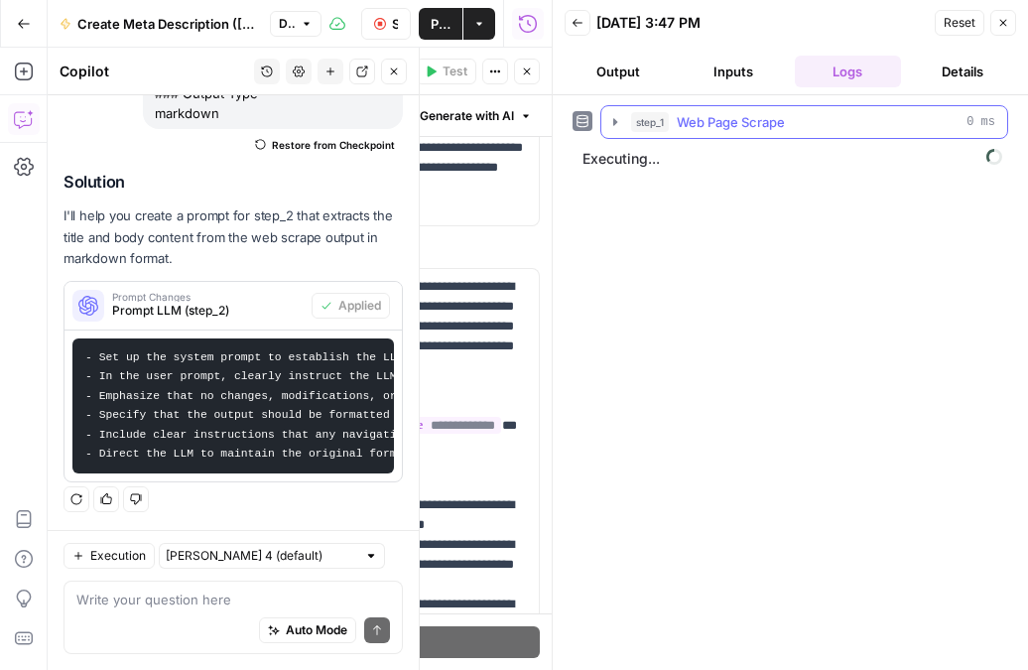
click at [611, 126] on icon "button" at bounding box center [615, 122] width 16 height 16
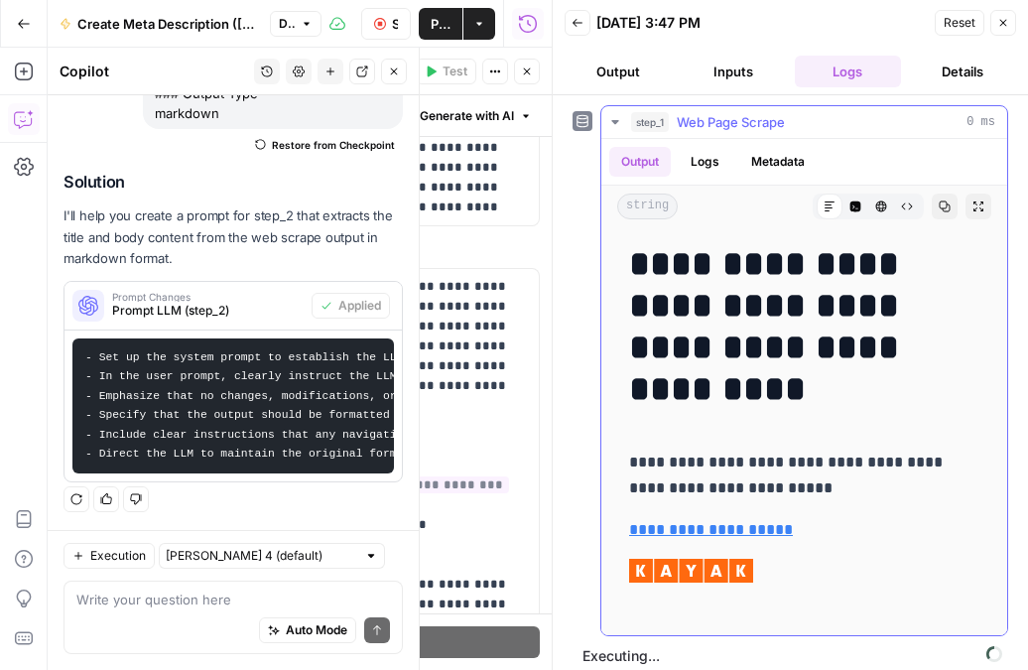
click at [711, 168] on button "Logs" at bounding box center [705, 162] width 53 height 30
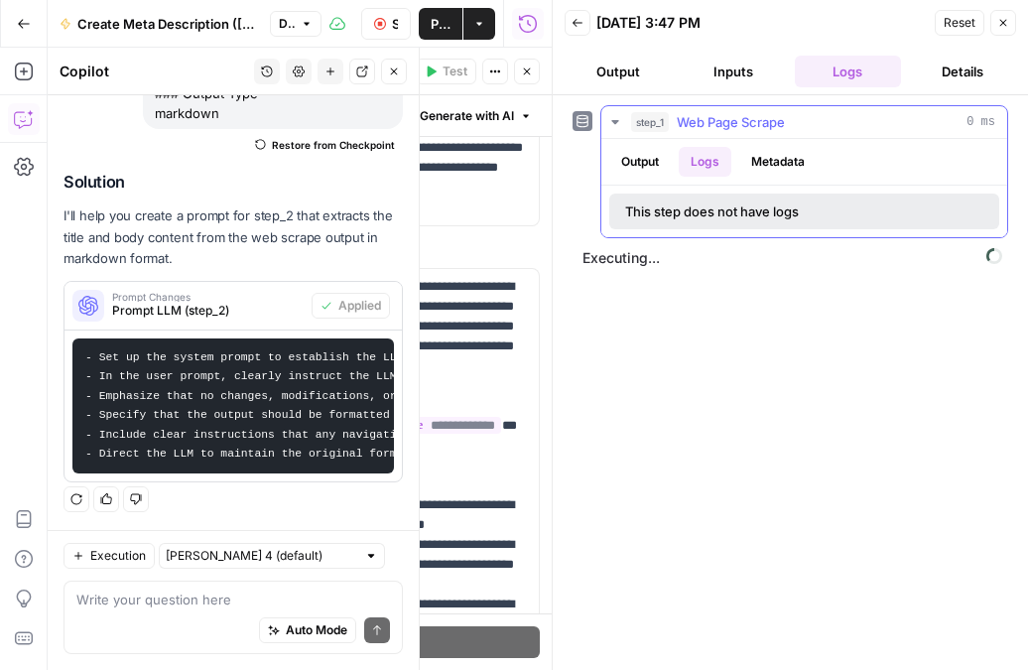
click at [652, 164] on button "Output" at bounding box center [640, 162] width 62 height 30
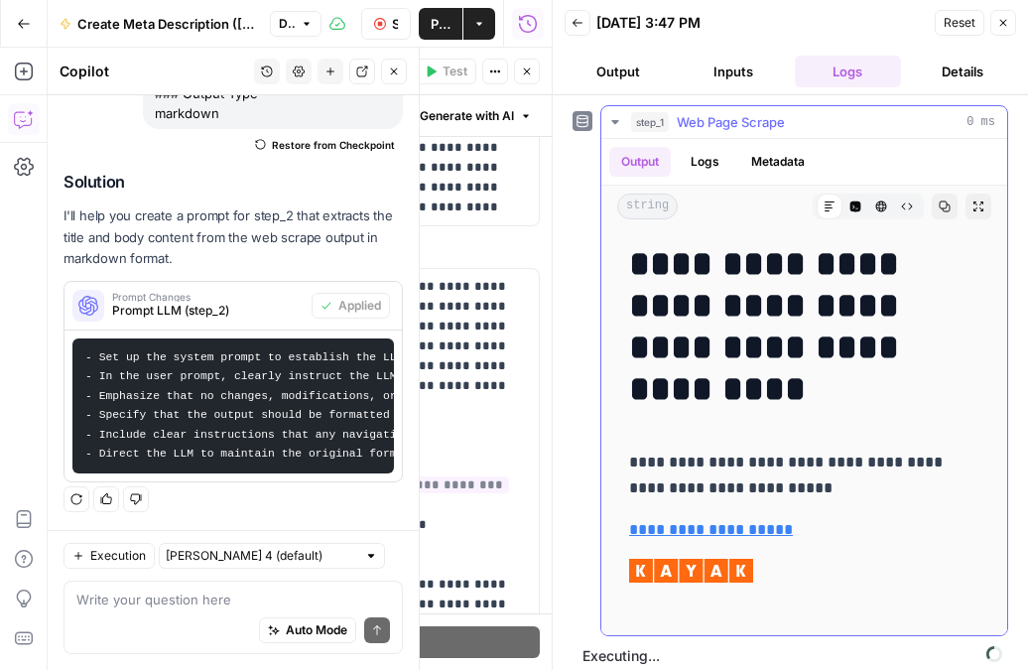
click at [711, 164] on button "Logs" at bounding box center [705, 162] width 53 height 30
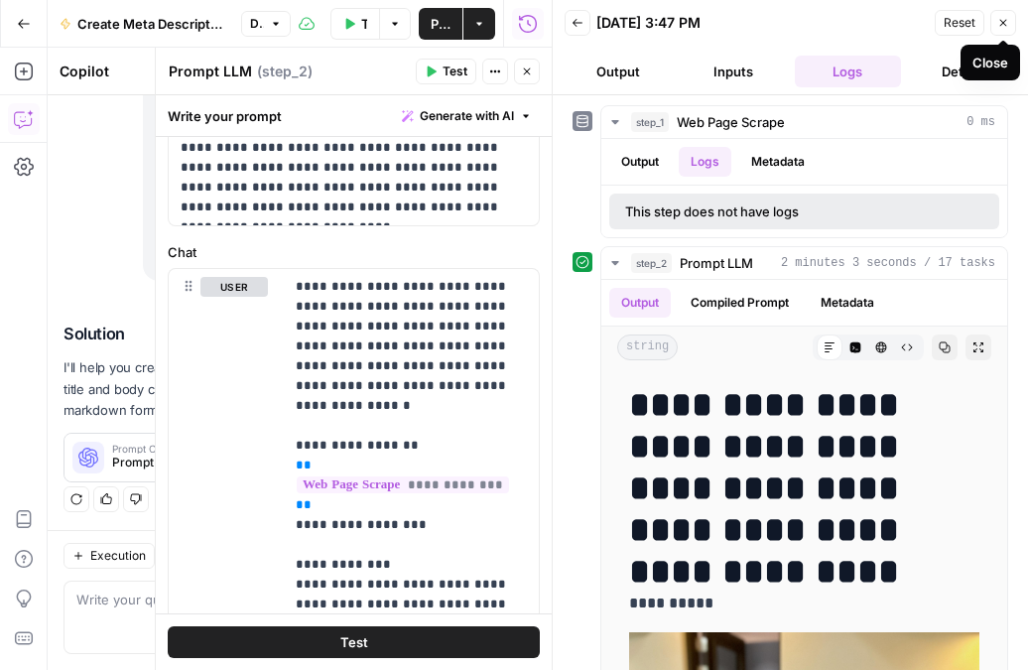
click at [1010, 21] on button "Close" at bounding box center [1003, 23] width 26 height 26
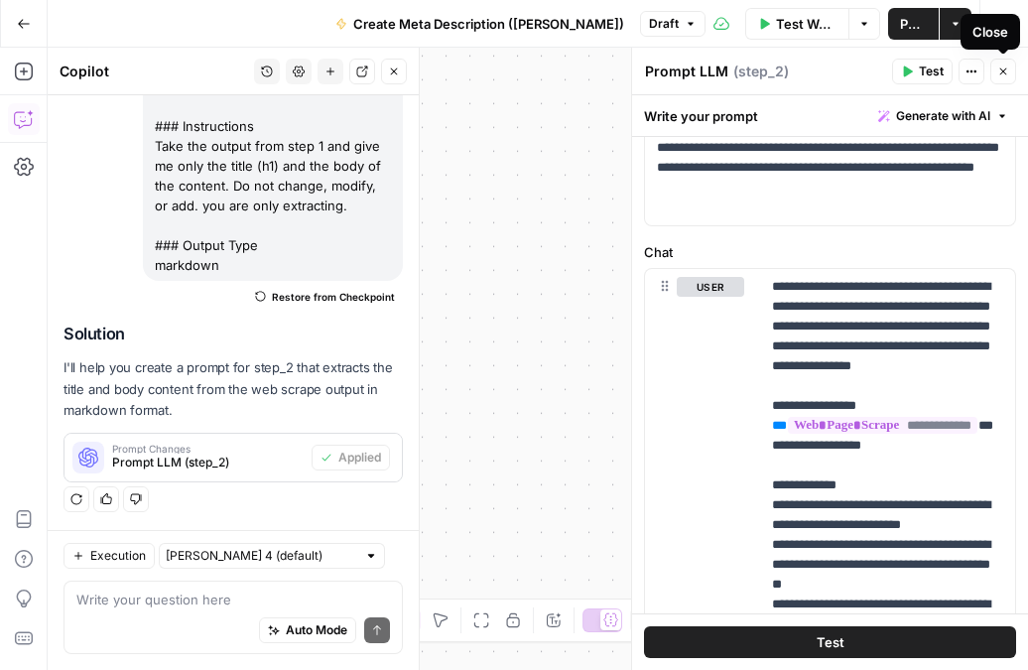
click at [1007, 69] on icon "button" at bounding box center [1003, 71] width 12 height 12
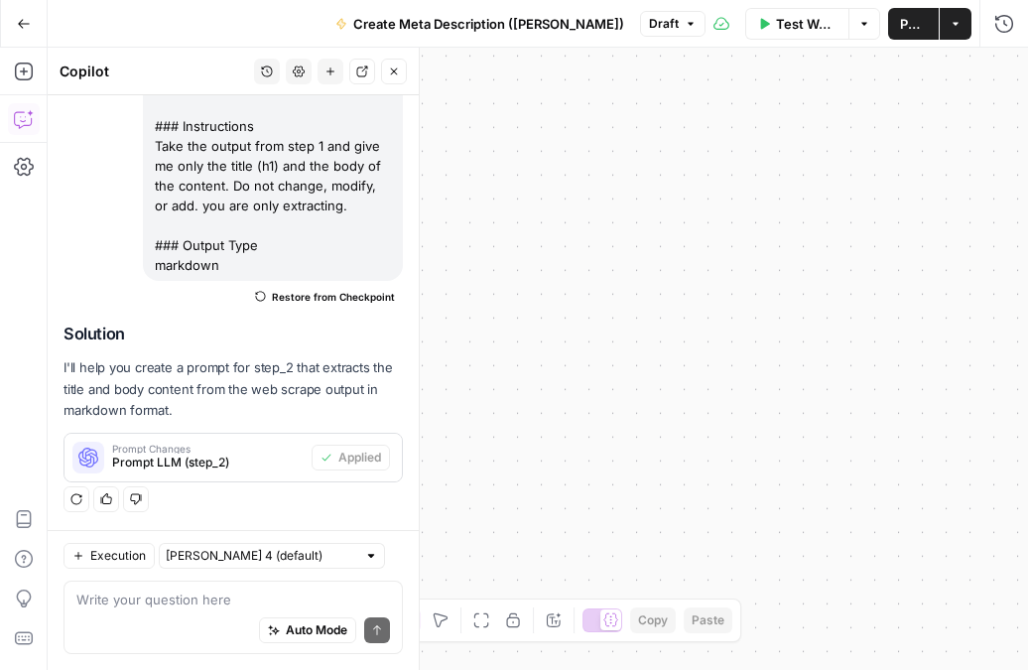
click at [396, 74] on icon "button" at bounding box center [394, 71] width 7 height 7
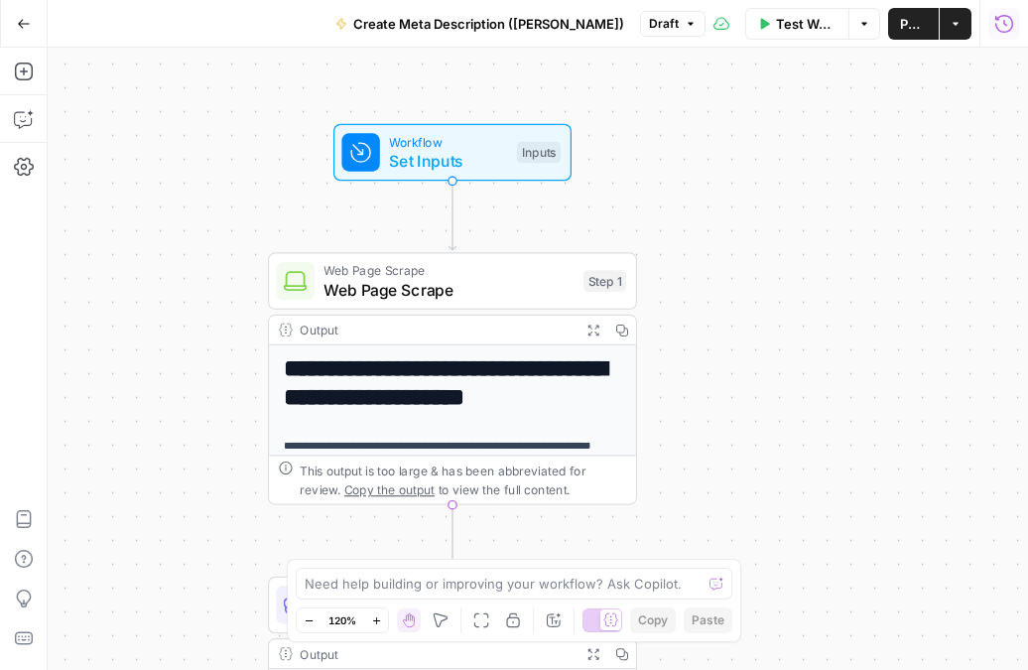
click at [999, 22] on icon "button" at bounding box center [1004, 24] width 20 height 20
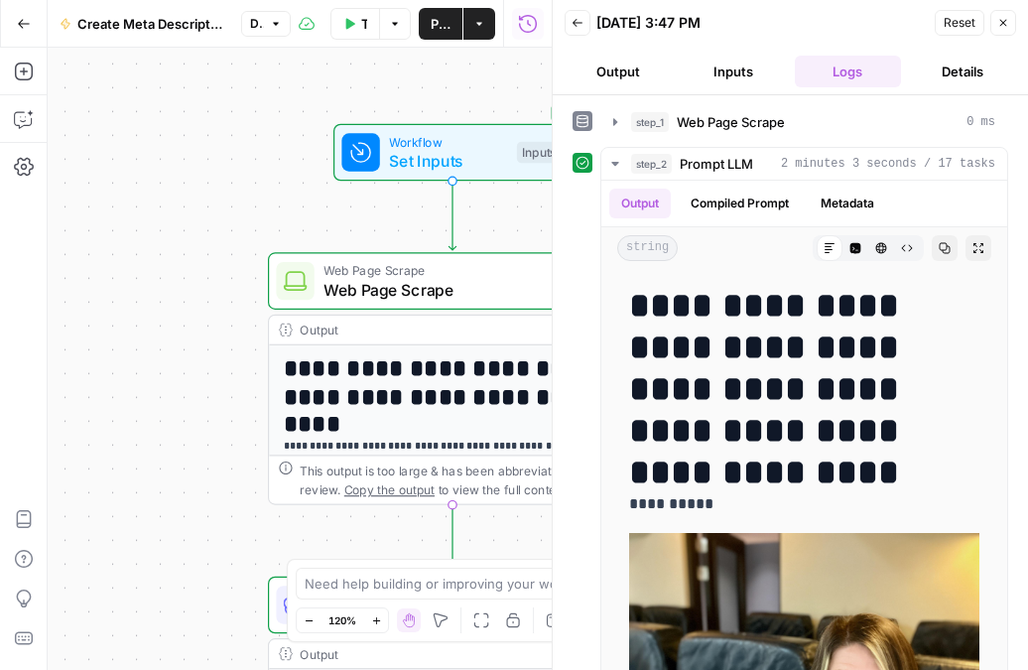
click at [998, 36] on div "Reset Close" at bounding box center [974, 23] width 81 height 30
click at [1003, 28] on icon "button" at bounding box center [1003, 23] width 12 height 12
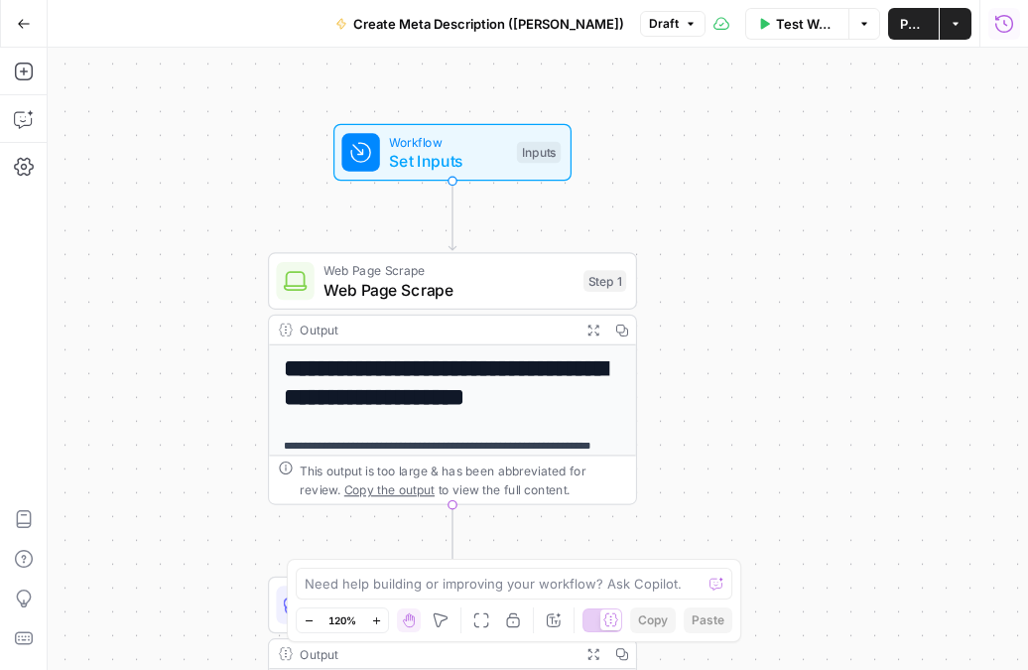
click at [1005, 30] on icon "button" at bounding box center [1004, 24] width 20 height 20
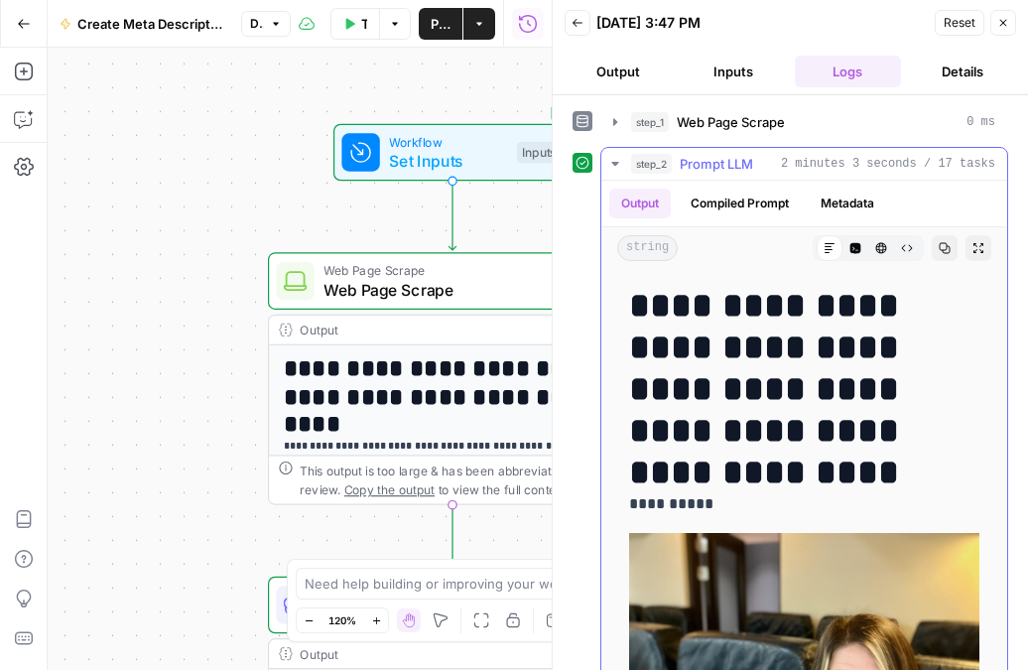
click at [615, 163] on icon "button" at bounding box center [614, 164] width 7 height 4
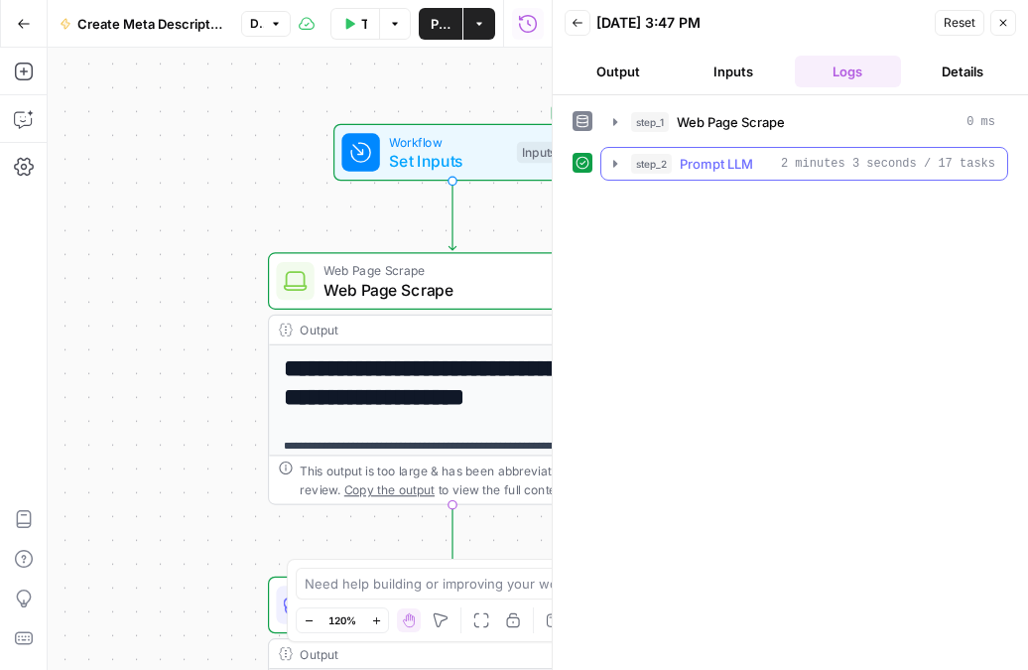
click at [615, 163] on icon "button" at bounding box center [615, 163] width 4 height 7
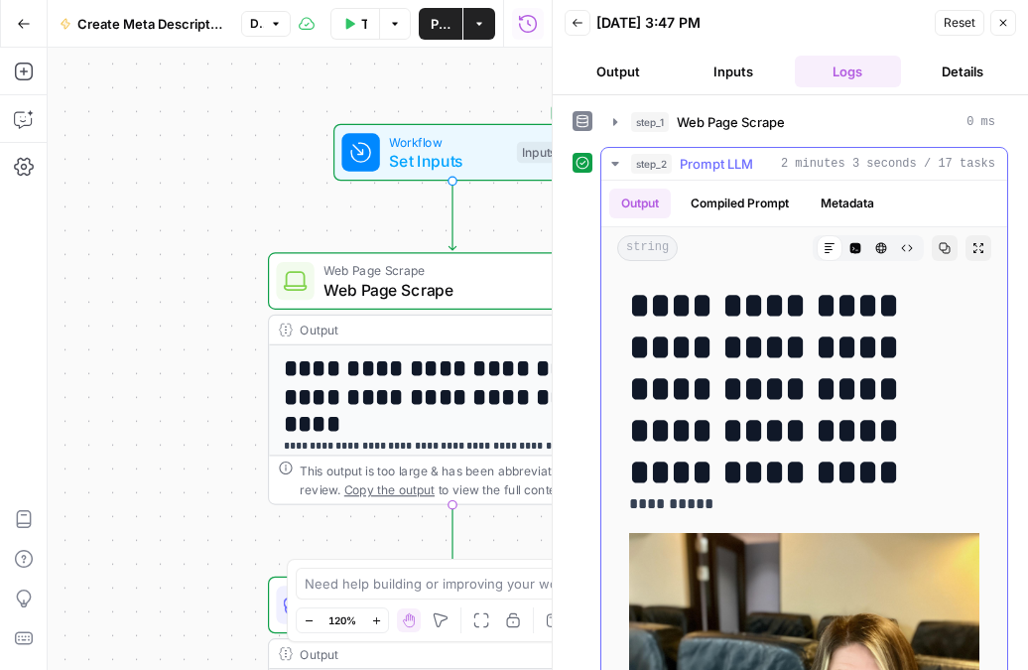
click at [615, 163] on icon "button" at bounding box center [614, 164] width 7 height 4
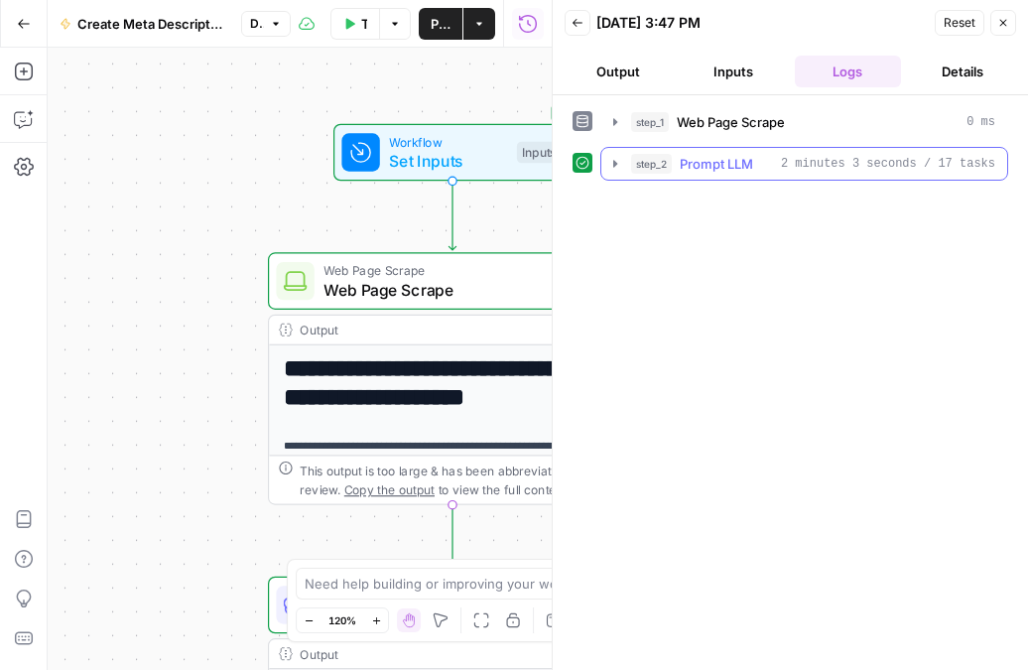
click at [714, 154] on span "Prompt LLM" at bounding box center [716, 164] width 73 height 20
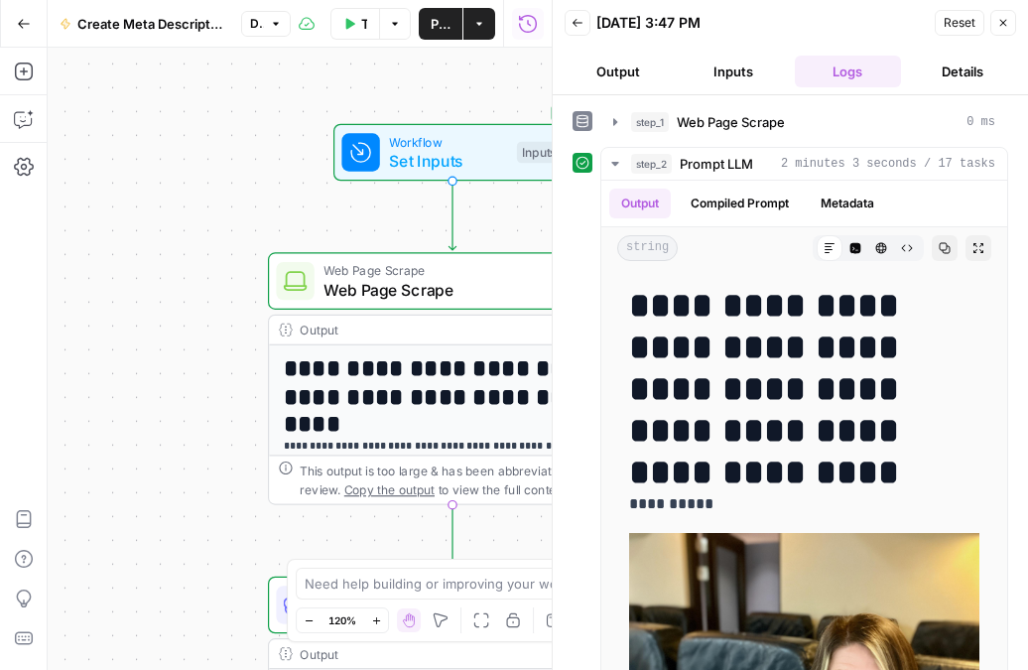
click at [726, 74] on button "Inputs" at bounding box center [733, 72] width 107 height 32
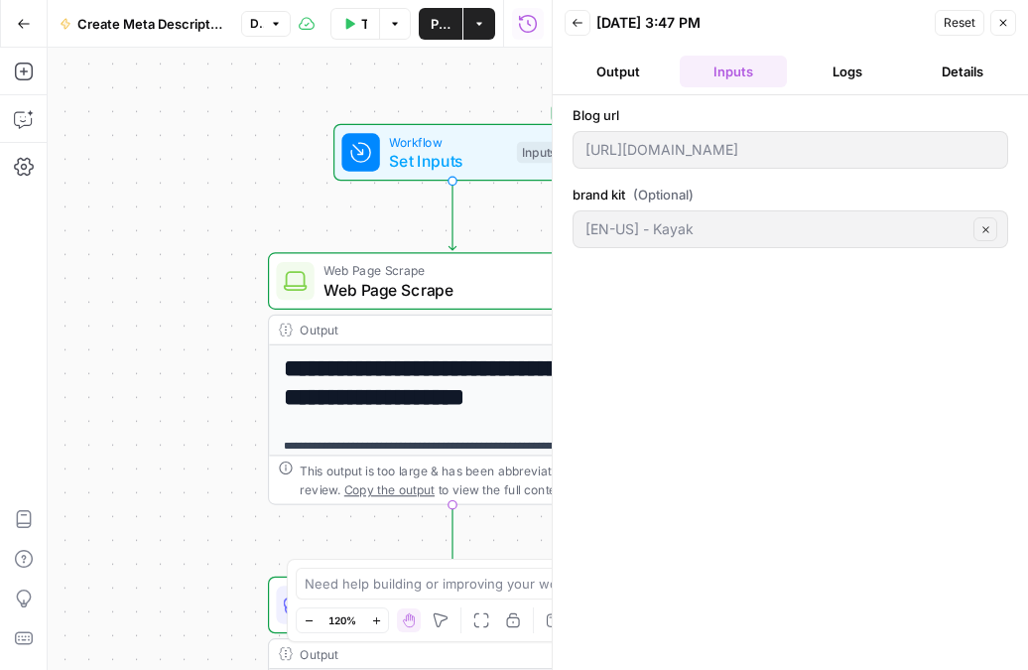
click at [614, 69] on button "Output" at bounding box center [617, 72] width 107 height 32
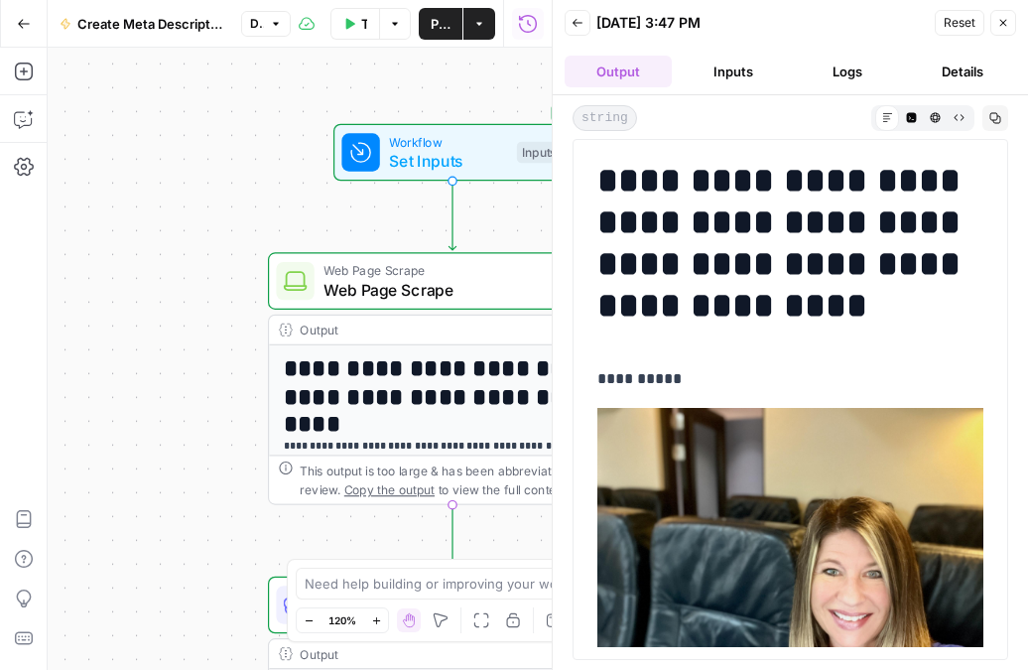
click at [822, 62] on button "Logs" at bounding box center [848, 72] width 107 height 32
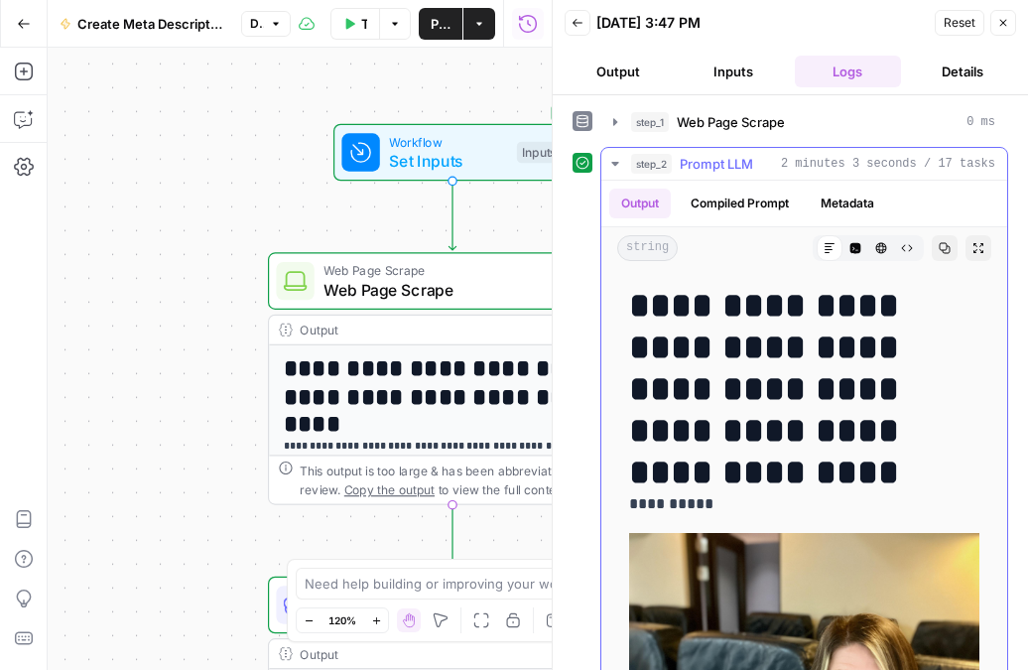
click at [730, 197] on button "Compiled Prompt" at bounding box center [740, 203] width 122 height 30
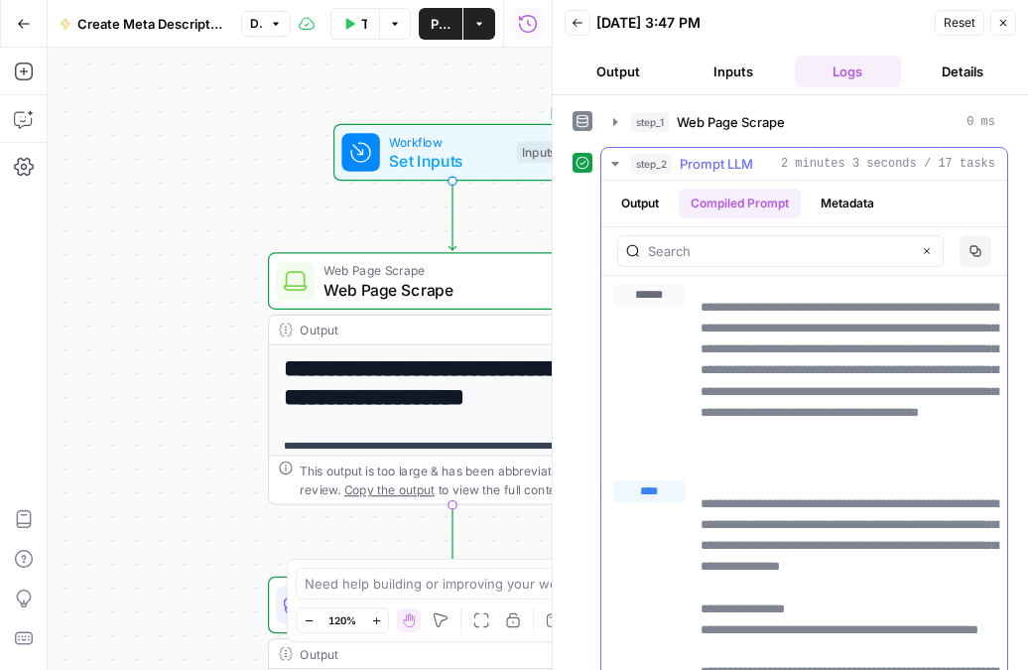
click at [849, 196] on button "Metadata" at bounding box center [846, 203] width 77 height 30
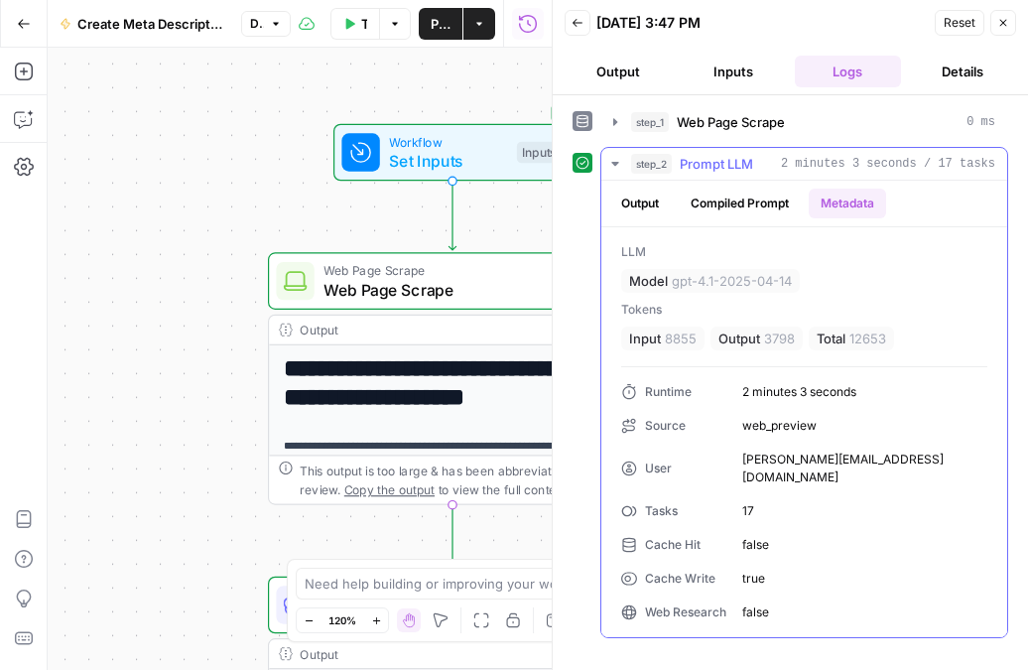
click at [651, 212] on button "Output" at bounding box center [640, 203] width 62 height 30
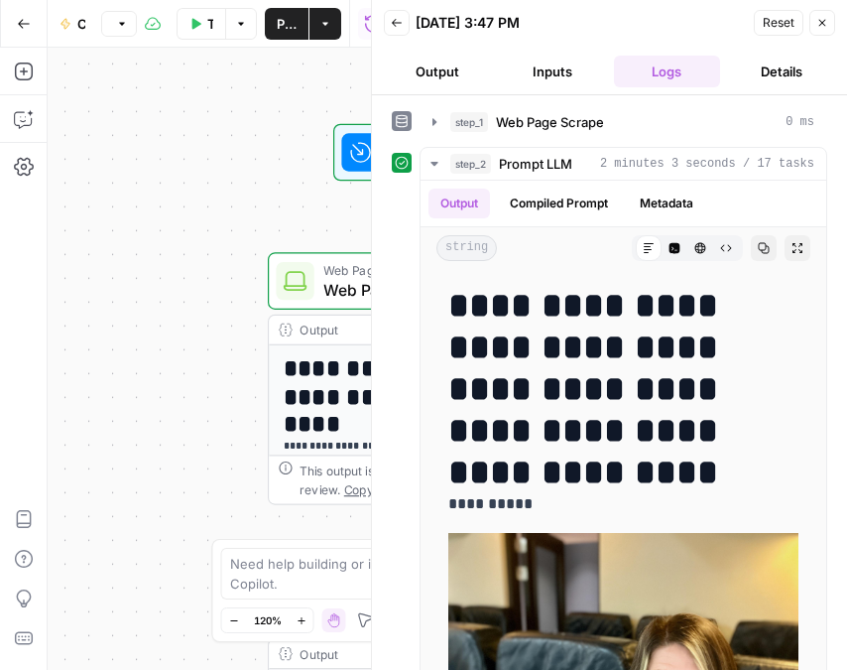
click at [833, 15] on button "Close" at bounding box center [822, 23] width 26 height 26
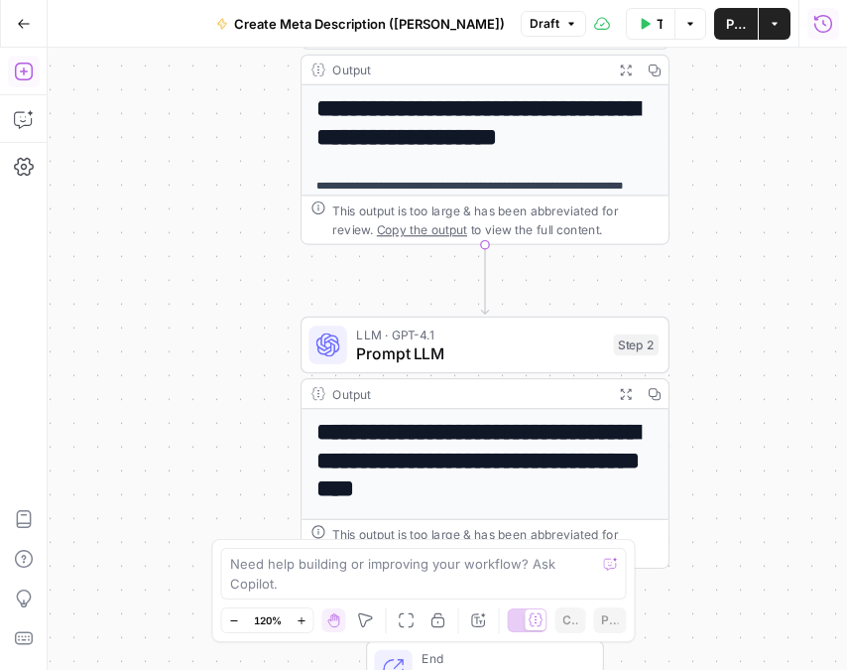
click at [23, 66] on icon "button" at bounding box center [24, 72] width 20 height 20
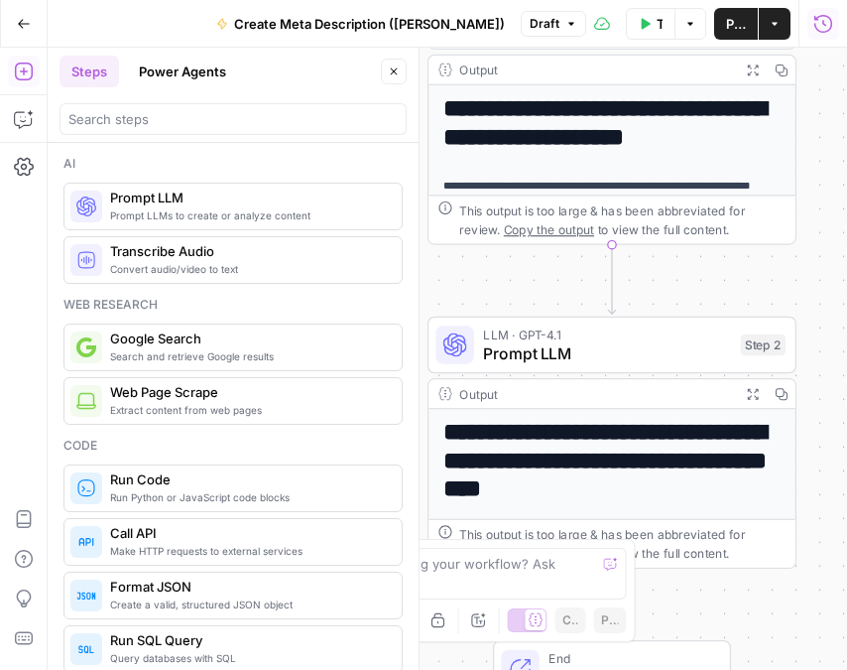
click at [177, 220] on span "Prompt LLMs to create or analyze content" at bounding box center [248, 215] width 276 height 16
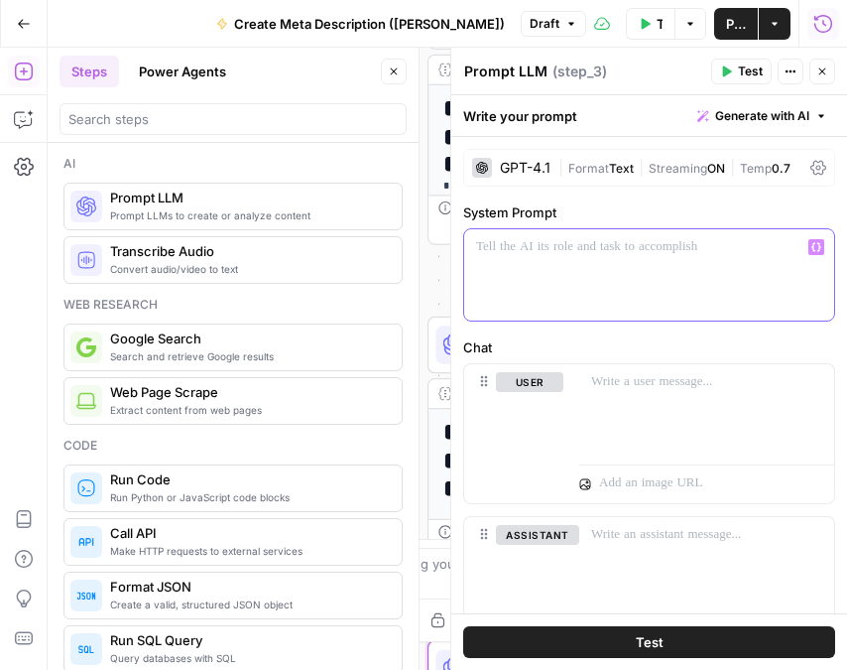
click at [611, 251] on p at bounding box center [649, 247] width 346 height 20
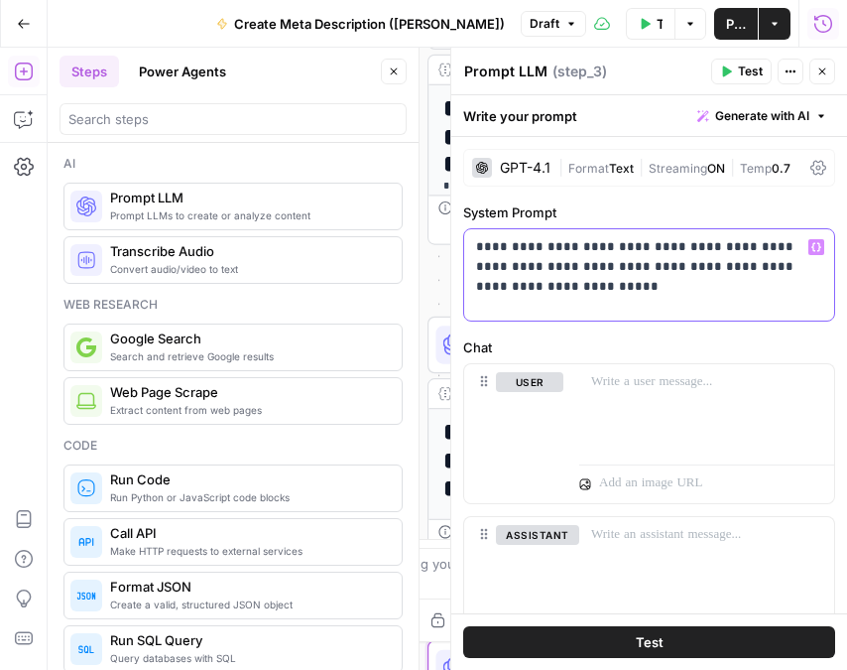
click at [595, 281] on p "**********" at bounding box center [649, 267] width 346 height 60
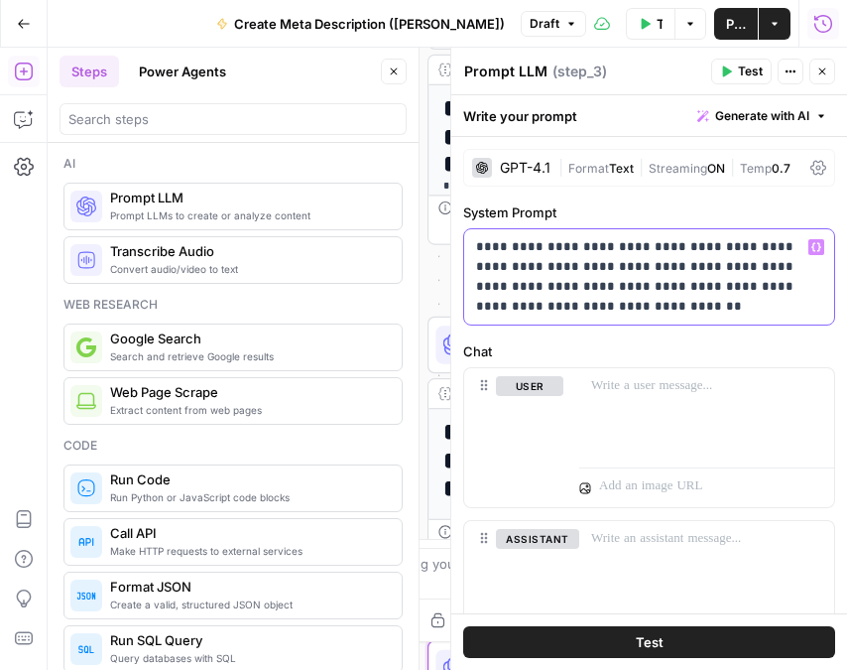
click at [587, 302] on p "**********" at bounding box center [649, 276] width 346 height 79
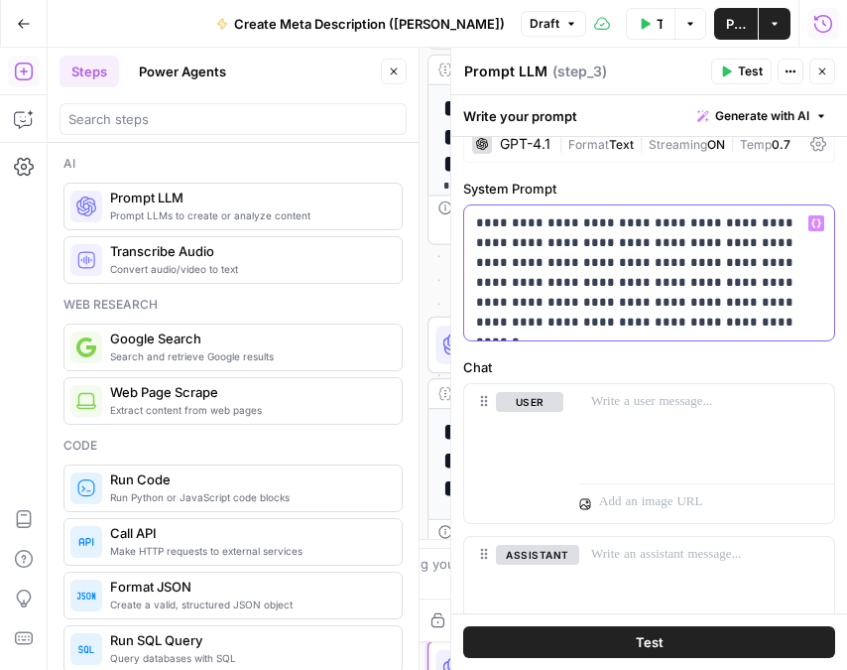
scroll to position [26, 0]
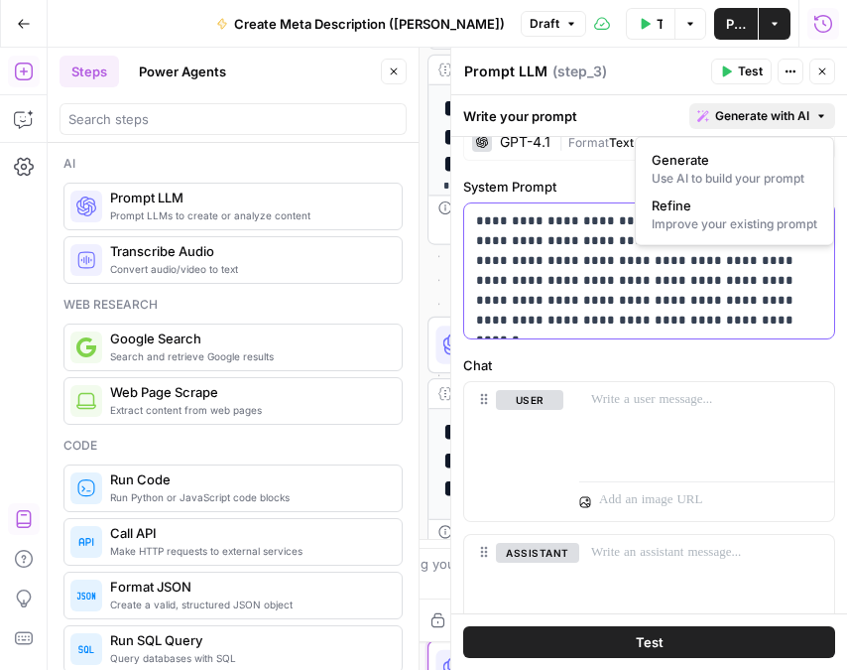
click at [781, 119] on span "Generate with AI" at bounding box center [762, 116] width 94 height 18
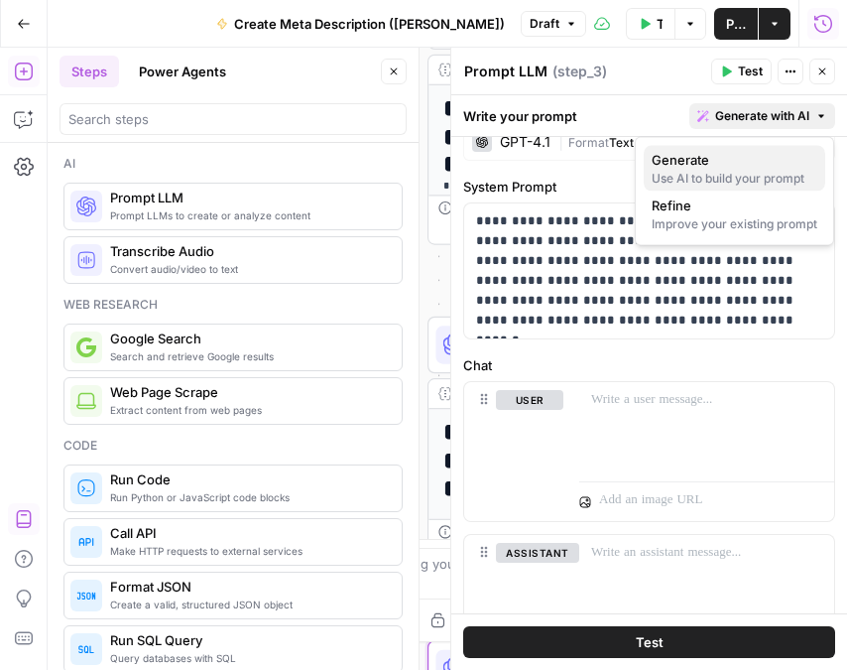
click at [748, 174] on div "Use AI to build your prompt" at bounding box center [735, 179] width 166 height 18
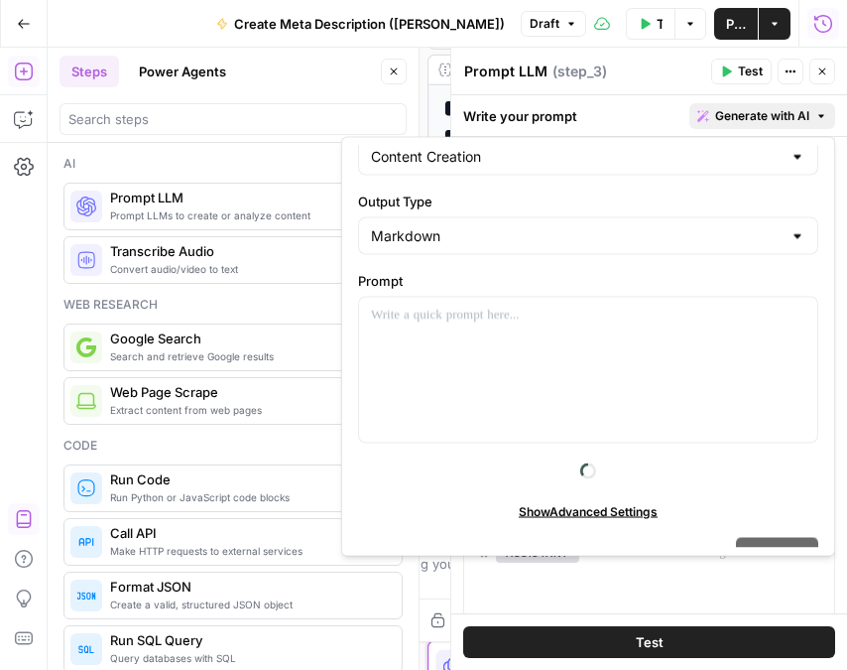
scroll to position [0, 0]
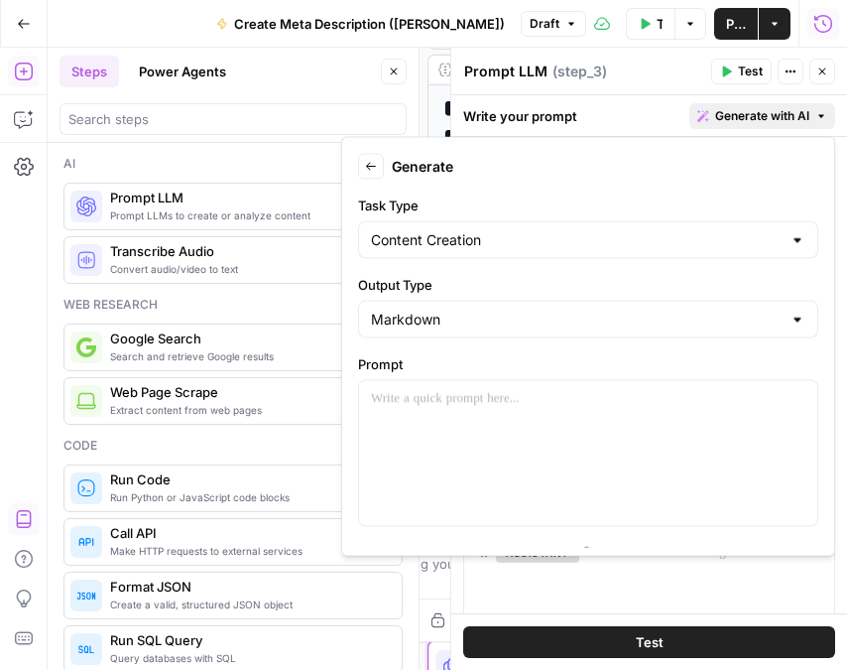
click at [801, 114] on span "Generate with AI" at bounding box center [762, 116] width 94 height 18
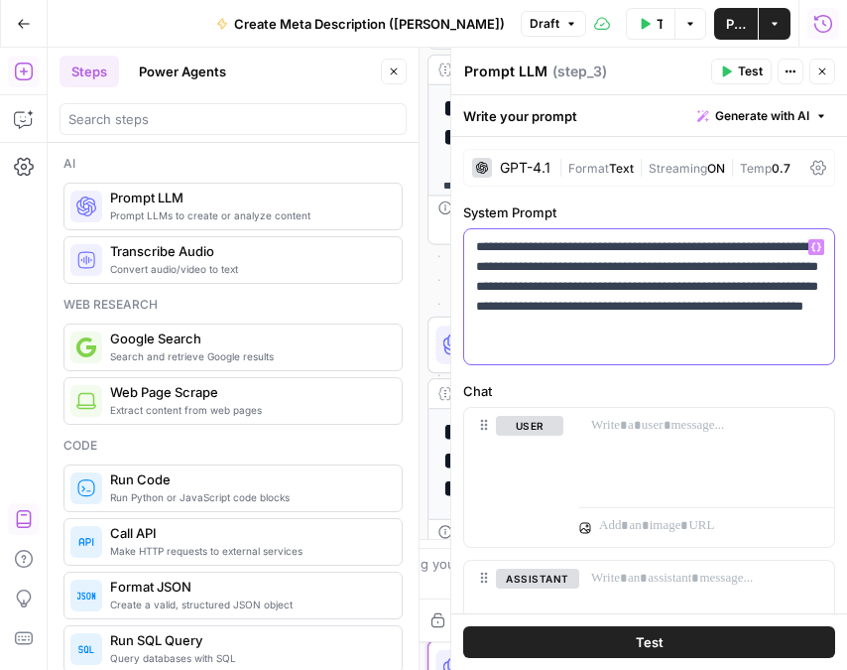
click at [631, 334] on p "**********" at bounding box center [649, 296] width 346 height 119
copy p "**********"
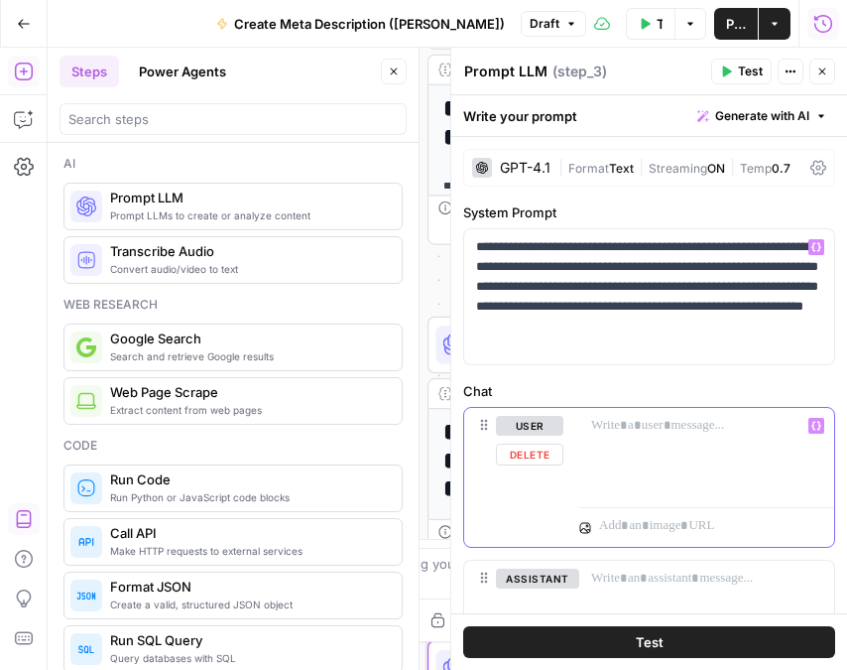
click at [647, 431] on p at bounding box center [706, 426] width 231 height 20
click at [650, 464] on div at bounding box center [706, 453] width 255 height 91
click at [617, 448] on div at bounding box center [706, 453] width 255 height 91
click at [701, 460] on div "**********" at bounding box center [706, 453] width 255 height 91
click at [819, 433] on button "Variables Menu" at bounding box center [816, 426] width 16 height 16
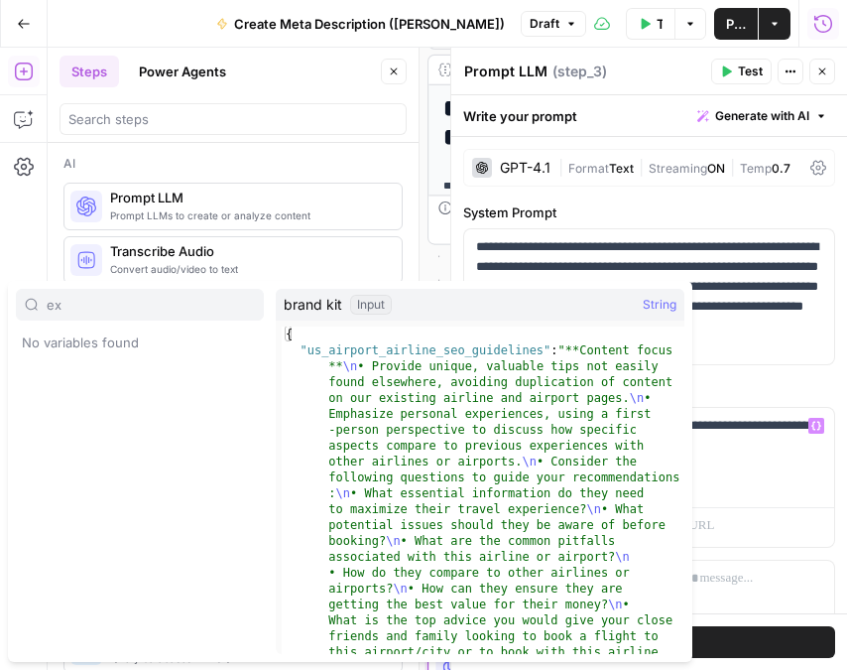
type input "e"
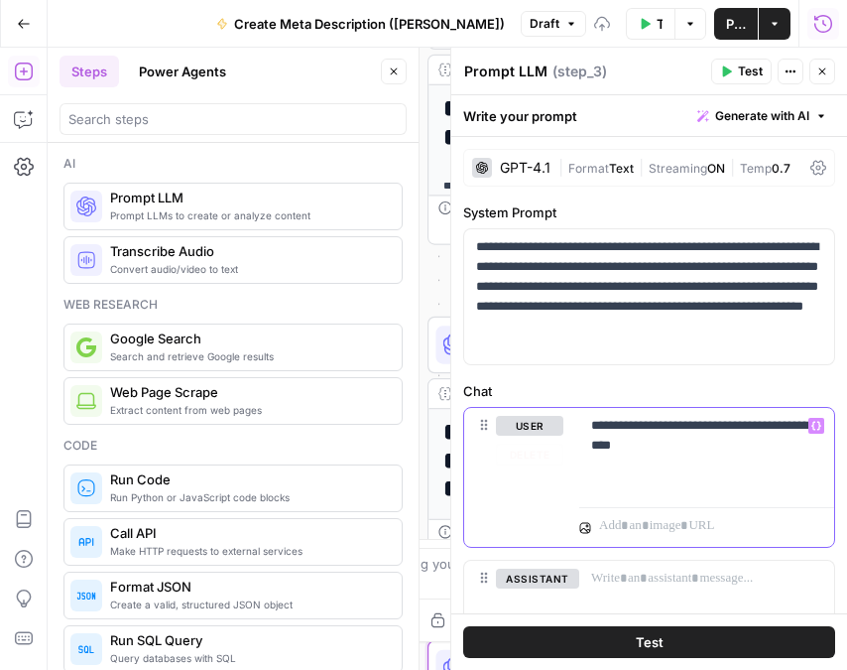
click at [814, 422] on icon "button" at bounding box center [816, 426] width 10 height 9
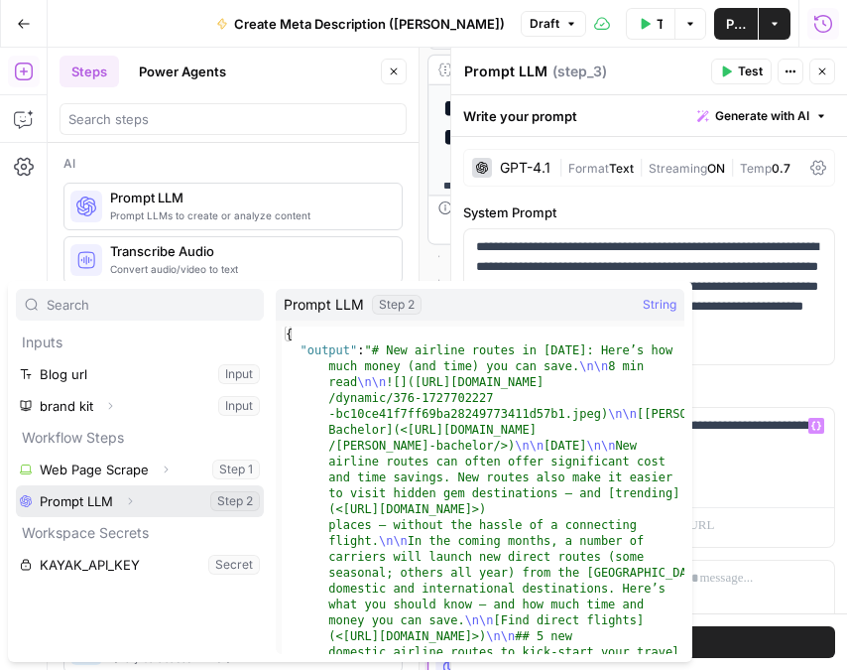
click at [147, 505] on button "Select variable Prompt LLM" at bounding box center [140, 501] width 248 height 32
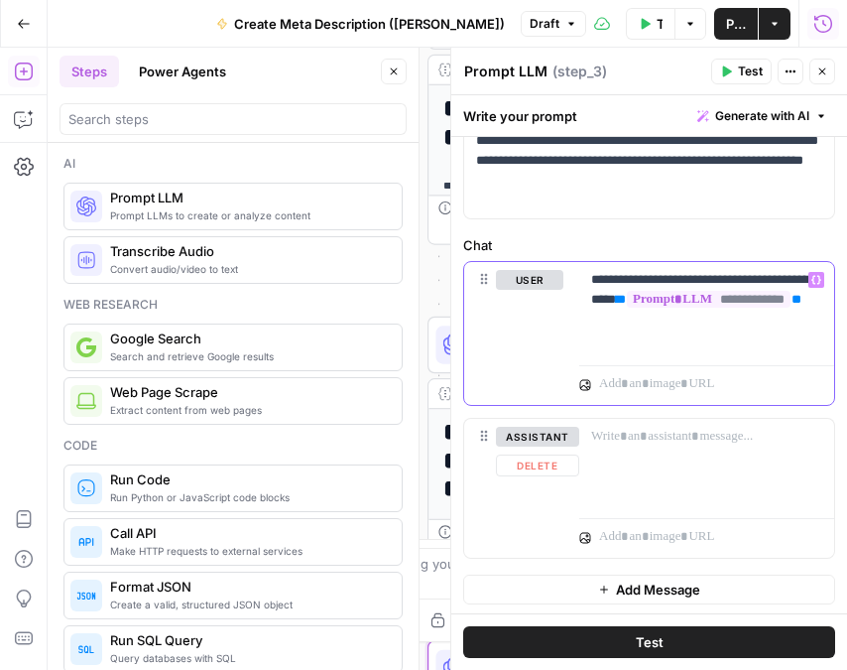
scroll to position [147, 0]
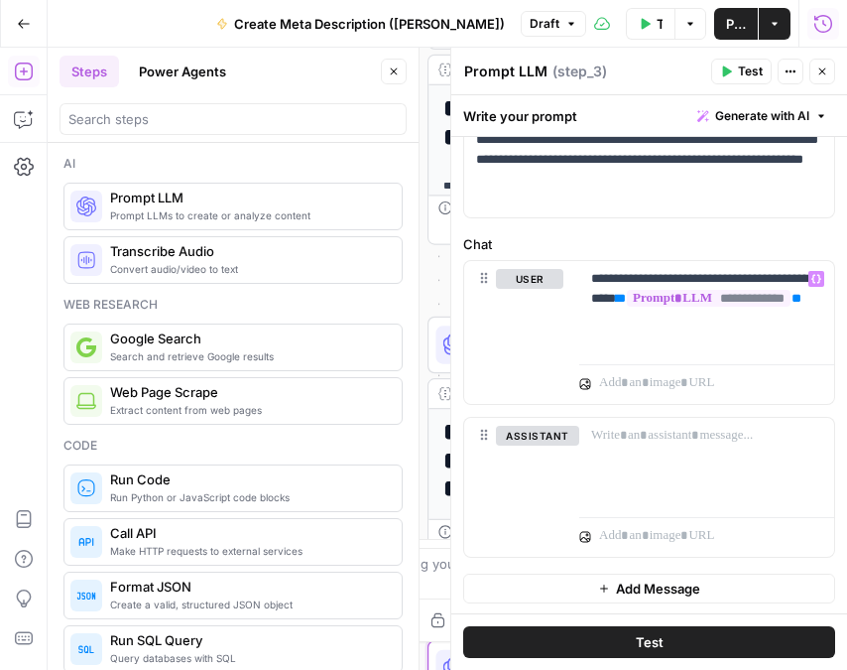
click at [678, 637] on button "Test" at bounding box center [649, 642] width 372 height 32
